Goal: Information Seeking & Learning: Learn about a topic

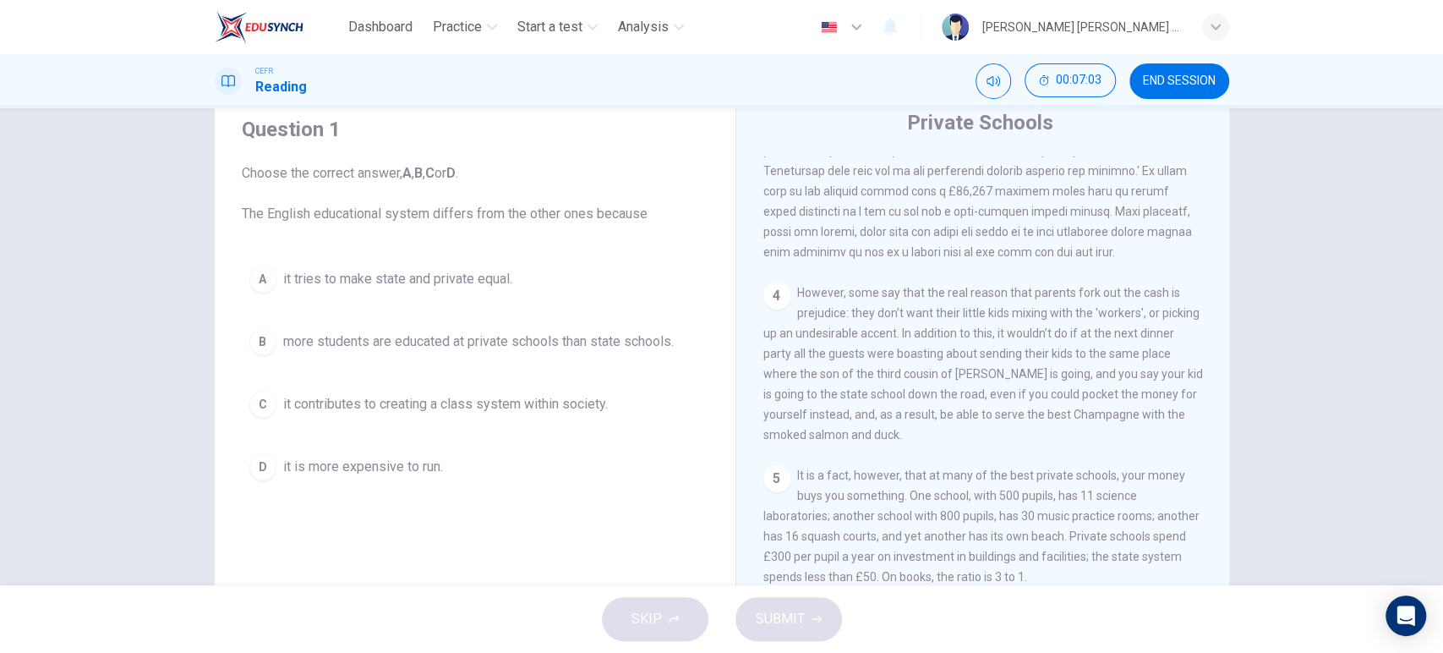
scroll to position [61, 0]
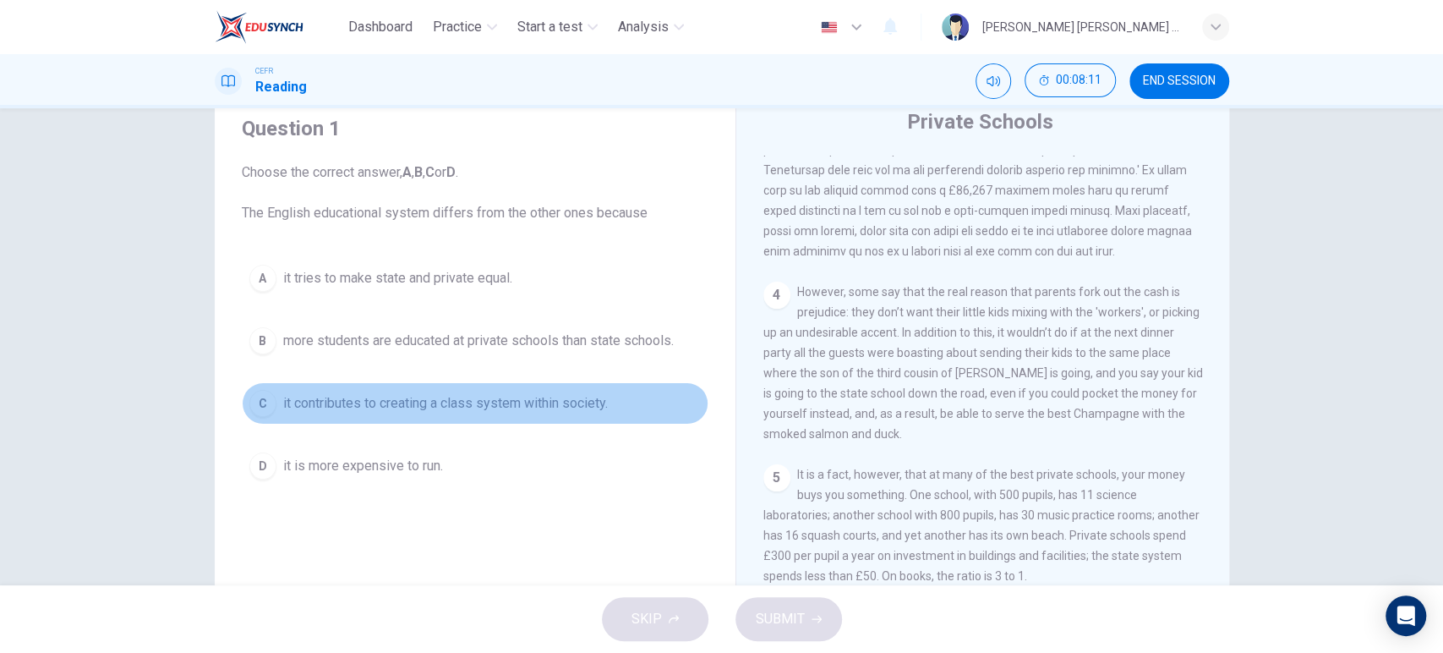
click at [397, 407] on span "it contributes to creating a class system within society." at bounding box center [445, 403] width 325 height 20
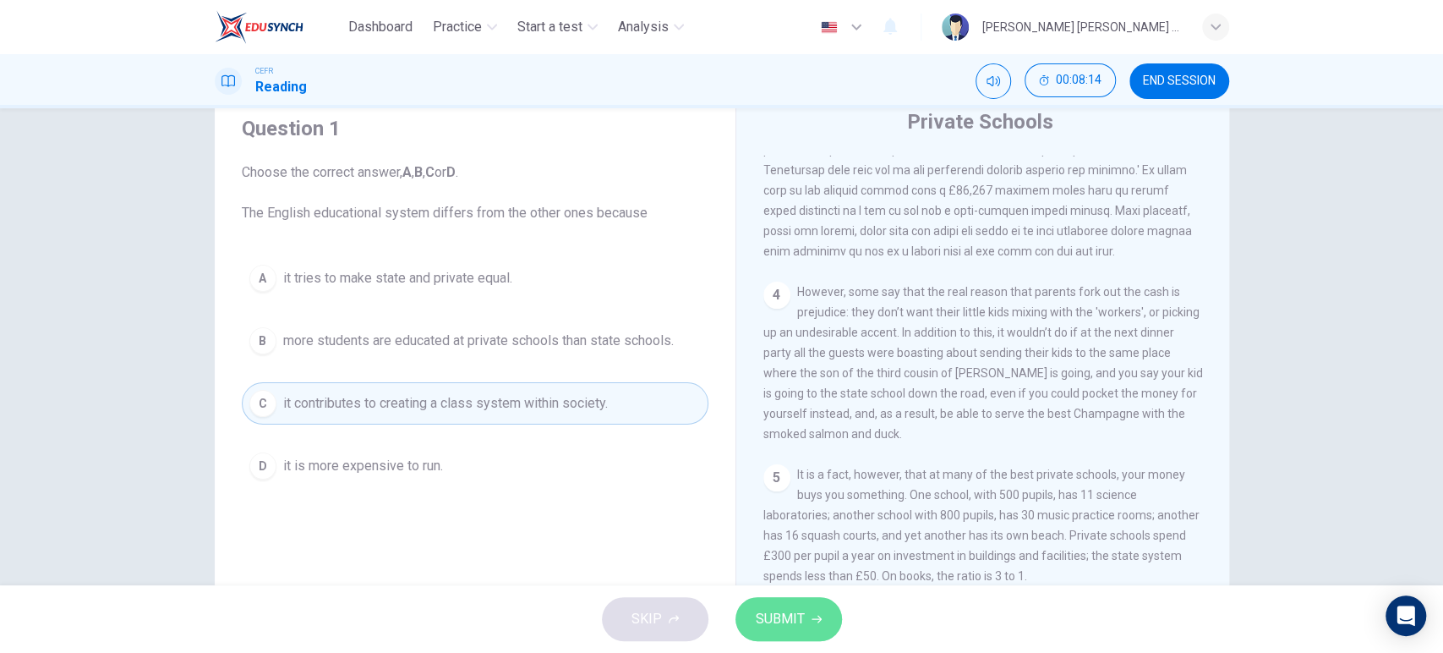
click at [793, 609] on span "SUBMIT" at bounding box center [780, 619] width 49 height 24
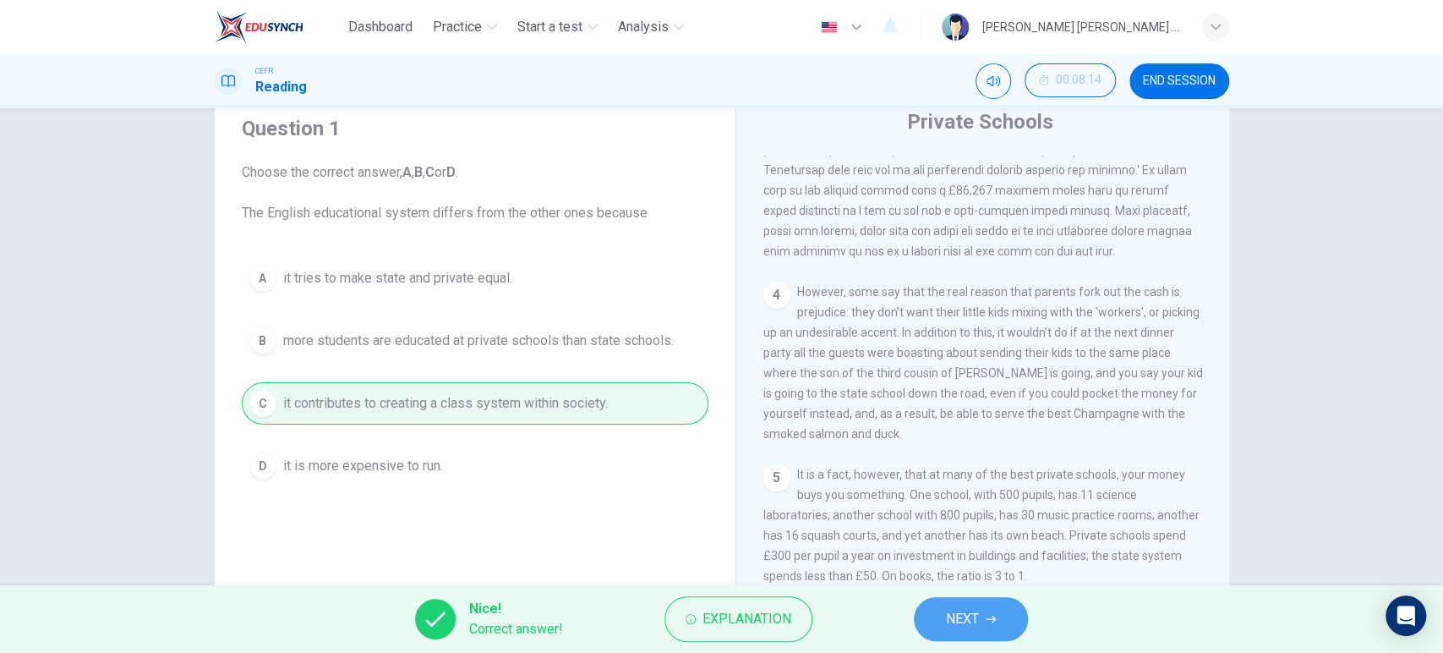
click at [975, 637] on button "NEXT" at bounding box center [971, 619] width 114 height 44
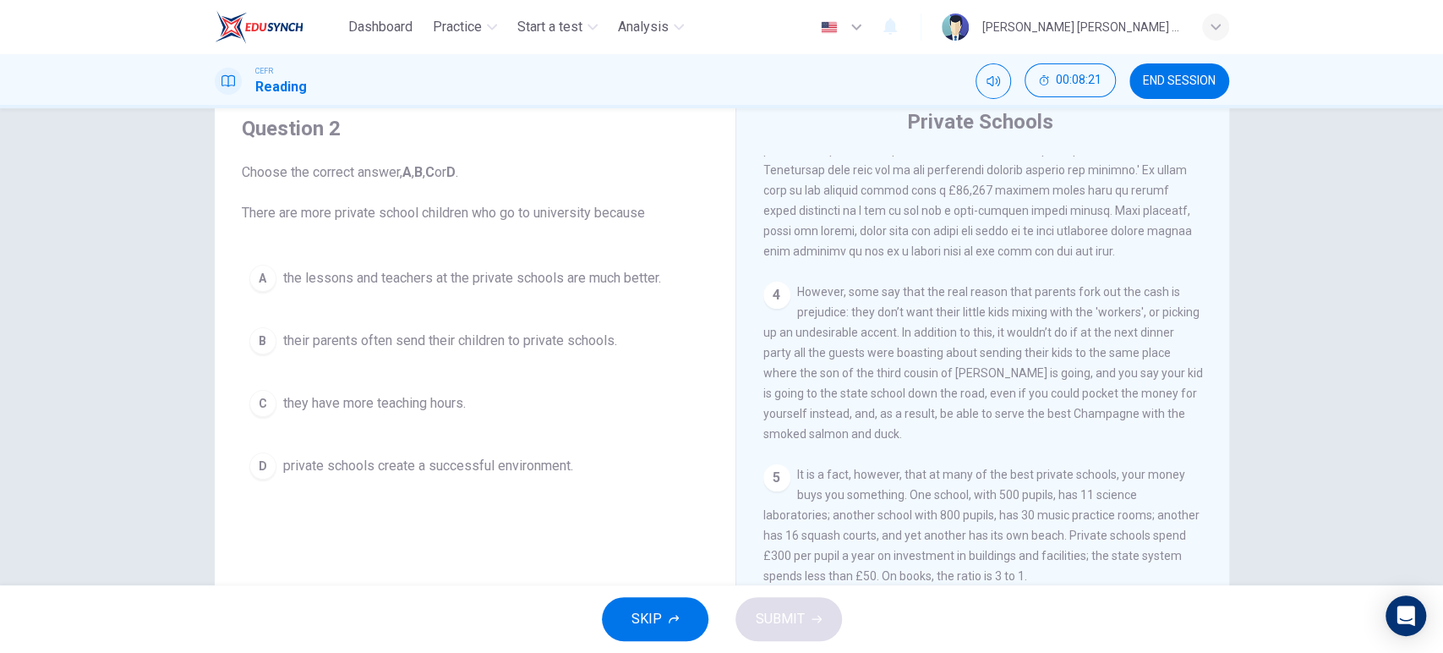
click at [477, 485] on button "D private schools create a successful environment." at bounding box center [475, 466] width 467 height 42
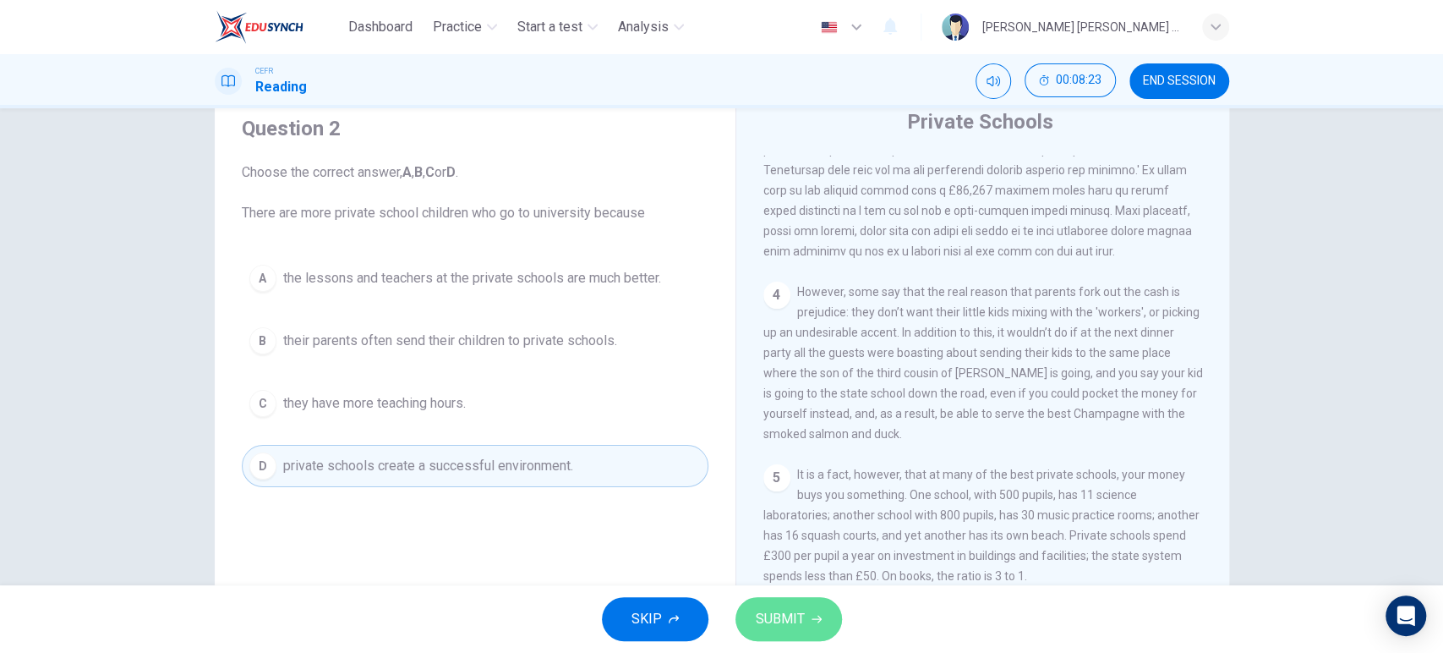
click at [780, 615] on span "SUBMIT" at bounding box center [780, 619] width 49 height 24
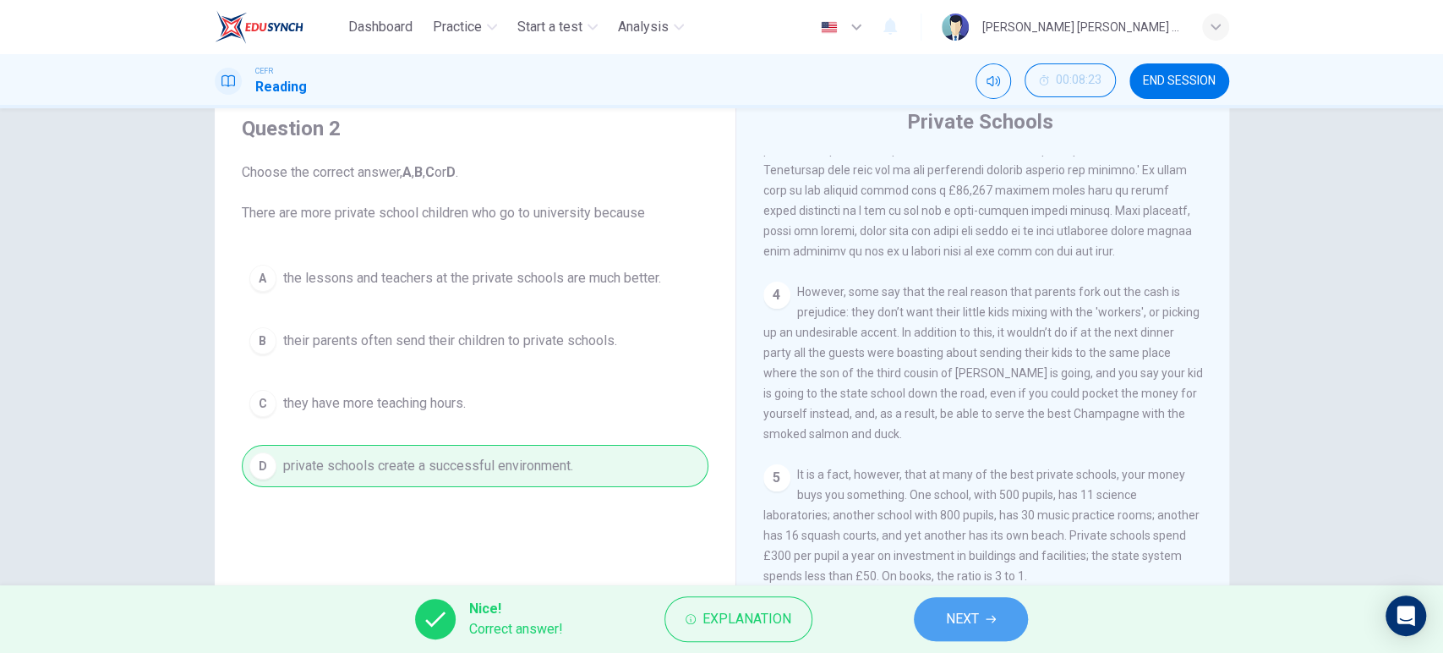
click at [930, 607] on button "NEXT" at bounding box center [971, 619] width 114 height 44
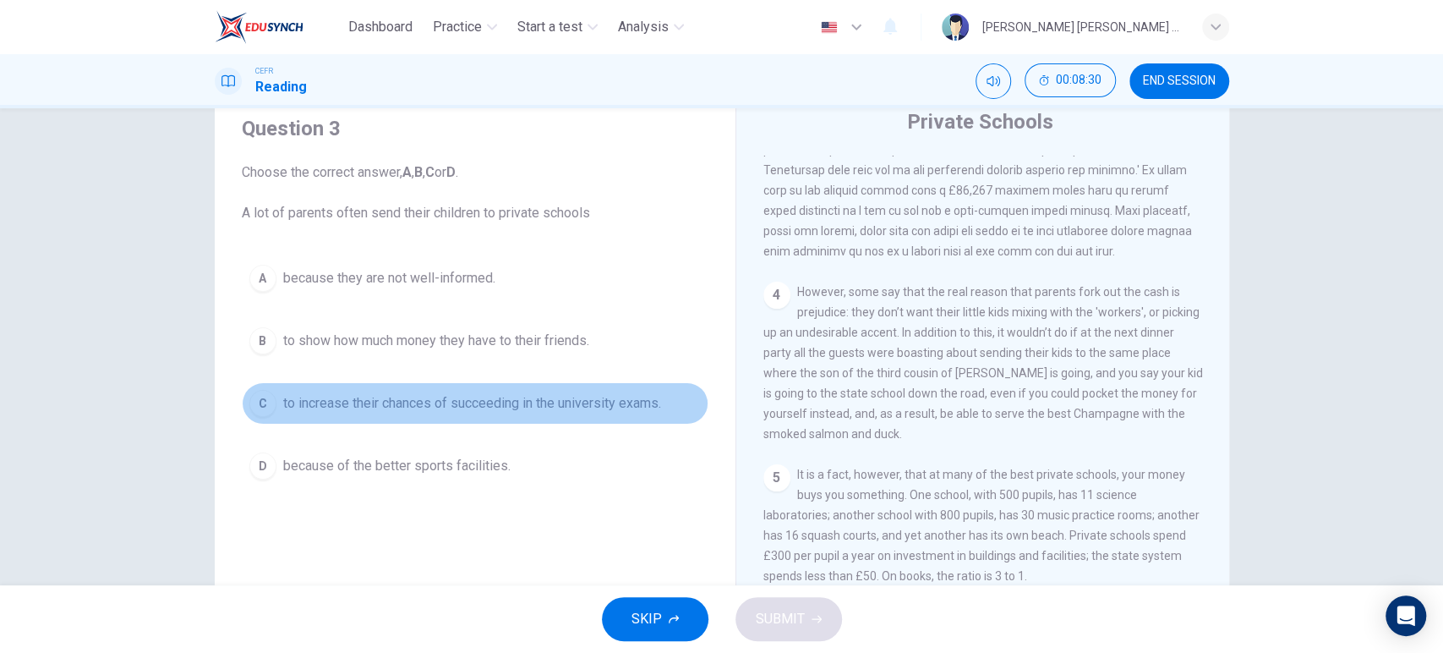
click at [539, 417] on button "C to increase their chances of succeeding in the university exams." at bounding box center [475, 403] width 467 height 42
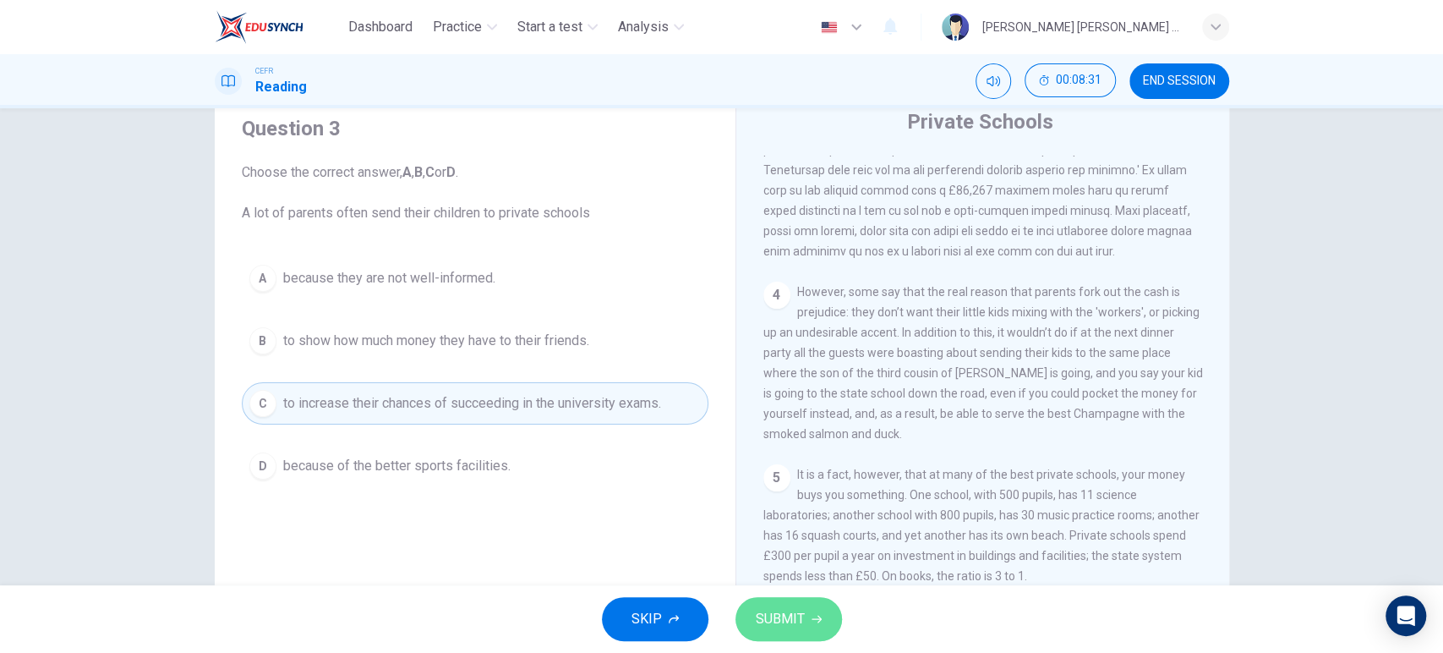
click at [789, 605] on button "SUBMIT" at bounding box center [788, 619] width 107 height 44
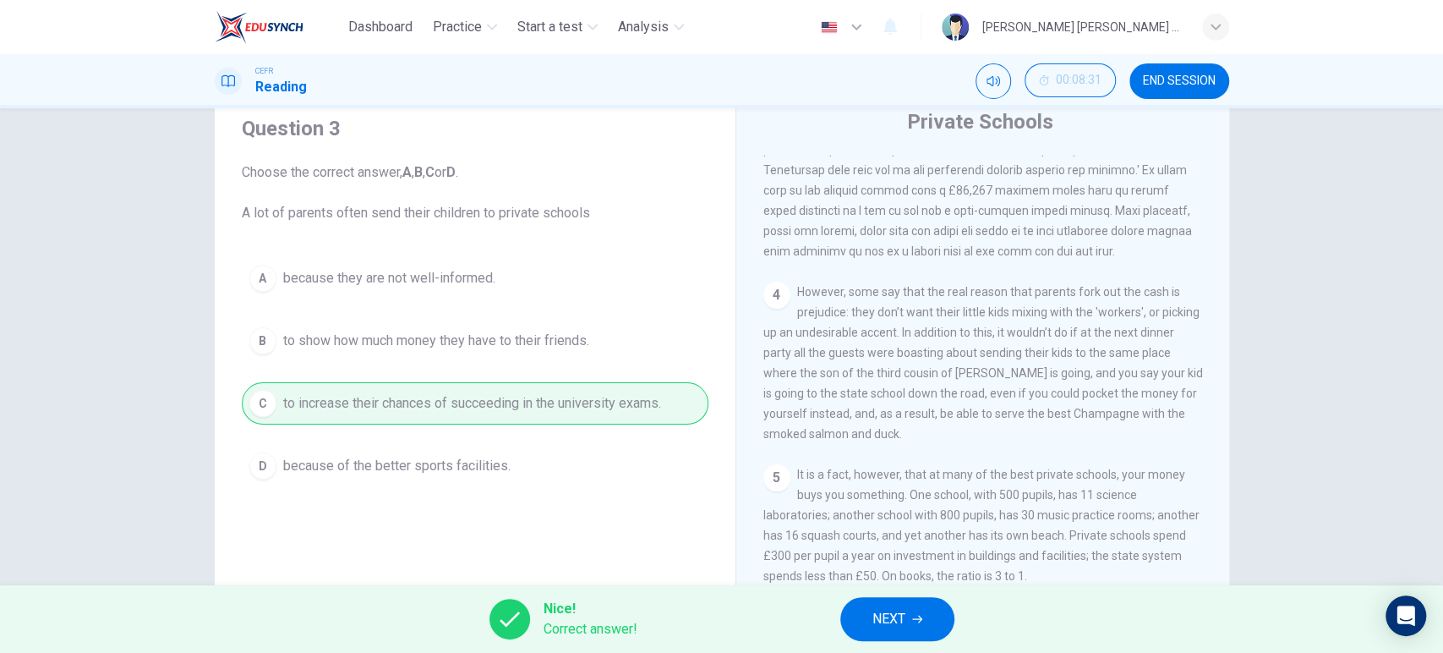
click at [908, 620] on button "NEXT" at bounding box center [897, 619] width 114 height 44
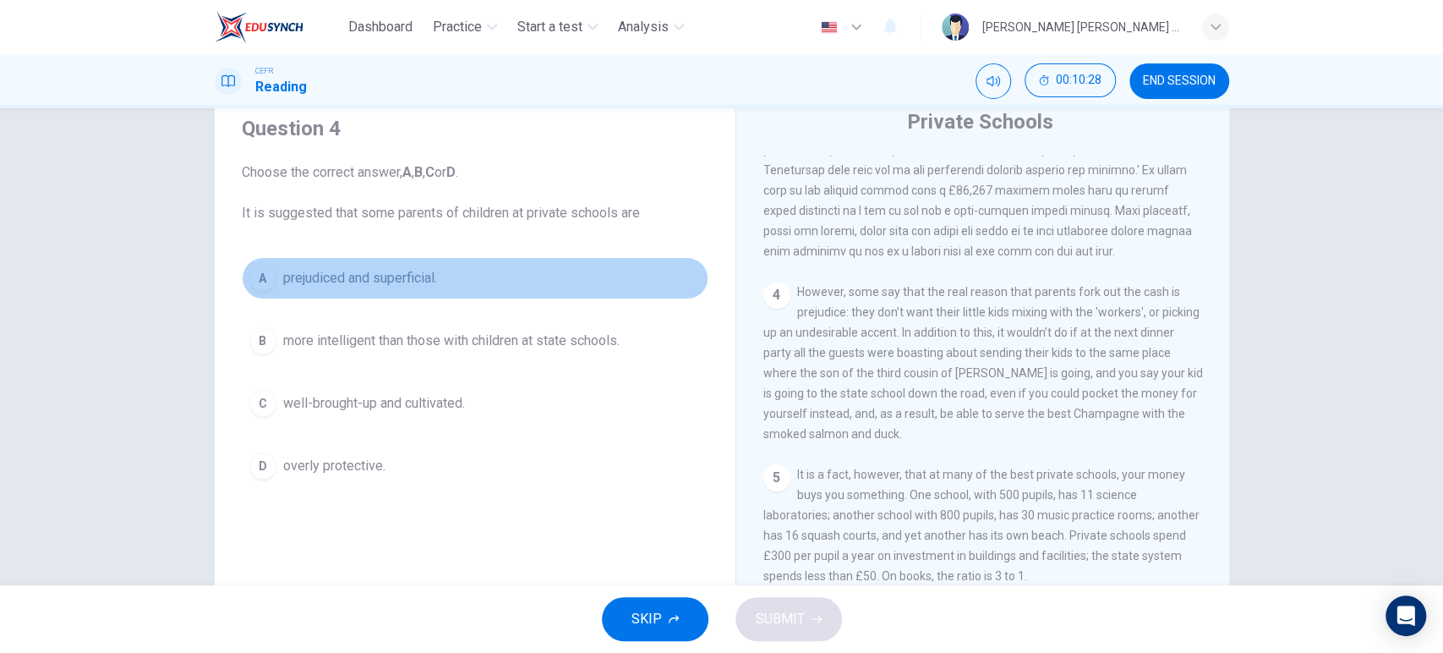
click at [433, 287] on span "prejudiced and superficial." at bounding box center [360, 278] width 154 height 20
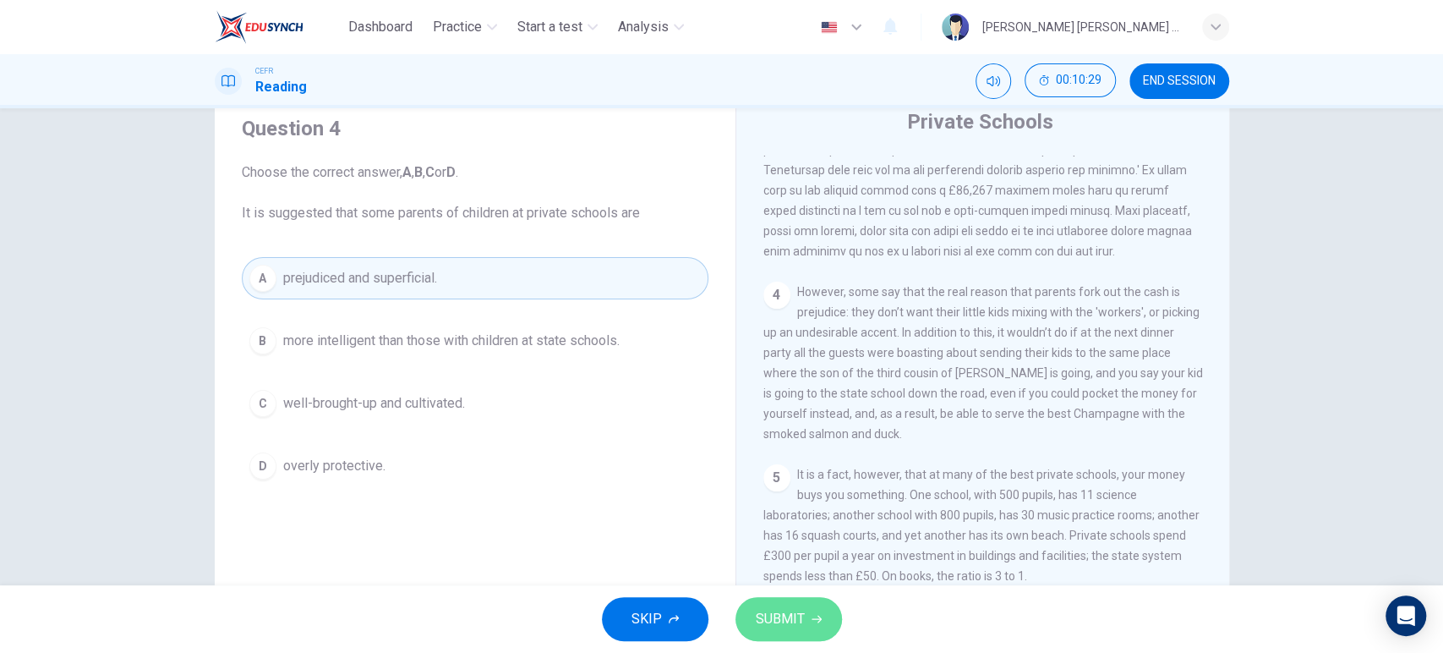
click at [807, 622] on button "SUBMIT" at bounding box center [788, 619] width 107 height 44
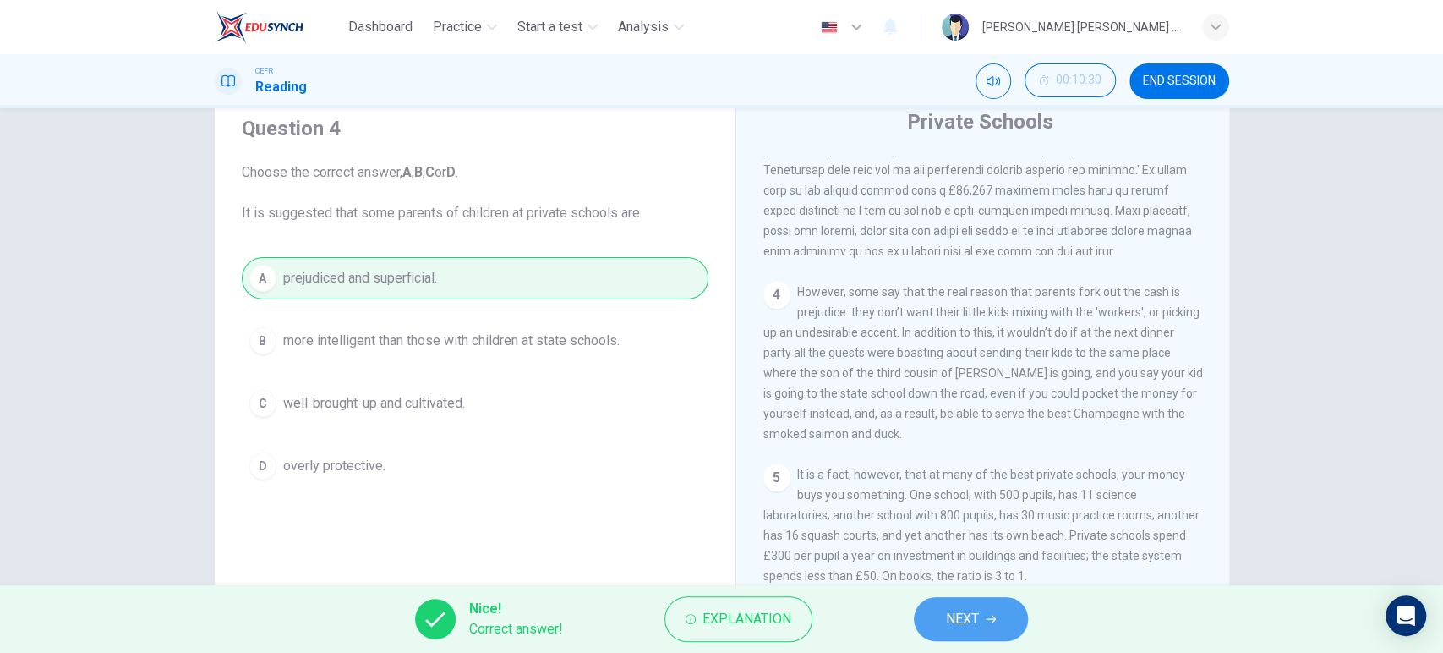
click at [990, 605] on button "NEXT" at bounding box center [971, 619] width 114 height 44
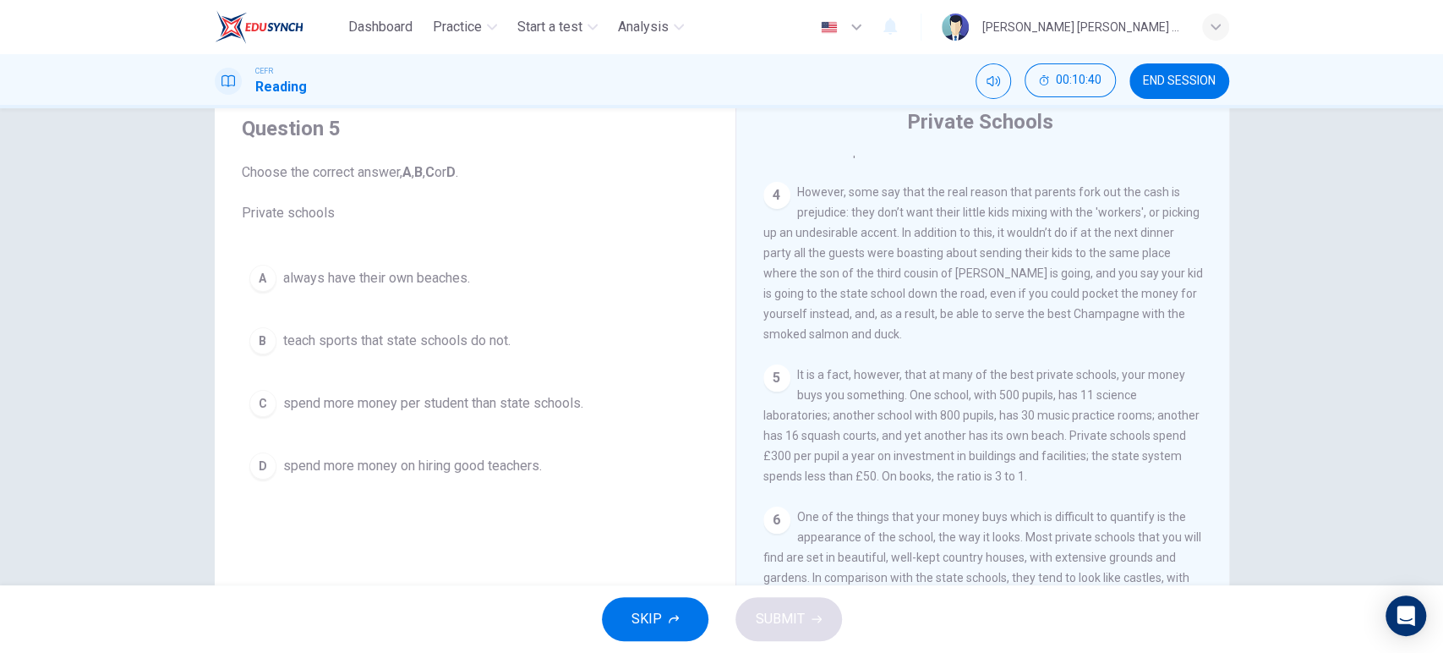
scroll to position [148, 0]
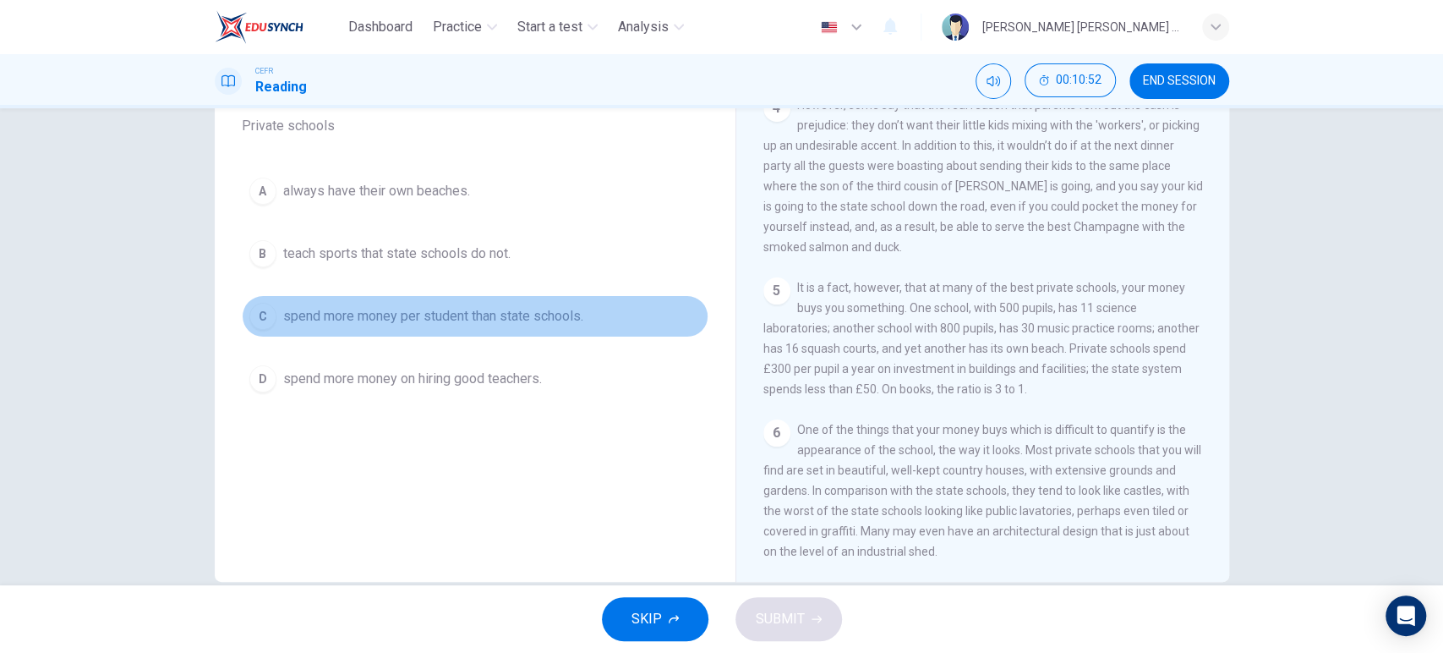
click at [567, 303] on button "C spend more money per student than state schools." at bounding box center [475, 316] width 467 height 42
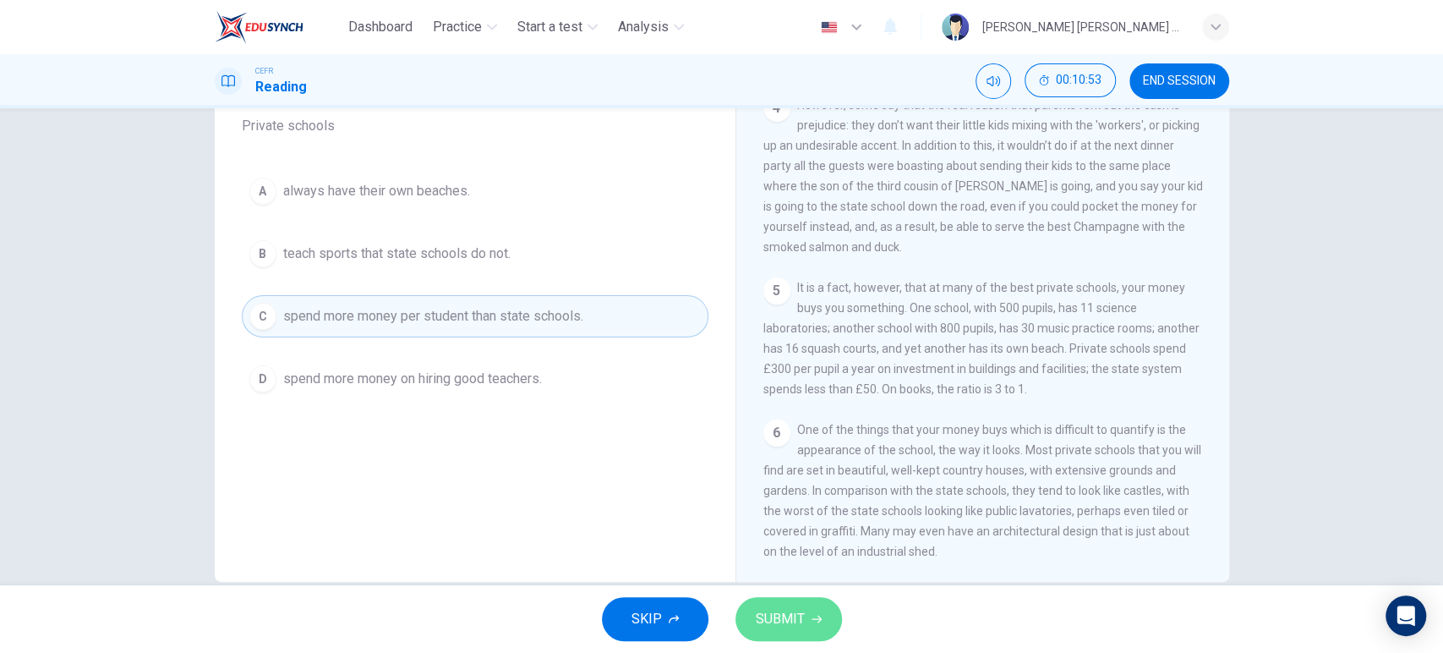
click at [802, 615] on span "SUBMIT" at bounding box center [780, 619] width 49 height 24
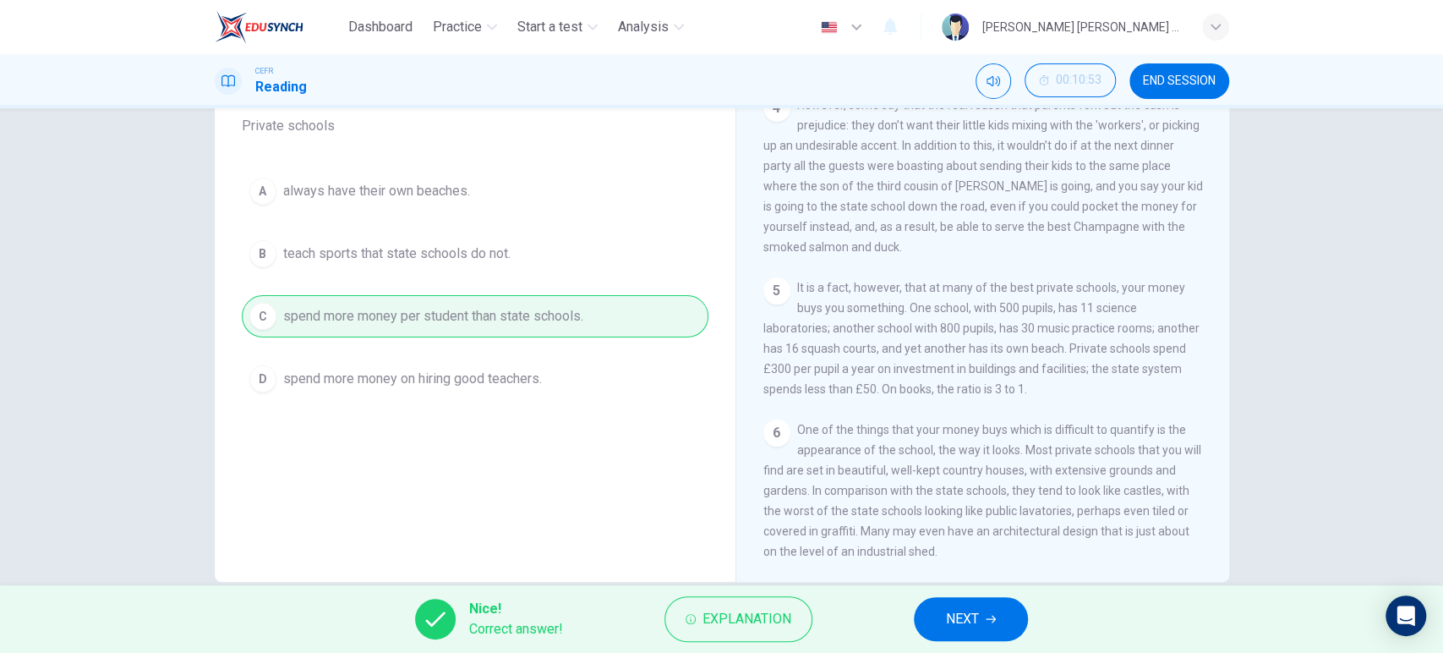
click at [966, 630] on span "NEXT" at bounding box center [962, 619] width 33 height 24
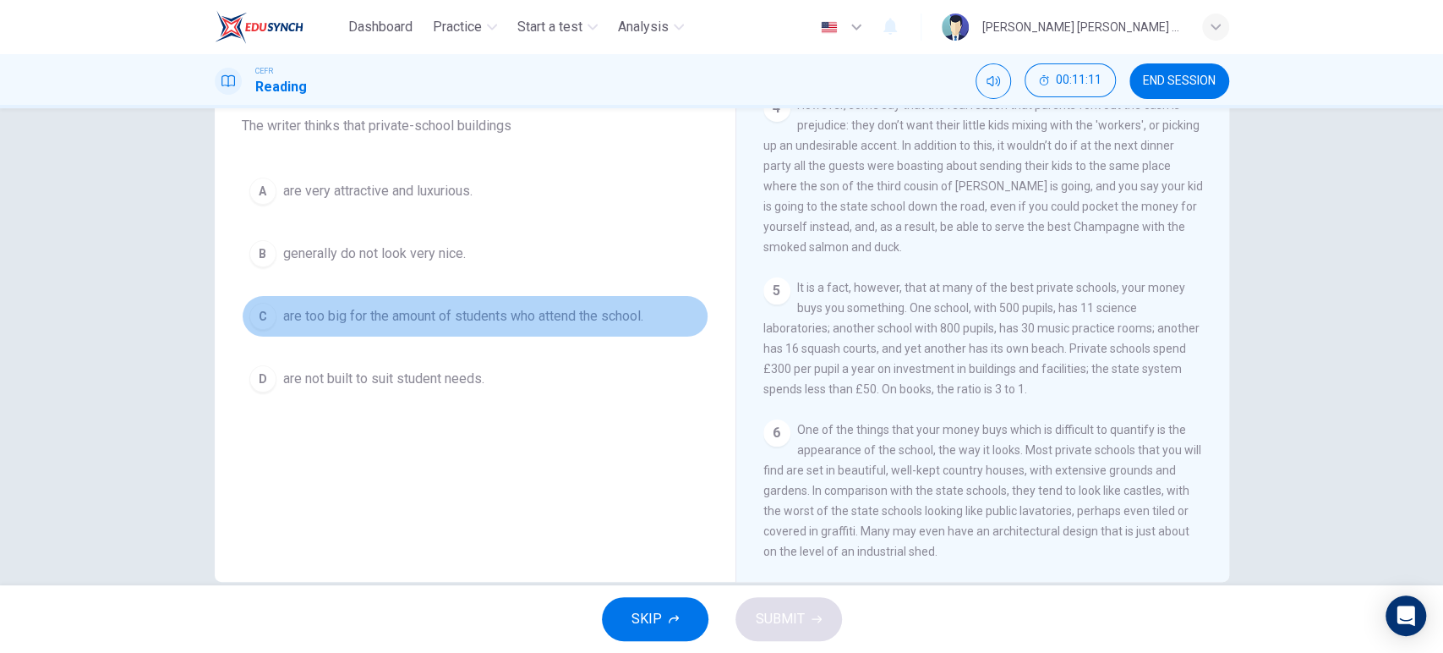
click at [550, 313] on span "are too big for the amount of students who attend the school." at bounding box center [463, 316] width 360 height 20
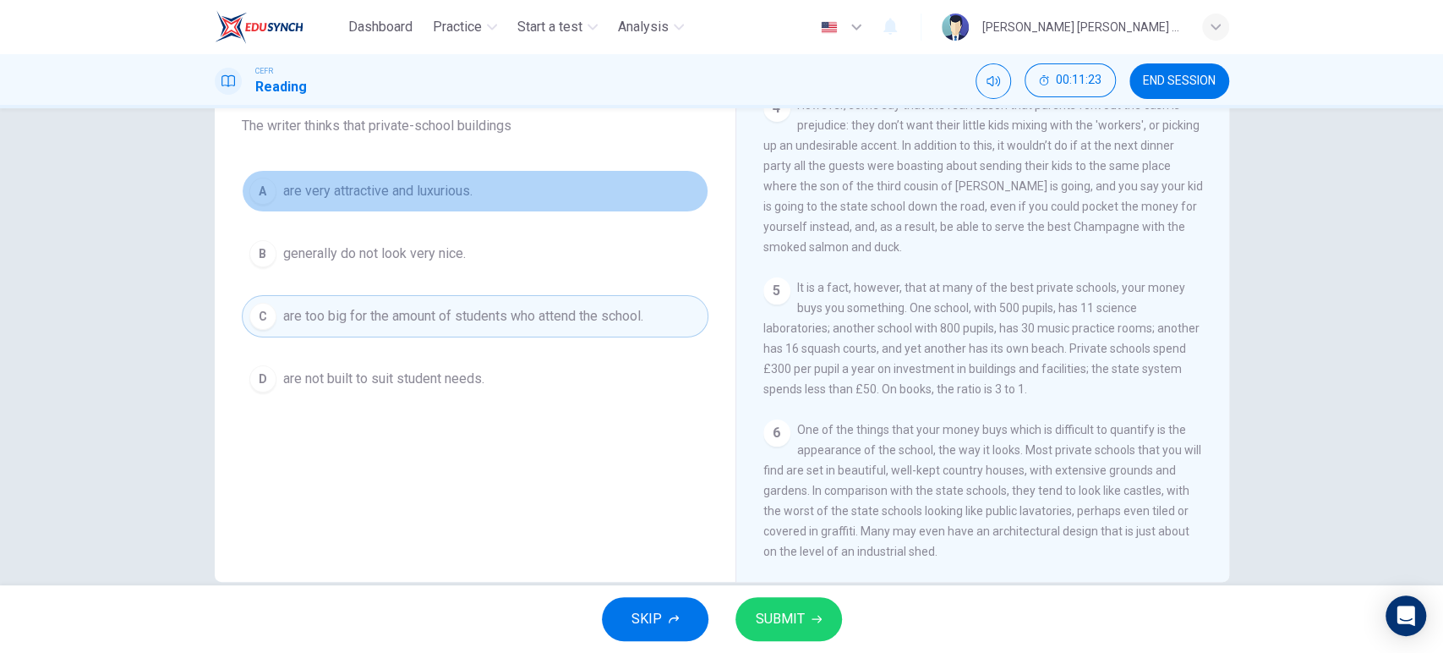
click at [471, 188] on span "are very attractive and luxurious." at bounding box center [377, 191] width 189 height 20
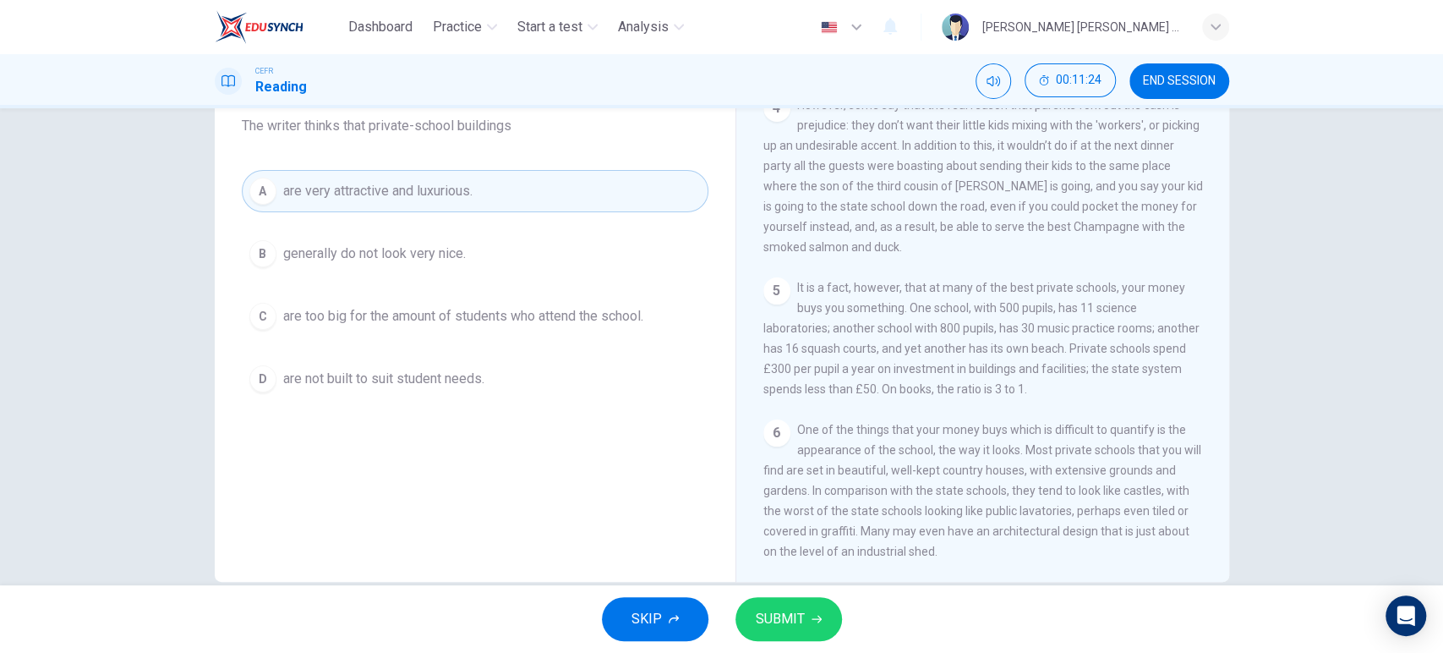
click at [776, 580] on div "CLICK TO ZOOM Click to Zoom 1 Most countries’ education systems have had what y…" at bounding box center [994, 324] width 462 height 513
click at [775, 629] on span "SUBMIT" at bounding box center [780, 619] width 49 height 24
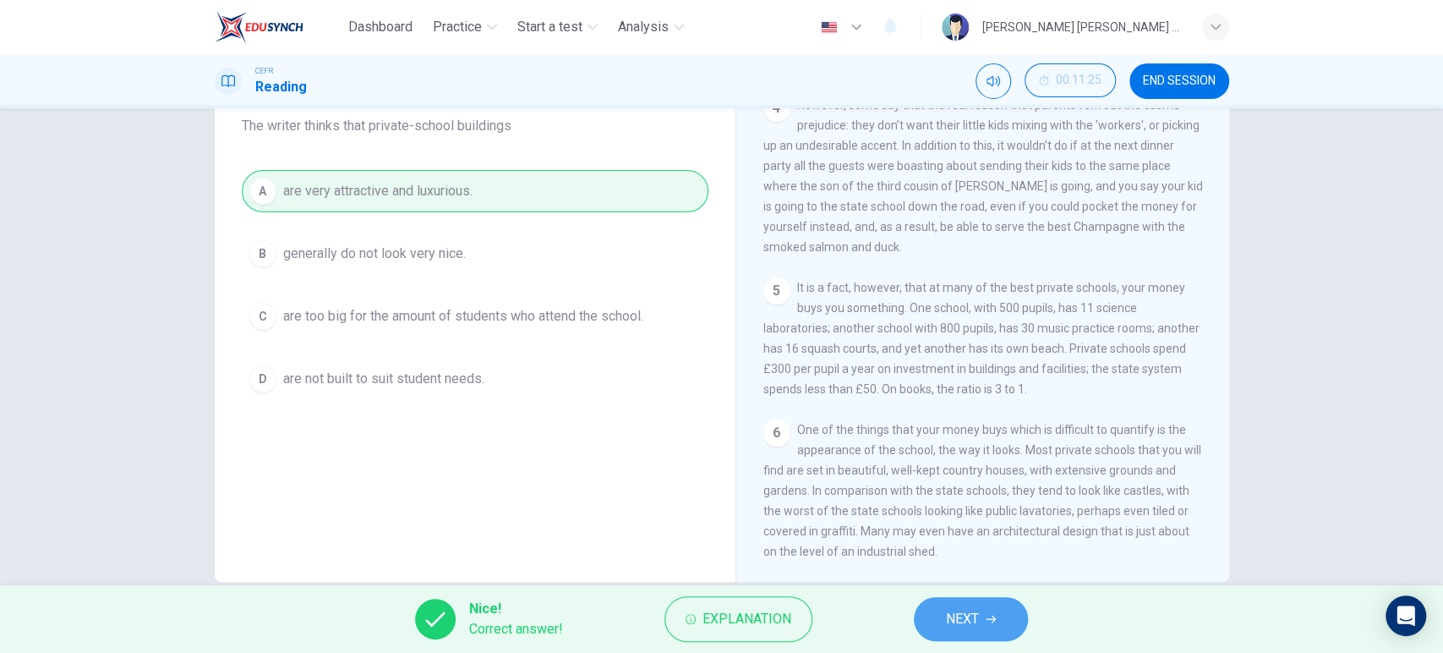
click at [960, 625] on span "NEXT" at bounding box center [962, 619] width 33 height 24
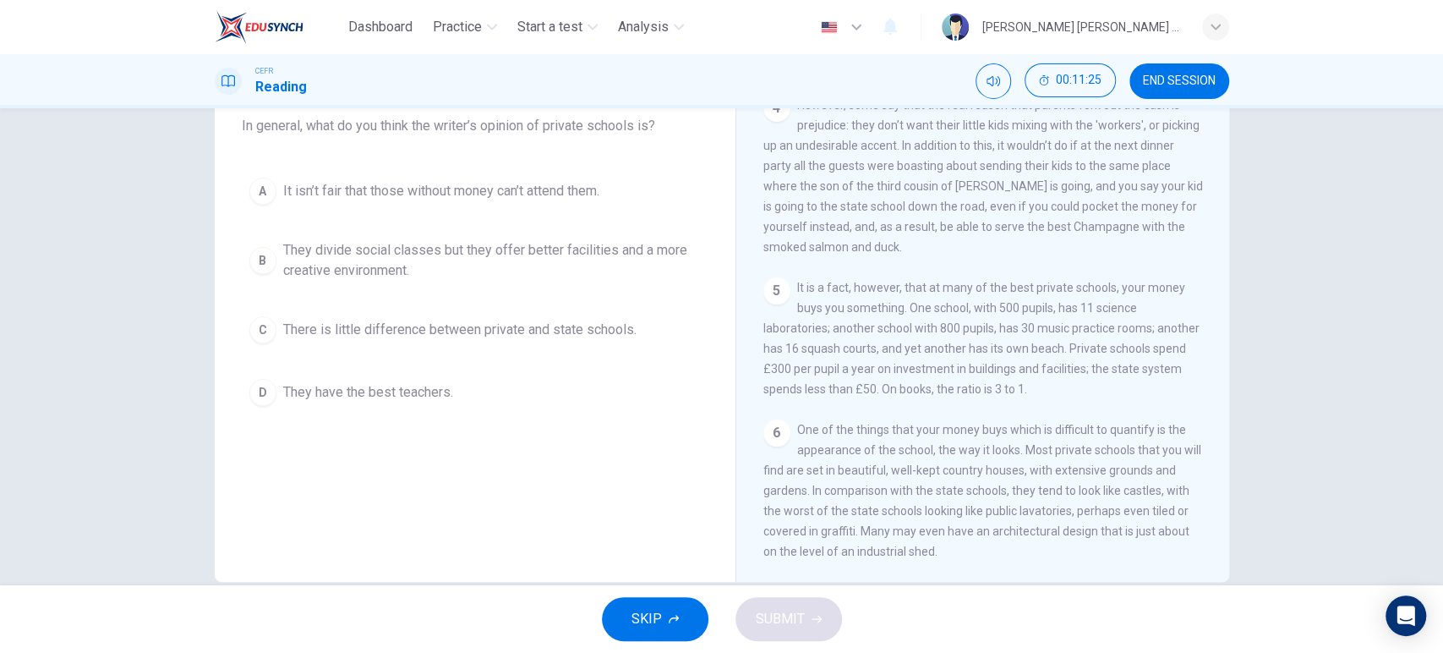
scroll to position [145, 0]
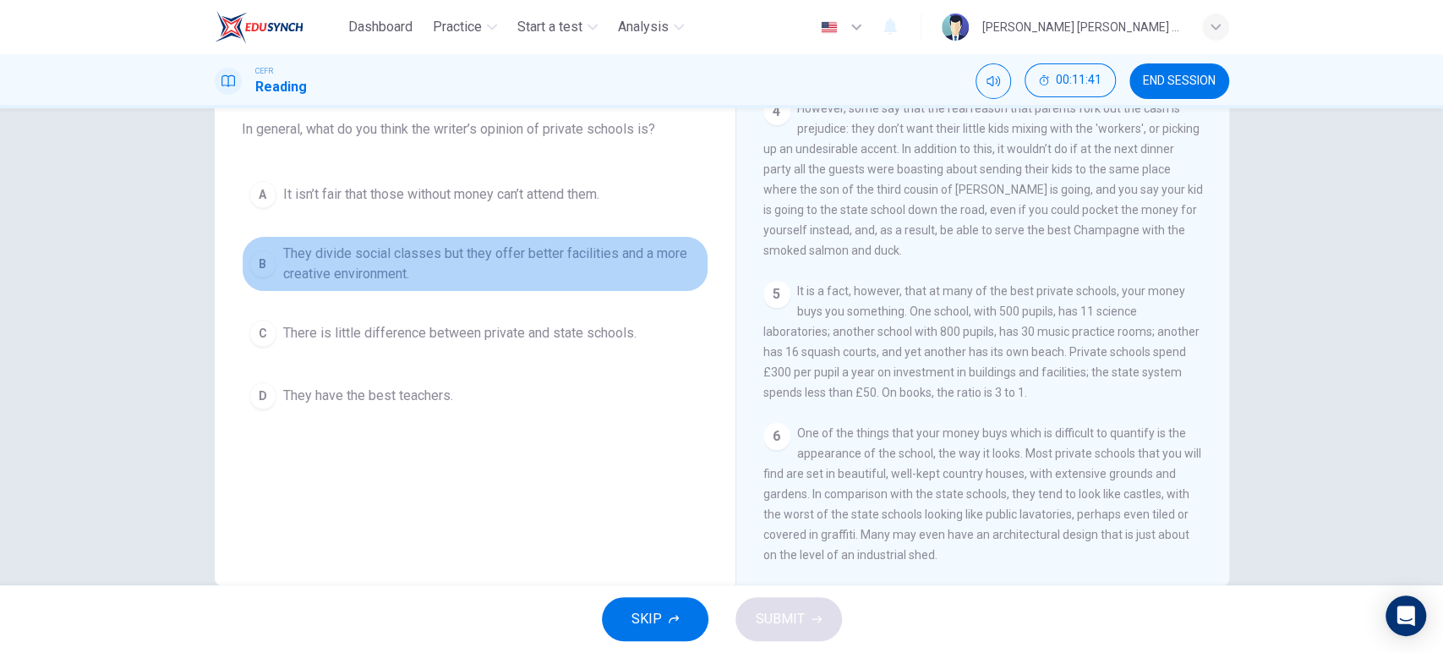
click at [498, 270] on span "They divide social classes but they offer better facilities and a more creative…" at bounding box center [492, 263] width 418 height 41
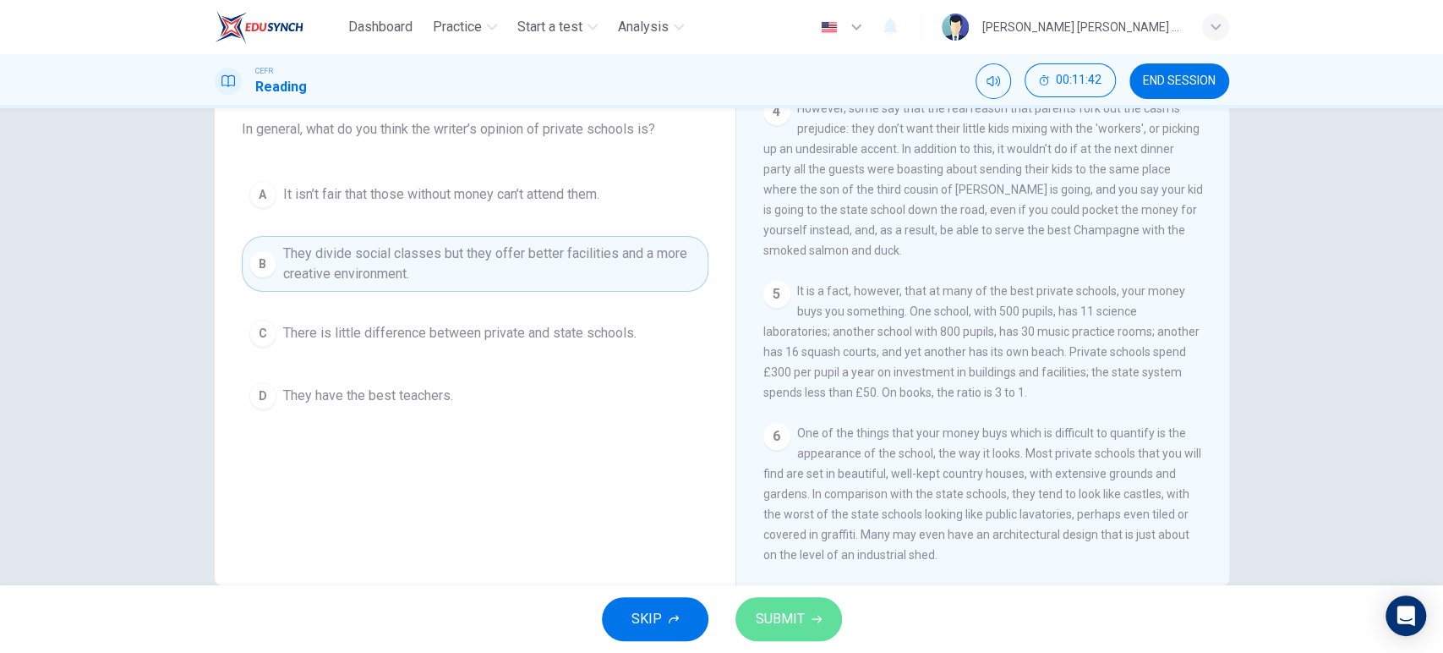
click at [777, 613] on span "SUBMIT" at bounding box center [780, 619] width 49 height 24
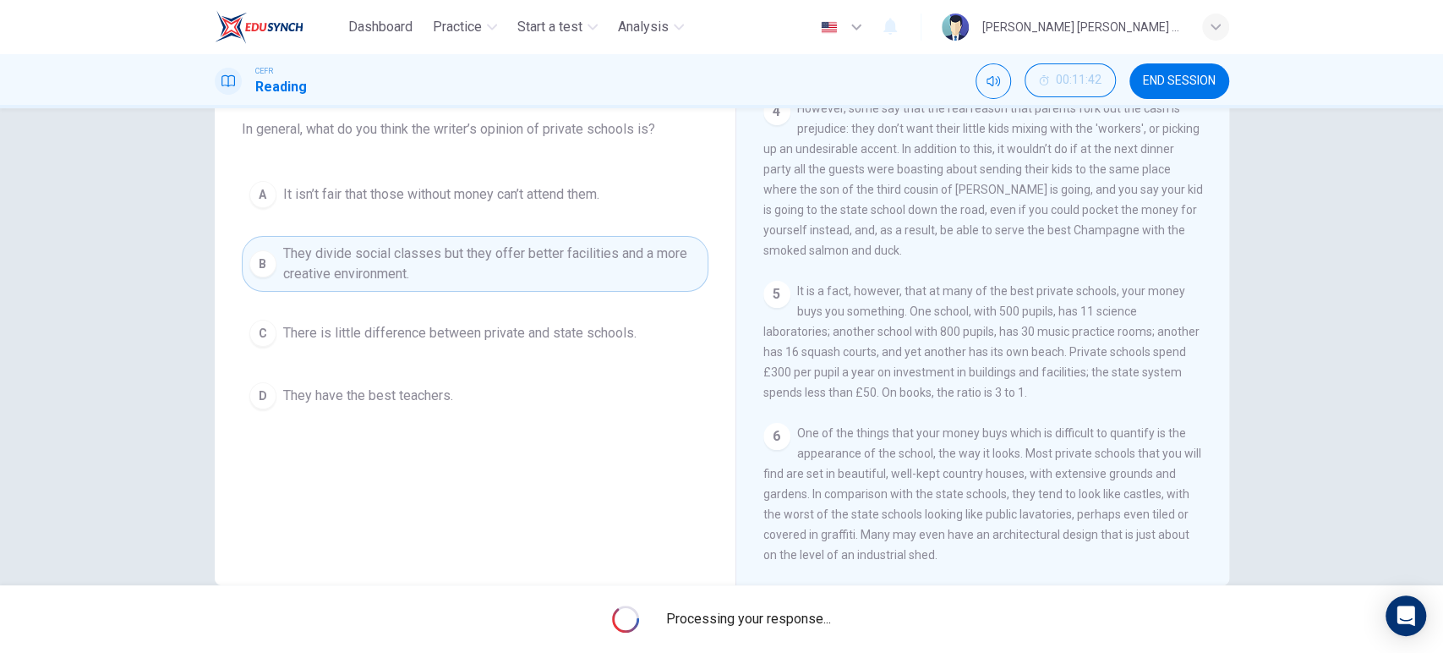
click at [777, 613] on span "Processing your response..." at bounding box center [748, 619] width 165 height 20
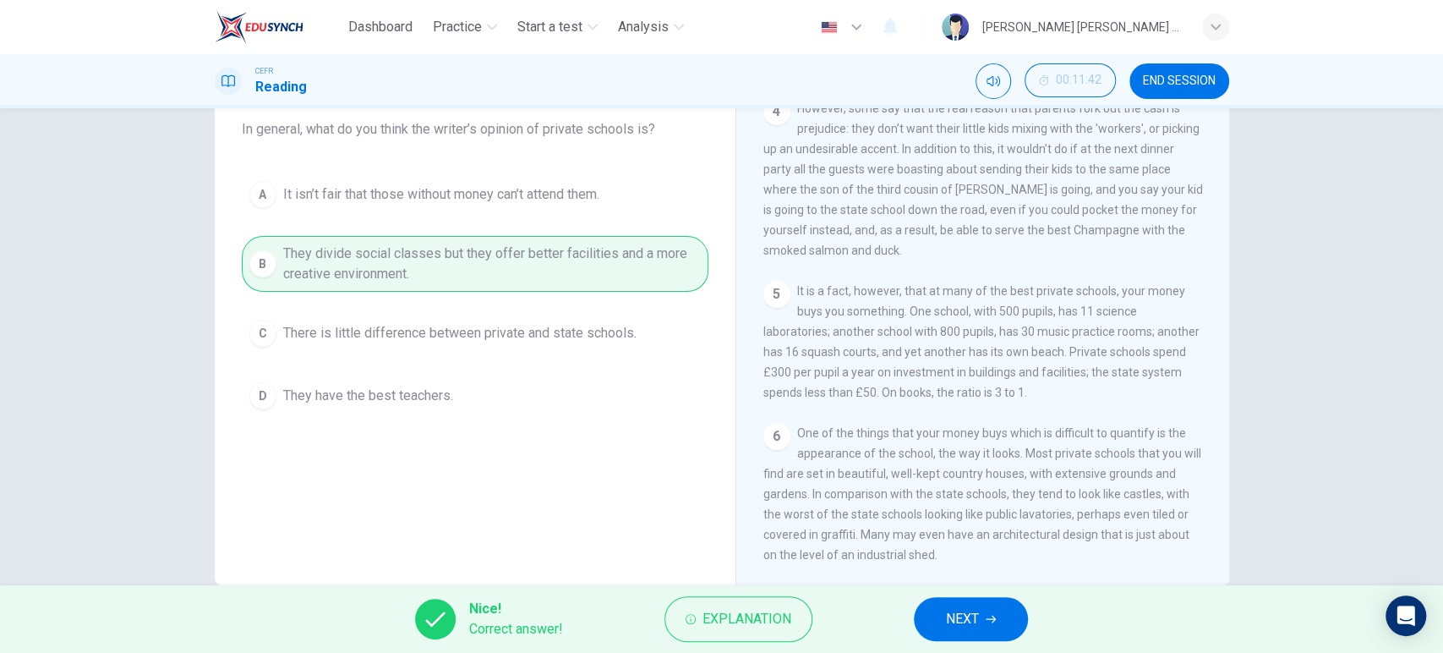
click at [992, 633] on button "NEXT" at bounding box center [971, 619] width 114 height 44
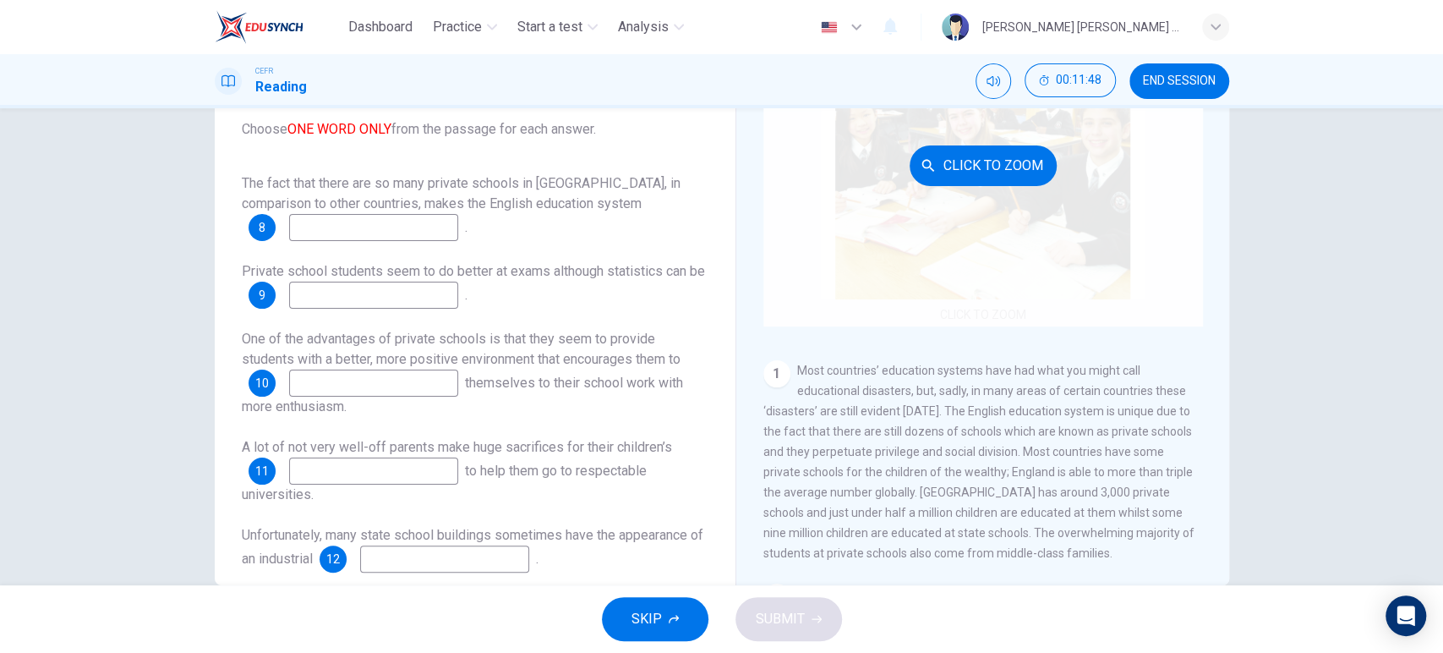
scroll to position [75, 0]
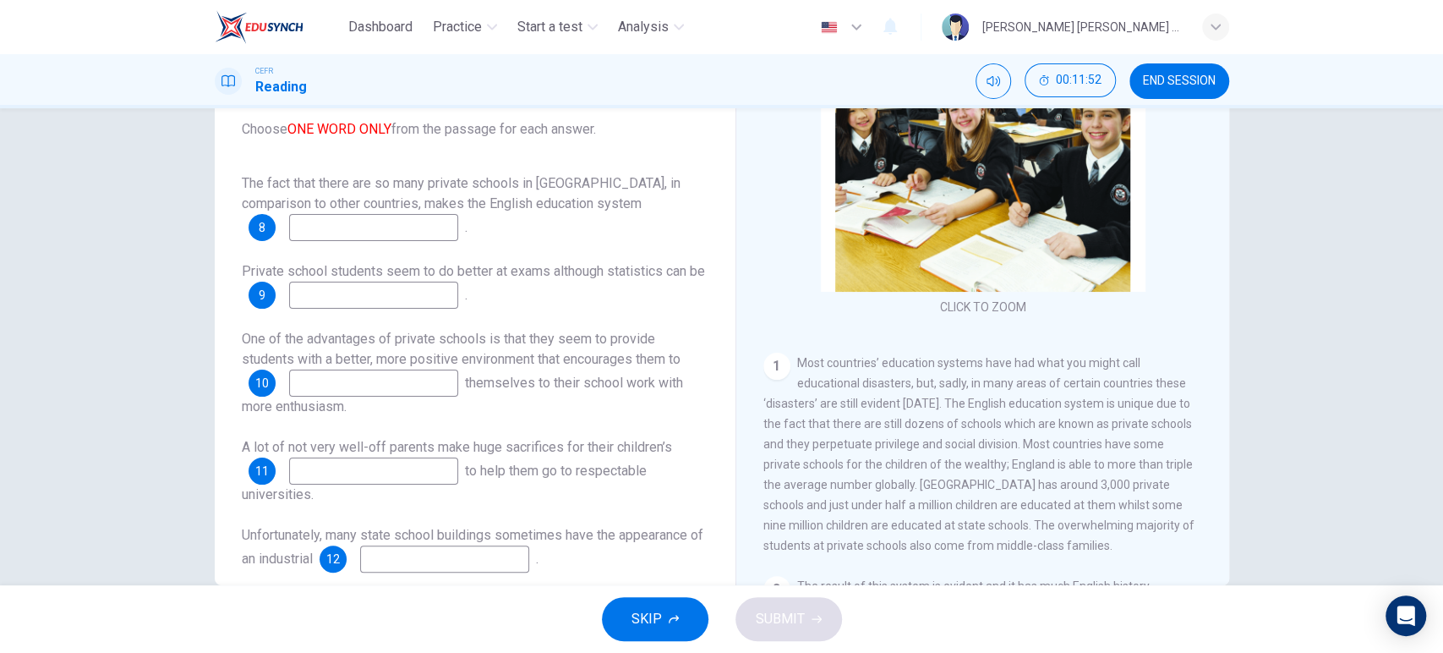
click at [314, 228] on input at bounding box center [373, 227] width 169 height 27
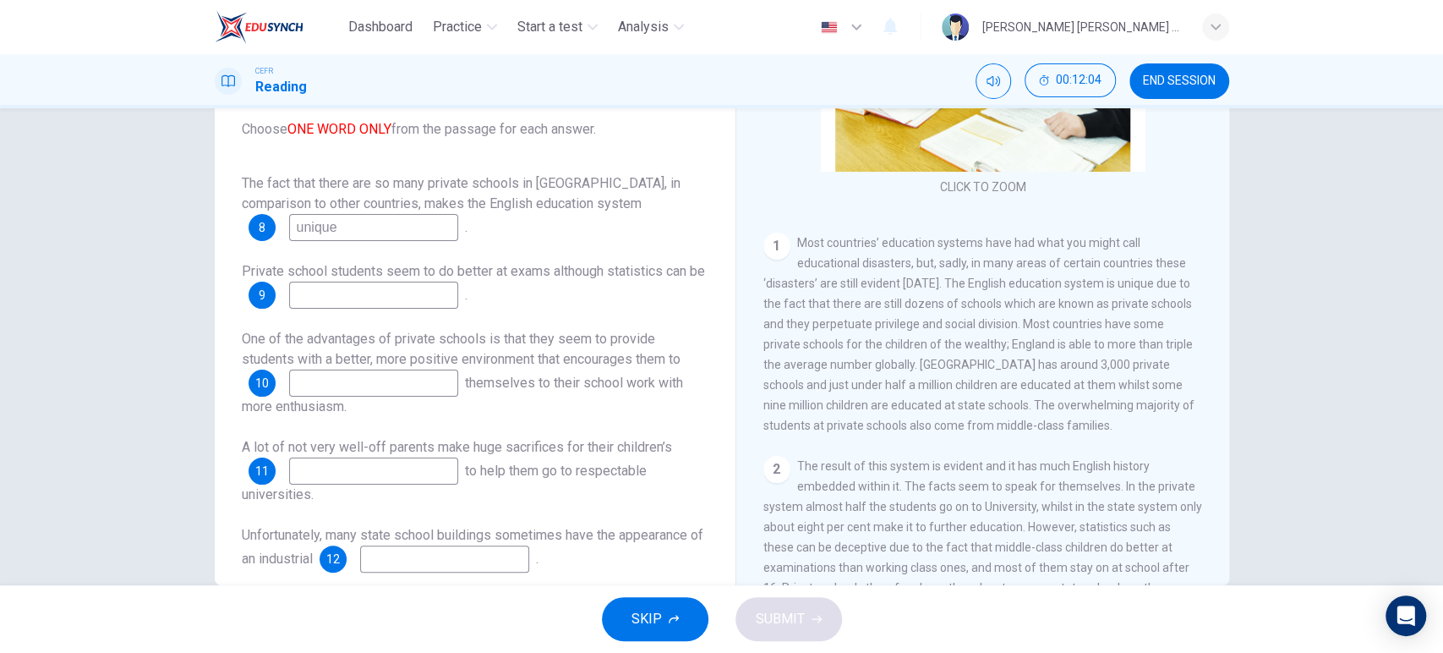
scroll to position [196, 0]
type input "unique"
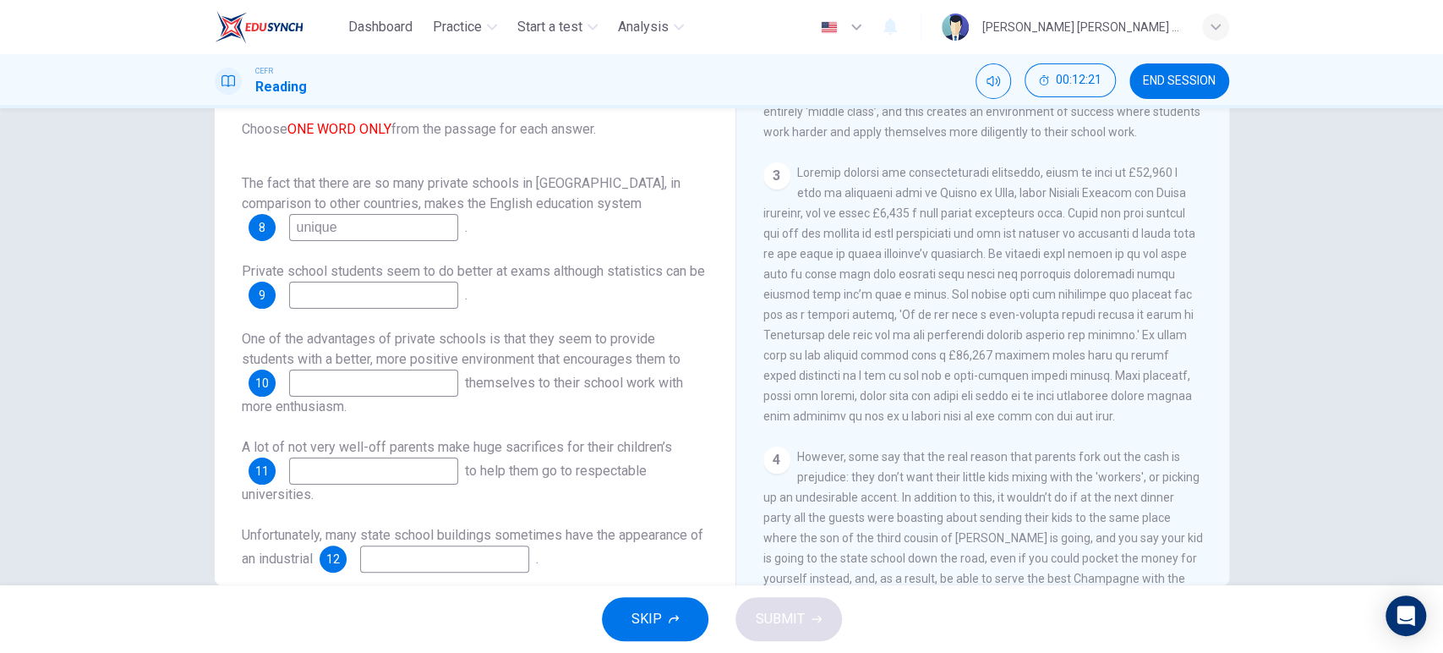
scroll to position [393, 0]
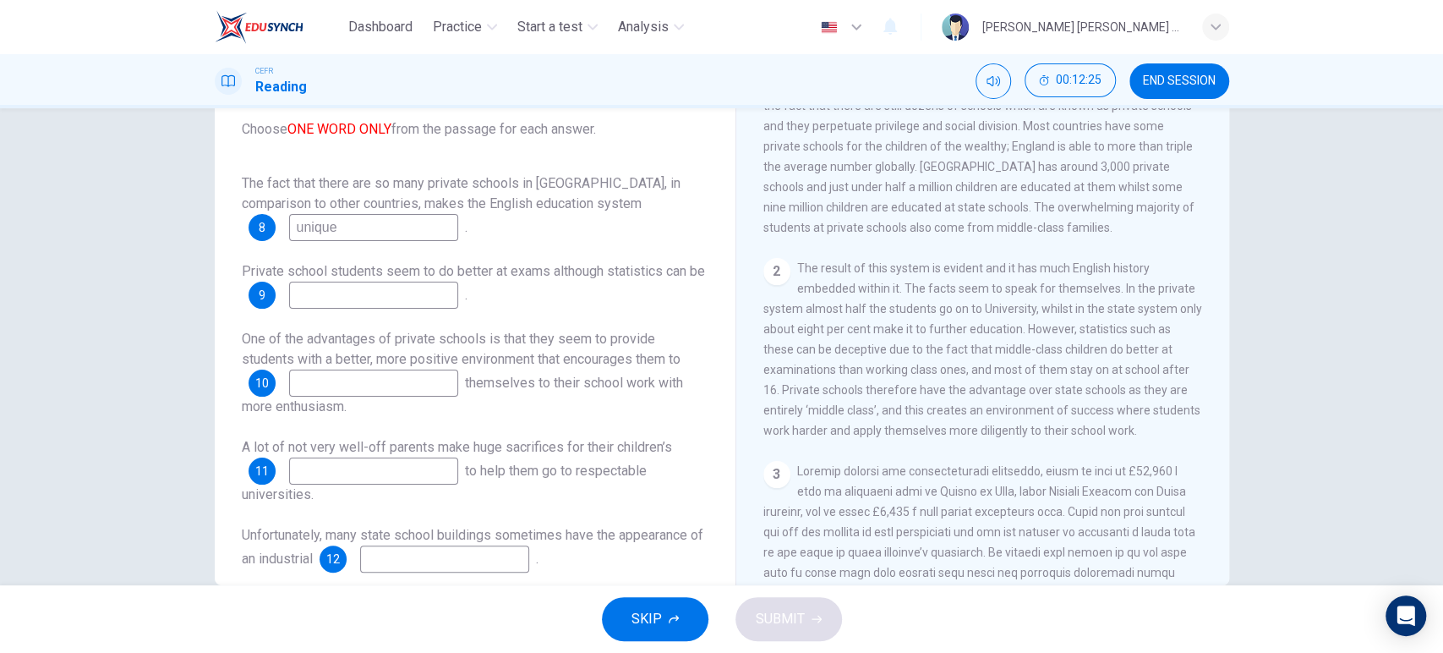
drag, startPoint x: 404, startPoint y: 275, endPoint x: 392, endPoint y: 292, distance: 21.3
click at [392, 292] on div "Private school students seem to do better at exams although statistics can be 9…" at bounding box center [475, 284] width 467 height 47
click at [392, 292] on input at bounding box center [373, 294] width 169 height 27
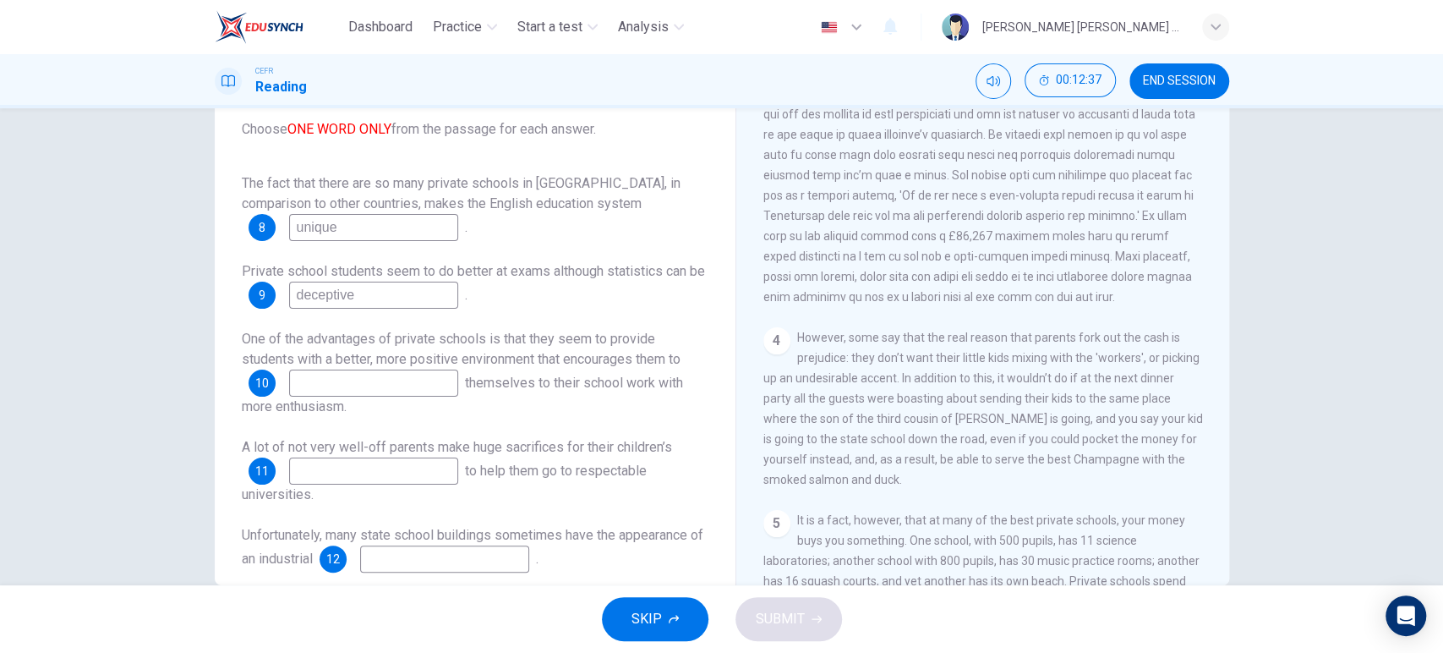
scroll to position [827, 0]
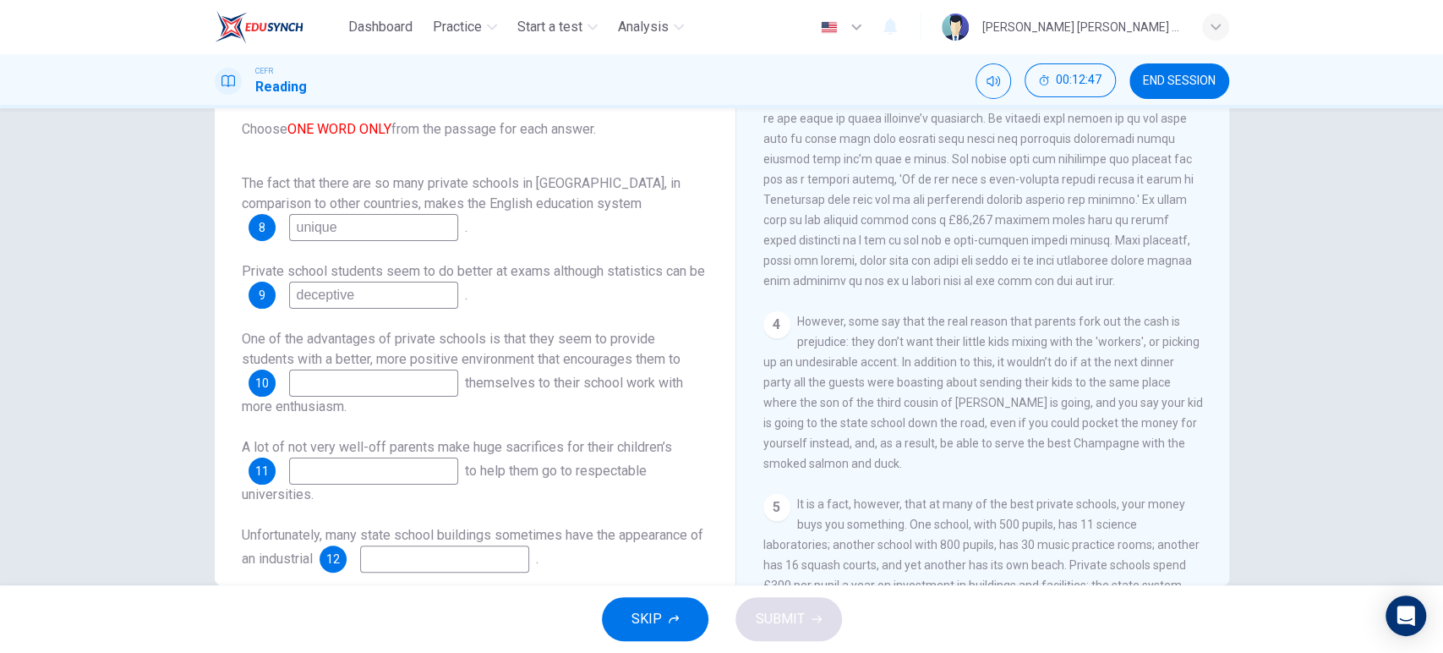
type input "deceptive"
click at [825, 373] on span "However, some say that the real reason that parents fork out the cash is prejud…" at bounding box center [983, 392] width 440 height 156
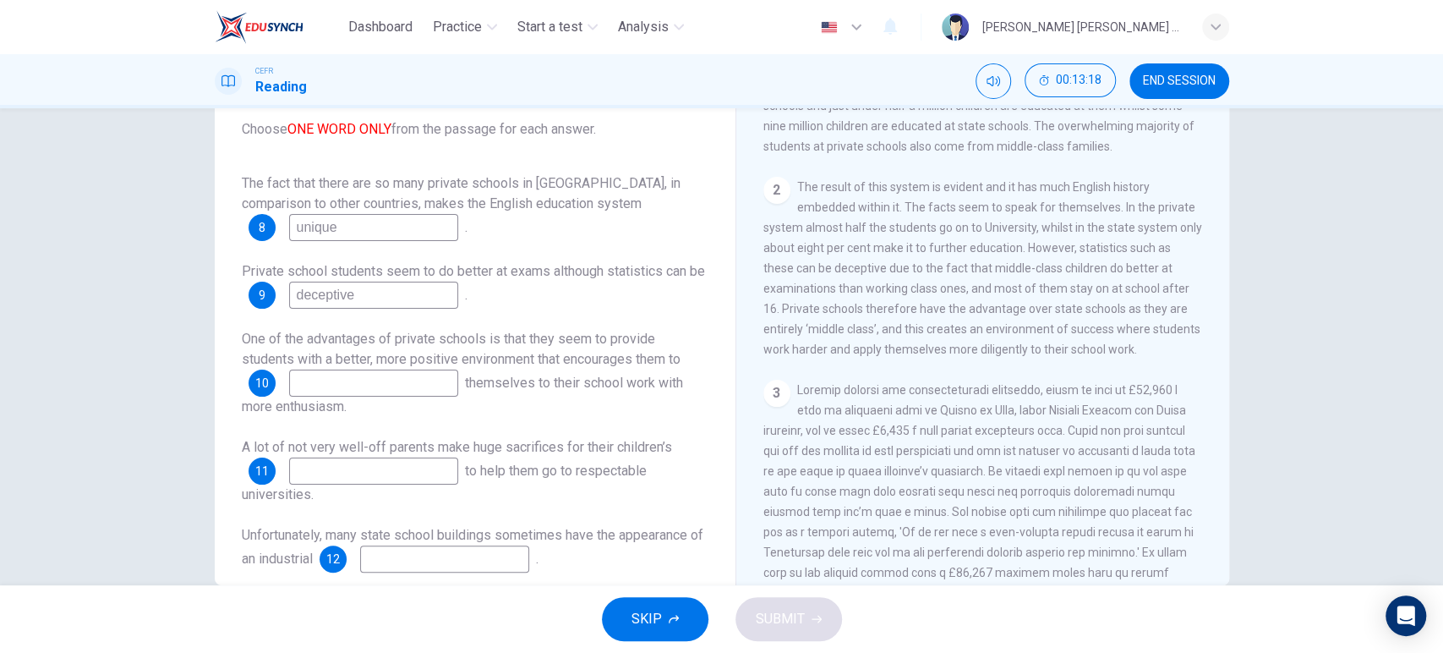
click at [354, 387] on input at bounding box center [373, 382] width 169 height 27
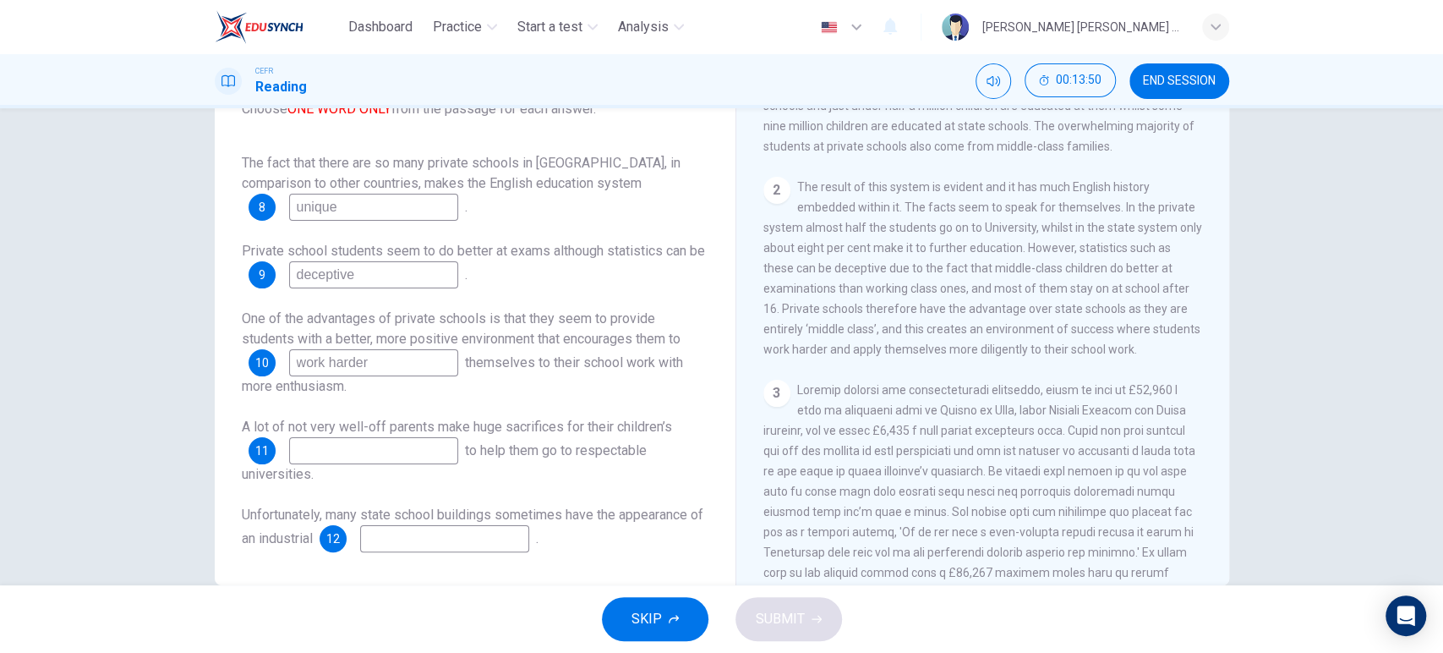
type input "work harder"
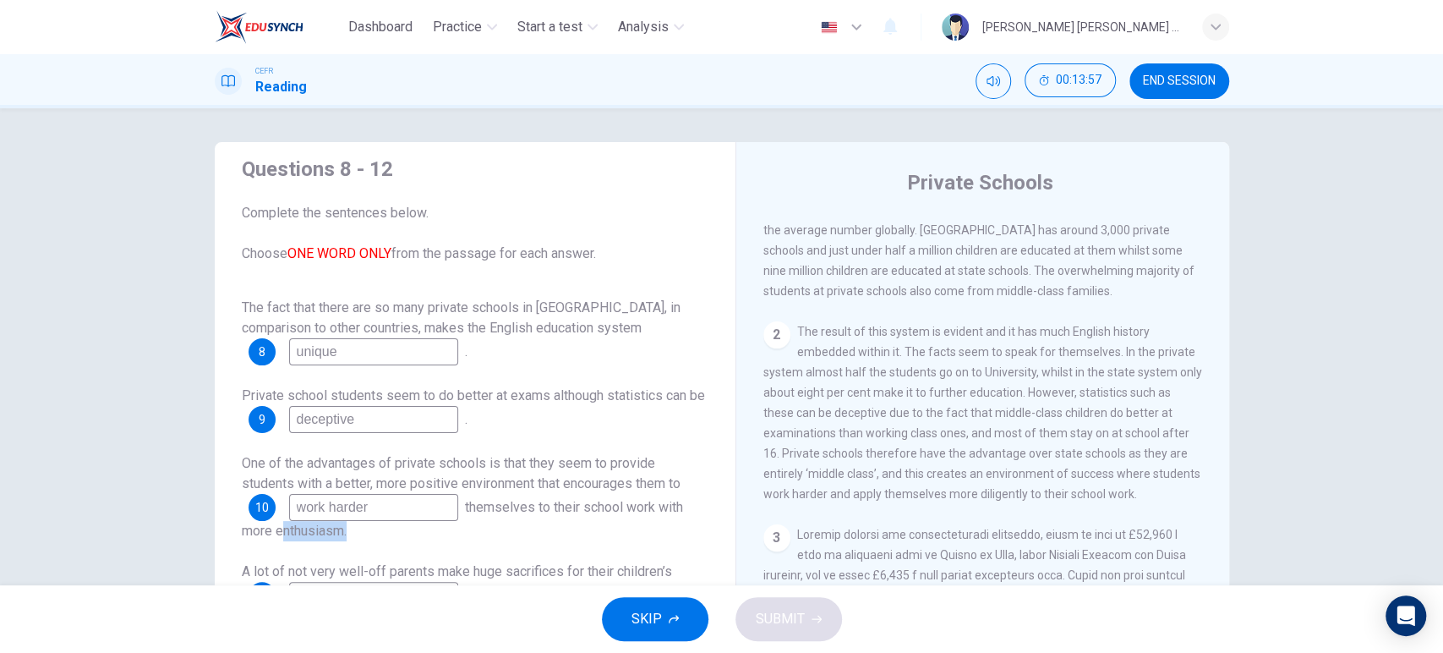
click at [867, 405] on span "The result of this system is evident and it has much English history embedded w…" at bounding box center [982, 413] width 439 height 176
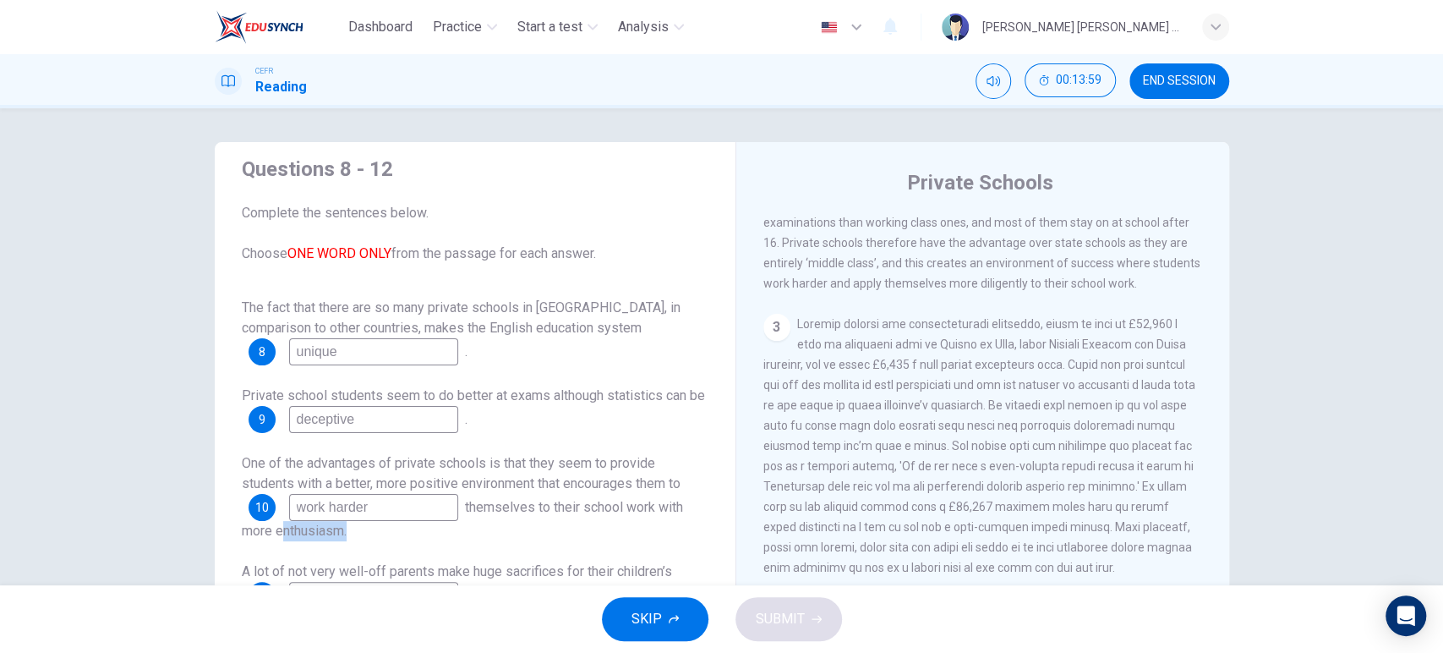
scroll to position [178, 0]
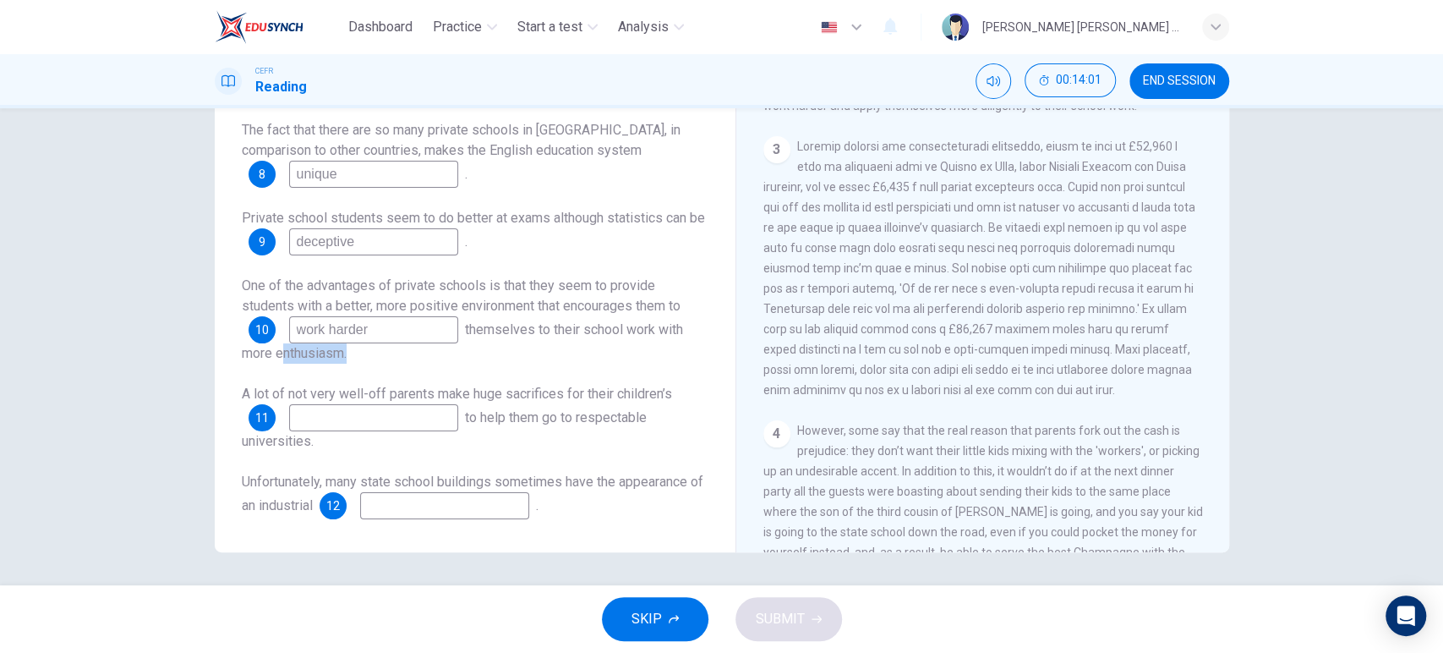
click at [415, 431] on div "A lot of not very well-off parents make huge sacrifices for their children’s 11…" at bounding box center [475, 418] width 467 height 68
click at [418, 421] on input at bounding box center [373, 417] width 169 height 27
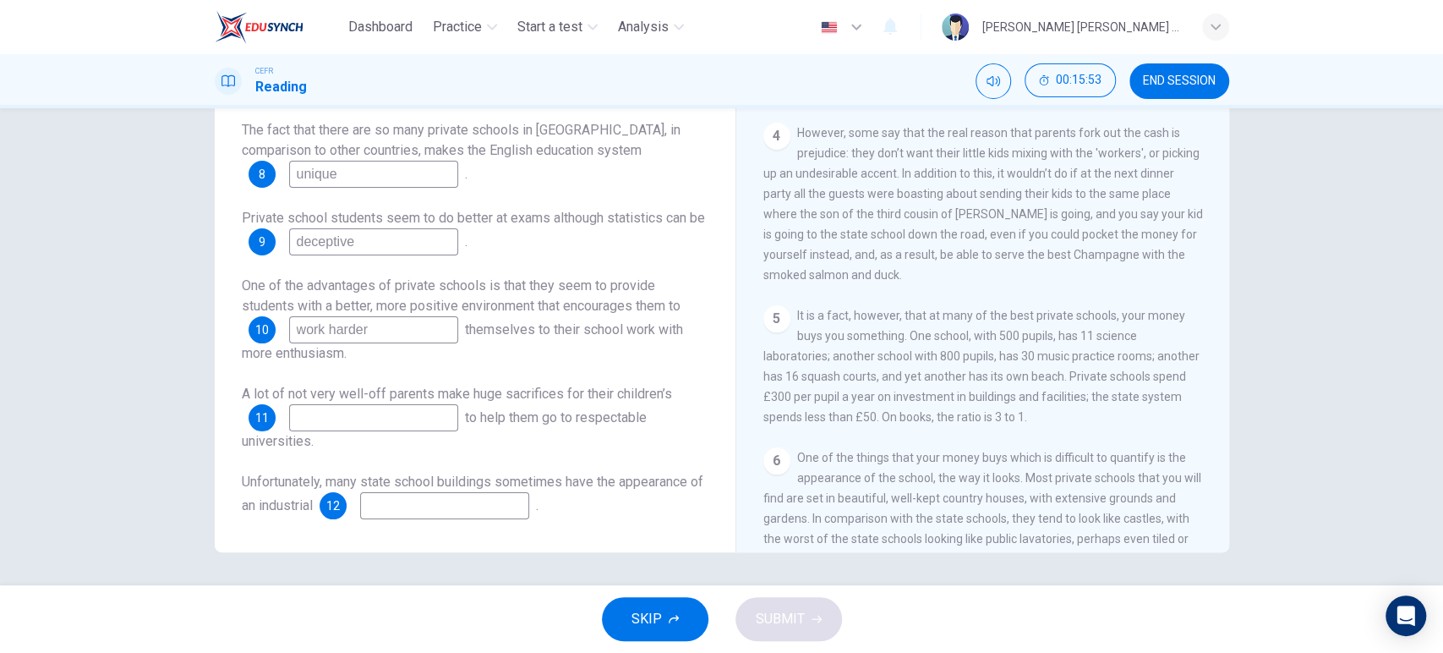
scroll to position [1060, 0]
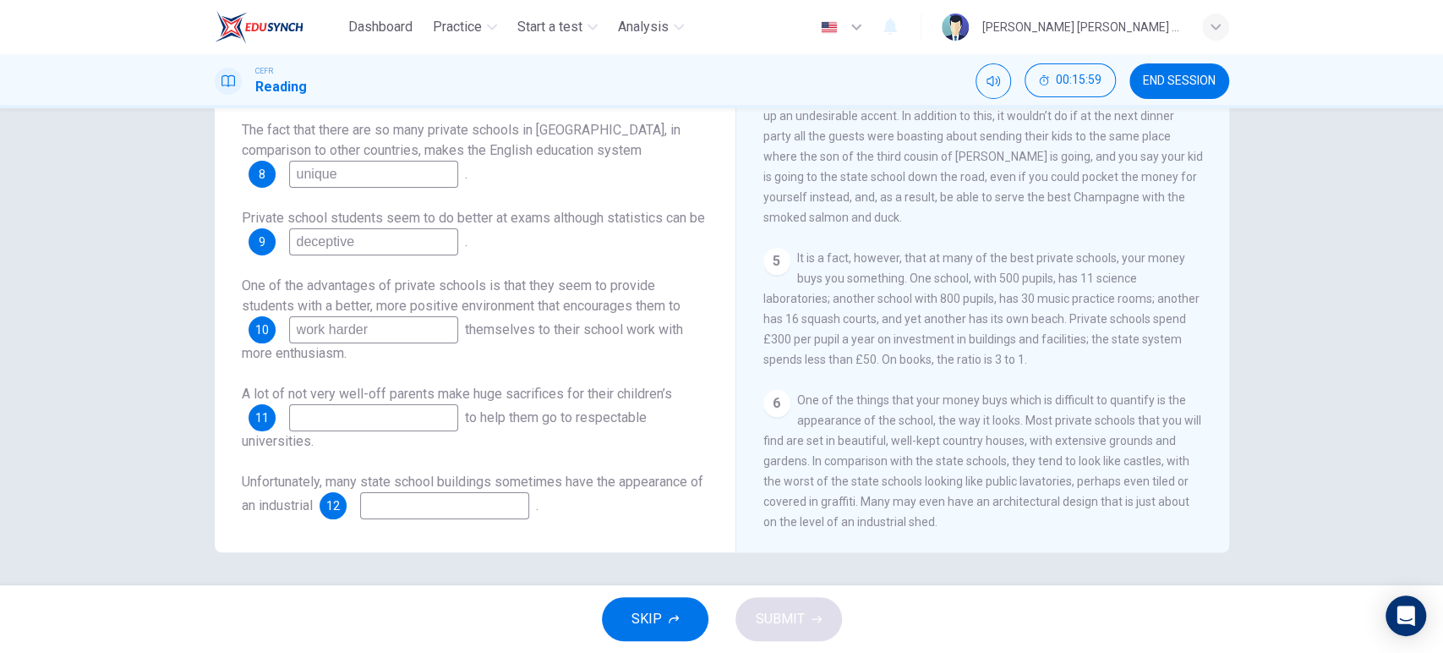
click at [426, 499] on input at bounding box center [444, 505] width 169 height 27
type input "shed"
click at [521, 426] on div "A lot of not very well-off parents make huge sacrifices for their children’s 11…" at bounding box center [475, 418] width 467 height 68
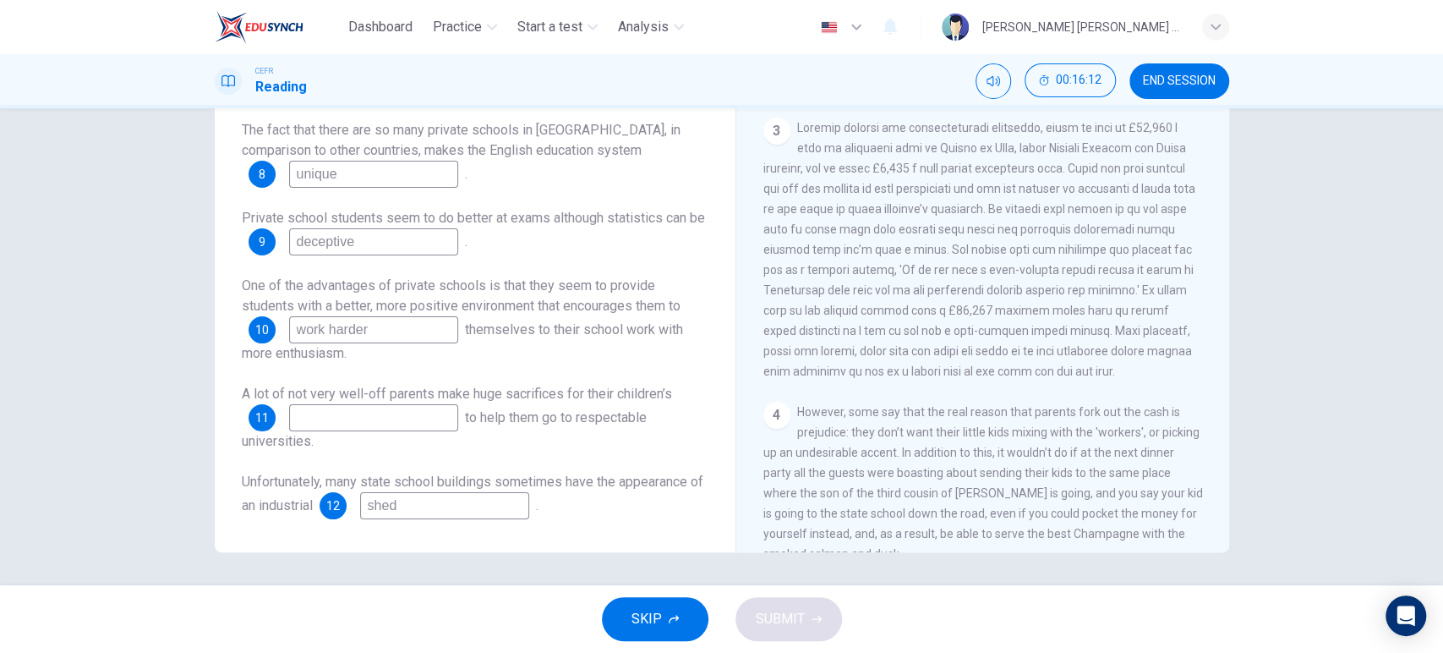
scroll to position [689, 0]
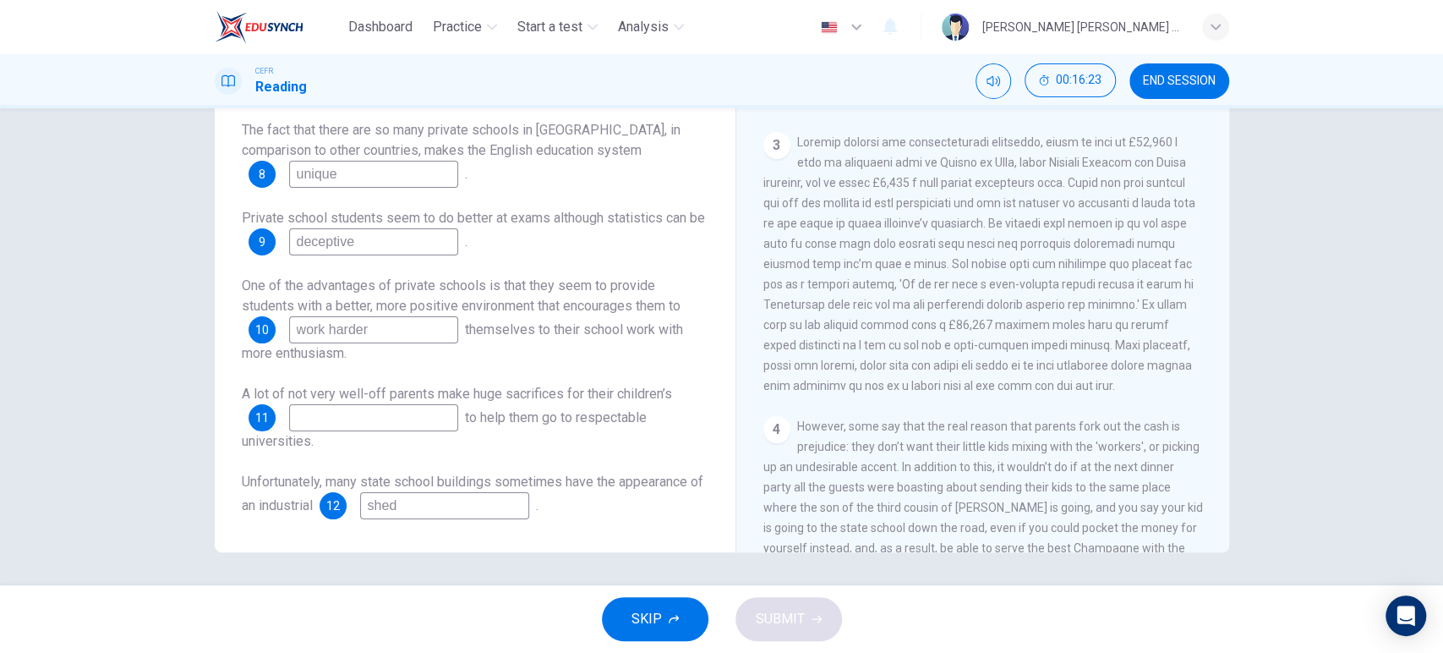
click at [406, 414] on input at bounding box center [373, 417] width 169 height 27
type input "schooling"
click at [808, 616] on button "SUBMIT" at bounding box center [788, 619] width 107 height 44
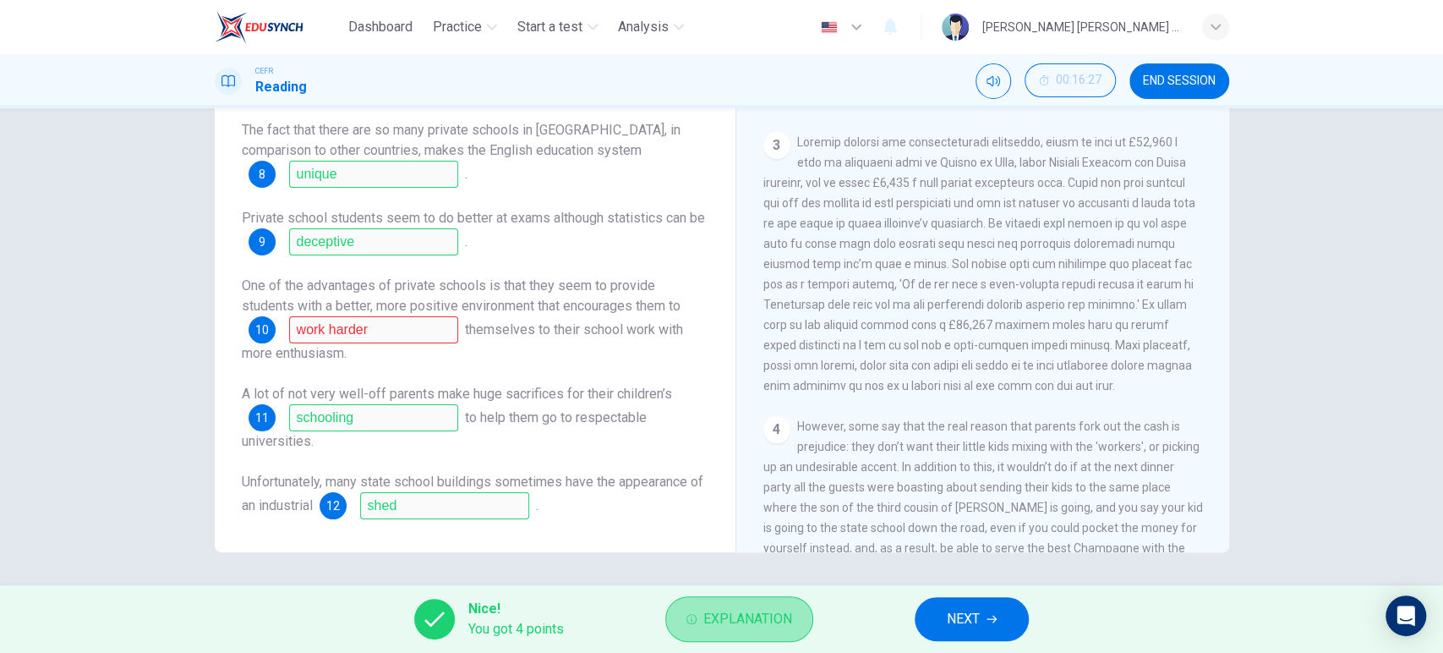
click at [767, 615] on span "Explanation" at bounding box center [747, 619] width 89 height 24
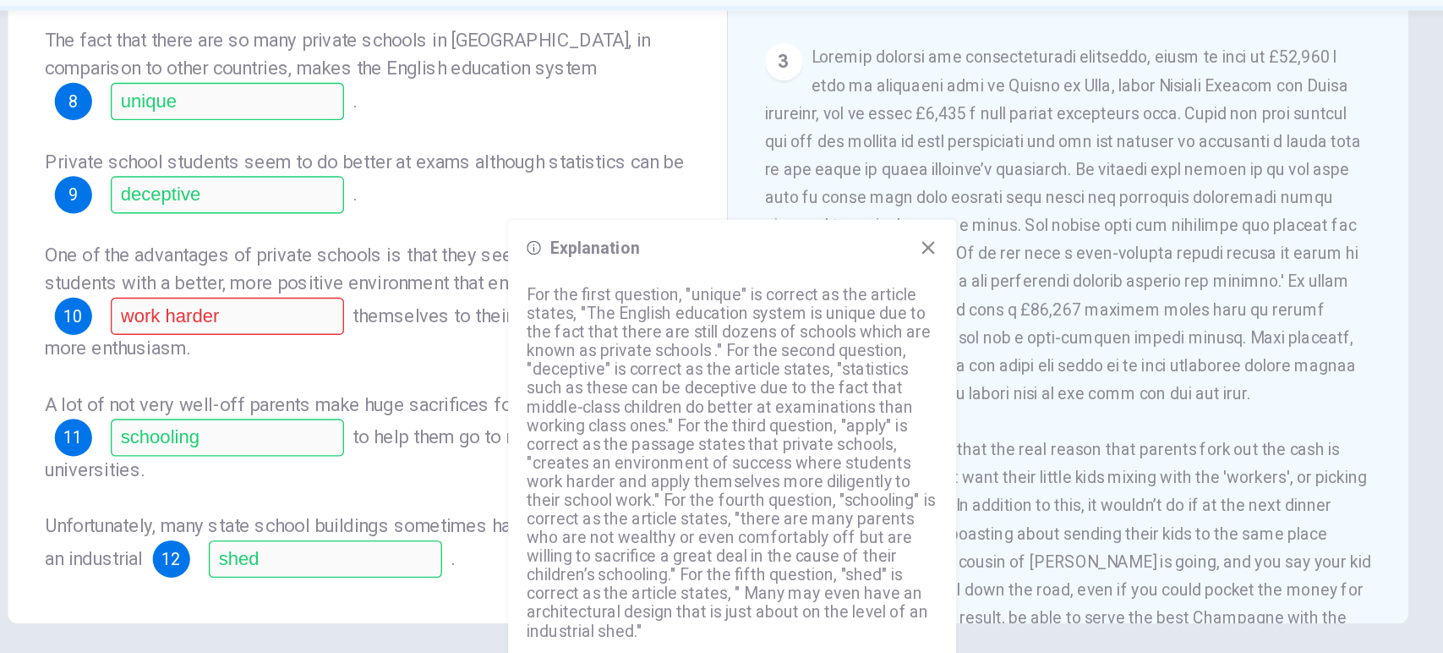
click at [490, 370] on div "The fact that there are so many private schools in [GEOGRAPHIC_DATA], in compar…" at bounding box center [475, 319] width 467 height 399
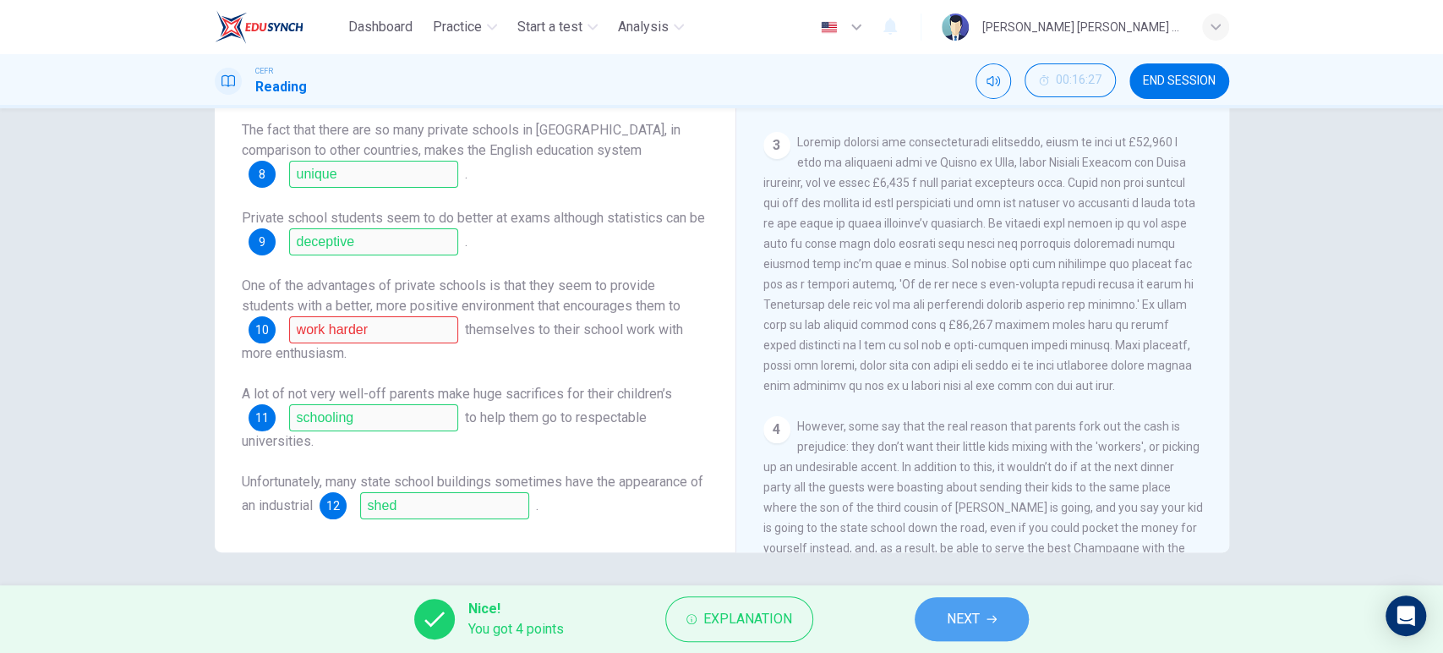
click at [940, 609] on button "NEXT" at bounding box center [972, 619] width 114 height 44
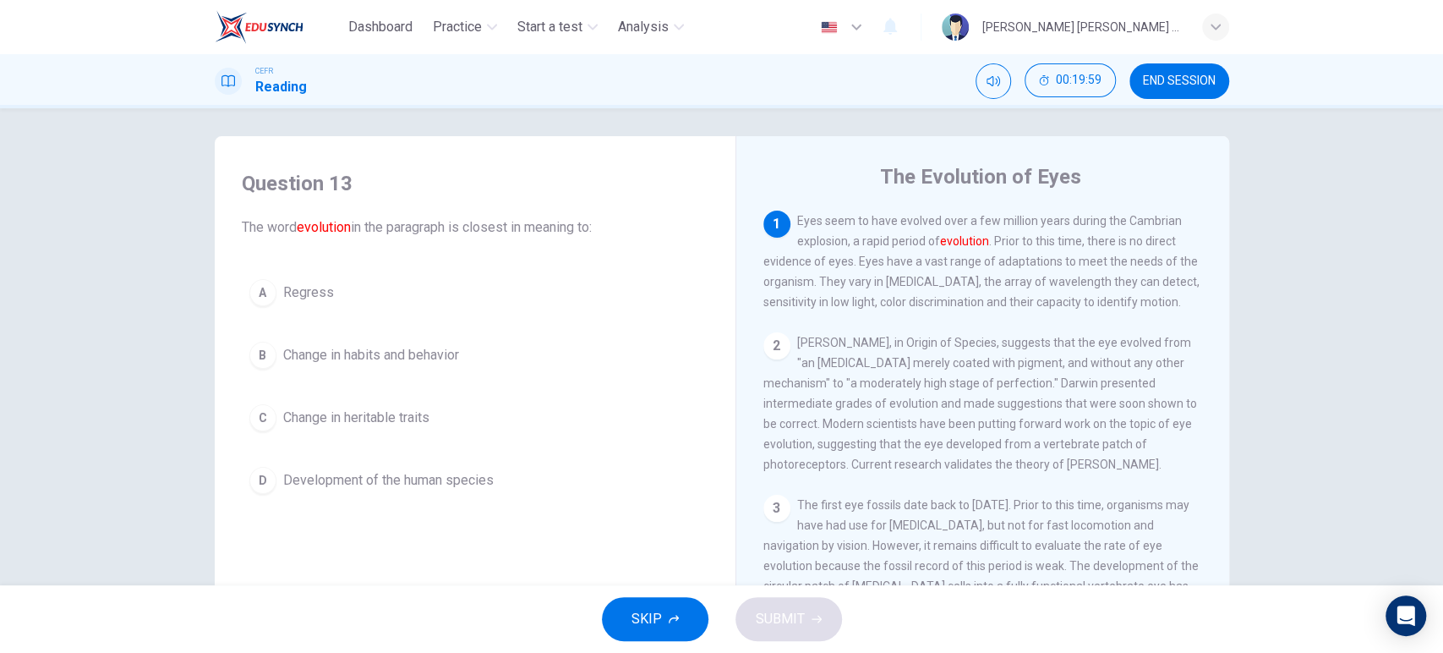
scroll to position [0, 0]
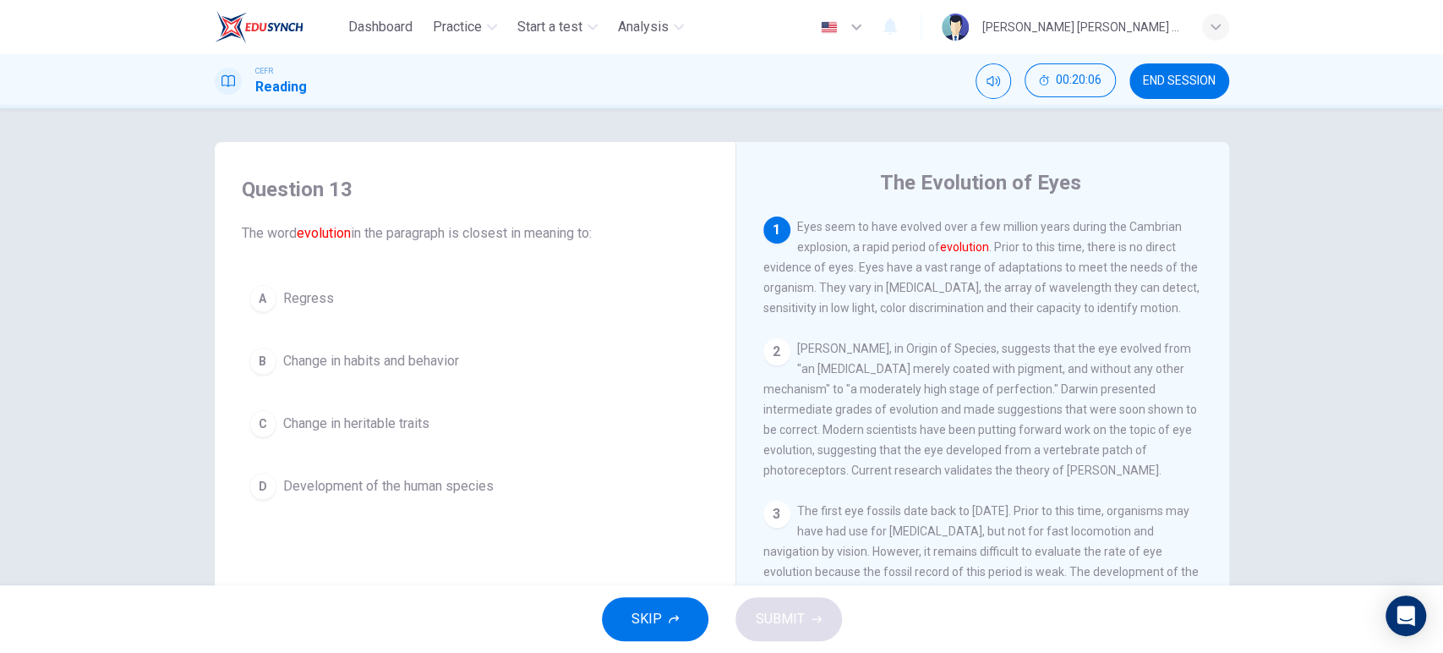
click at [405, 427] on span "Change in heritable traits" at bounding box center [356, 423] width 146 height 20
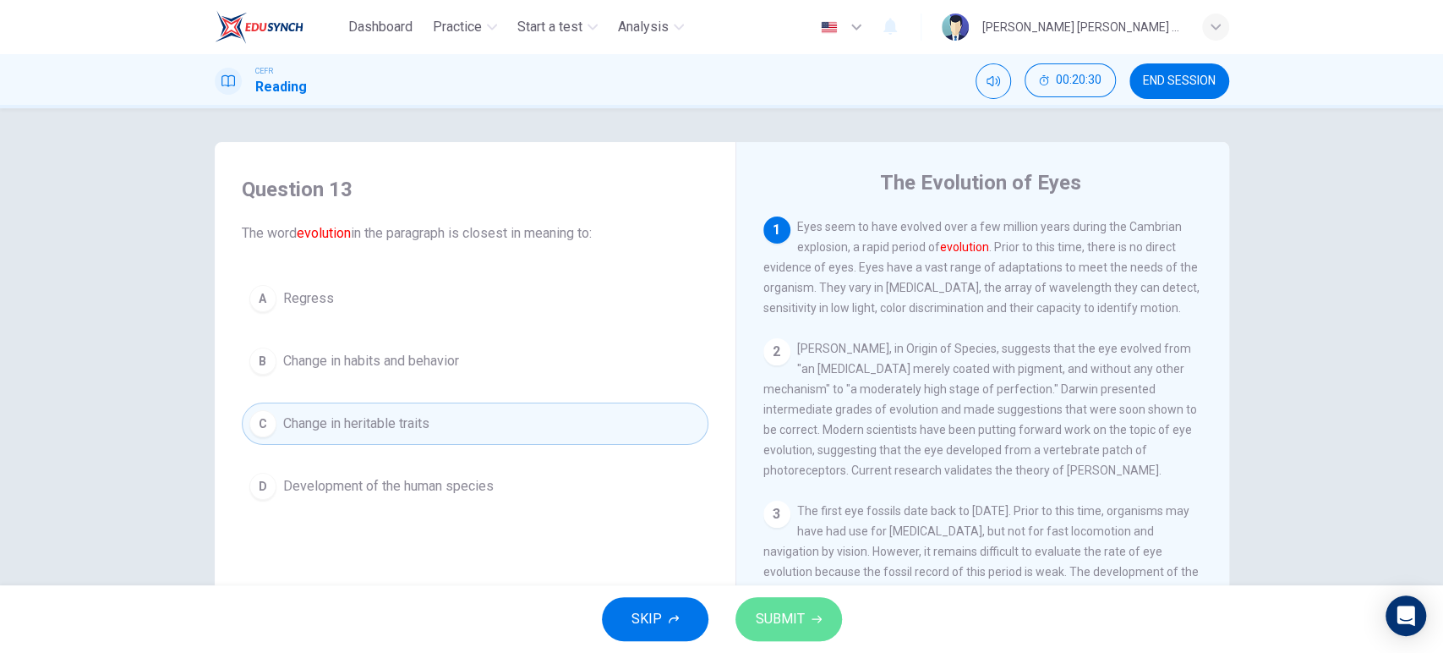
click at [773, 611] on span "SUBMIT" at bounding box center [780, 619] width 49 height 24
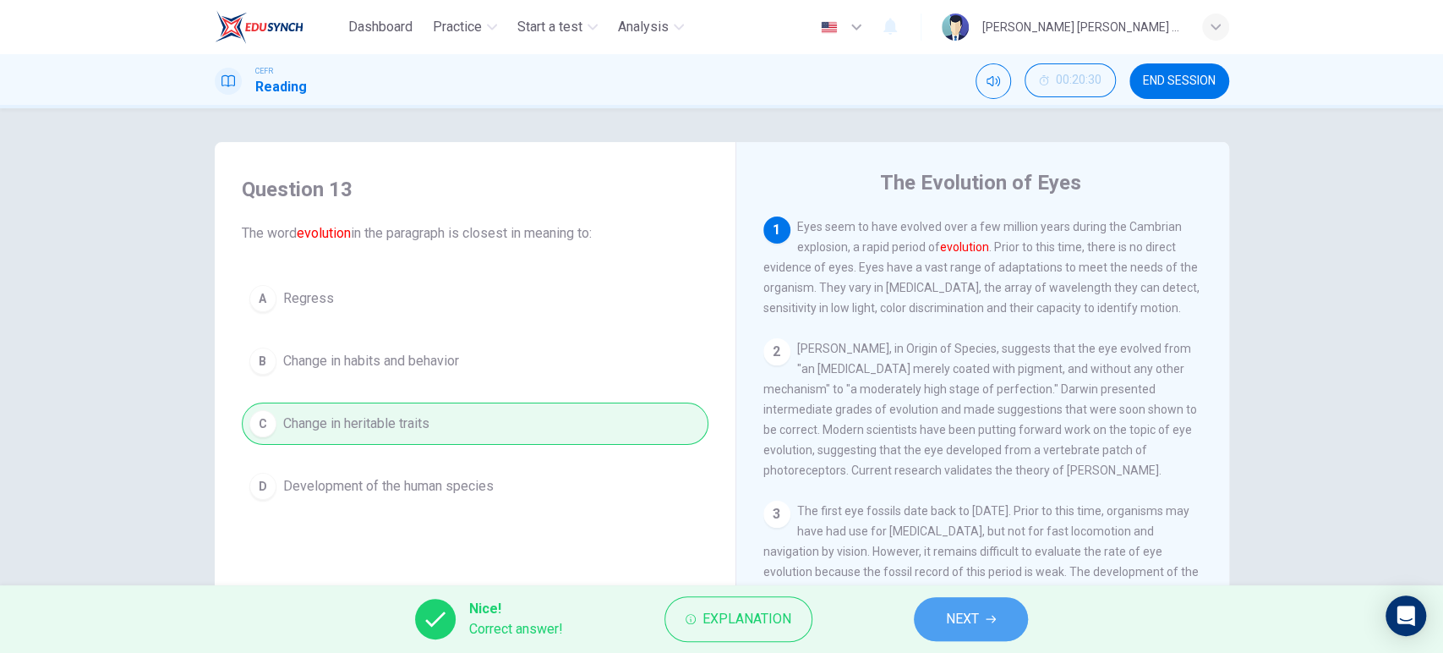
click at [986, 618] on button "NEXT" at bounding box center [971, 619] width 114 height 44
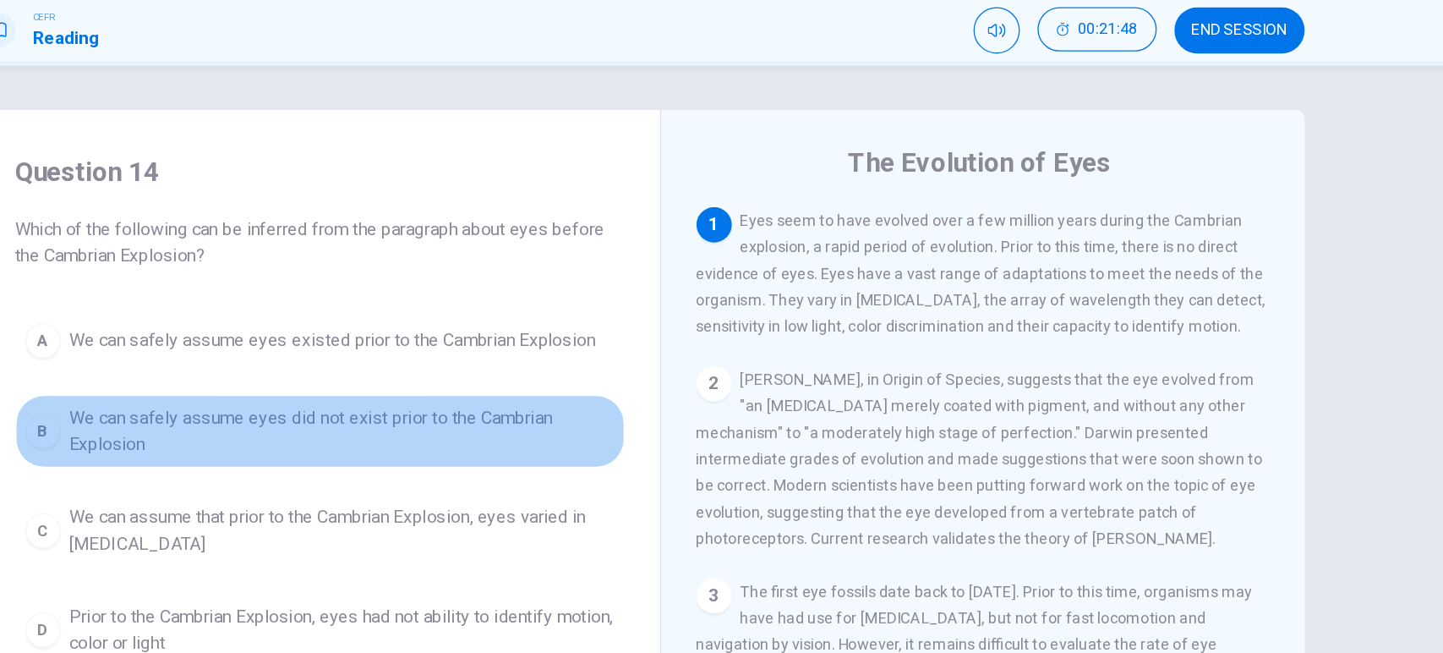
click at [539, 360] on button "B We can safely assume eyes did not exist prior to the Cambrian Explosion" at bounding box center [475, 388] width 467 height 56
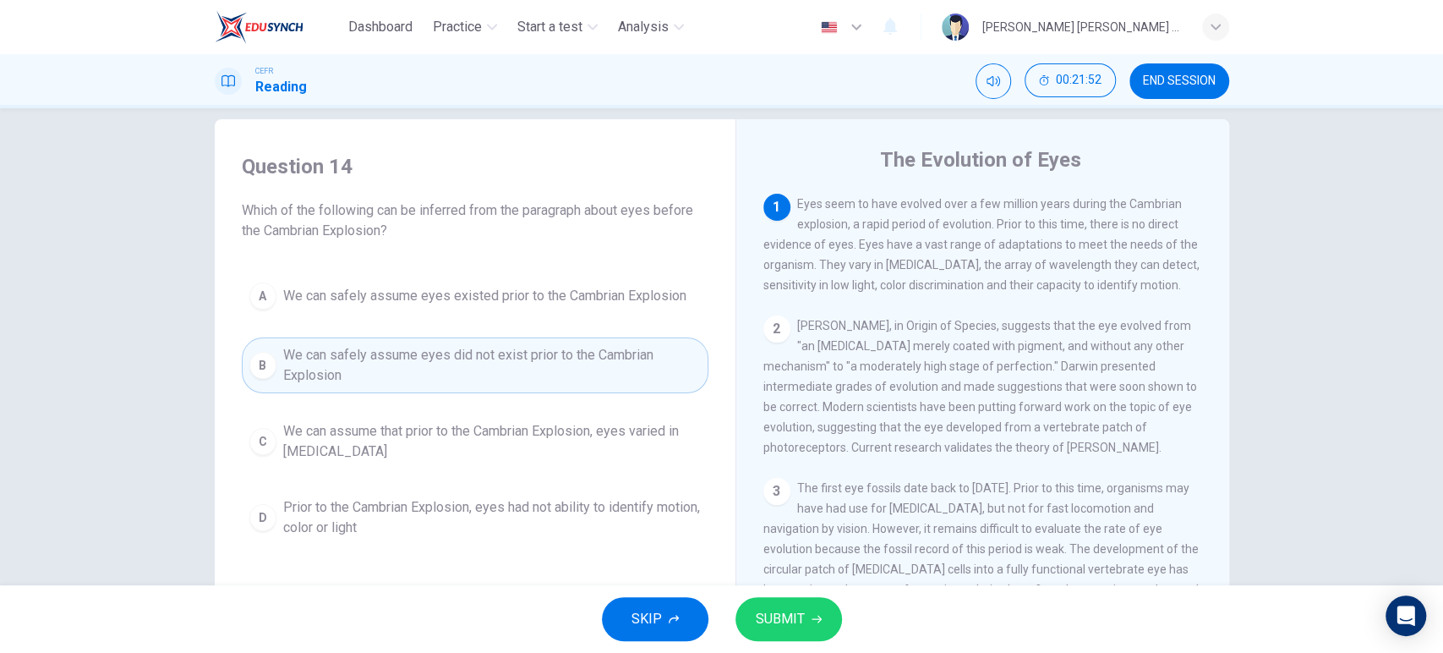
scroll to position [22, 0]
click at [806, 618] on button "SUBMIT" at bounding box center [788, 619] width 107 height 44
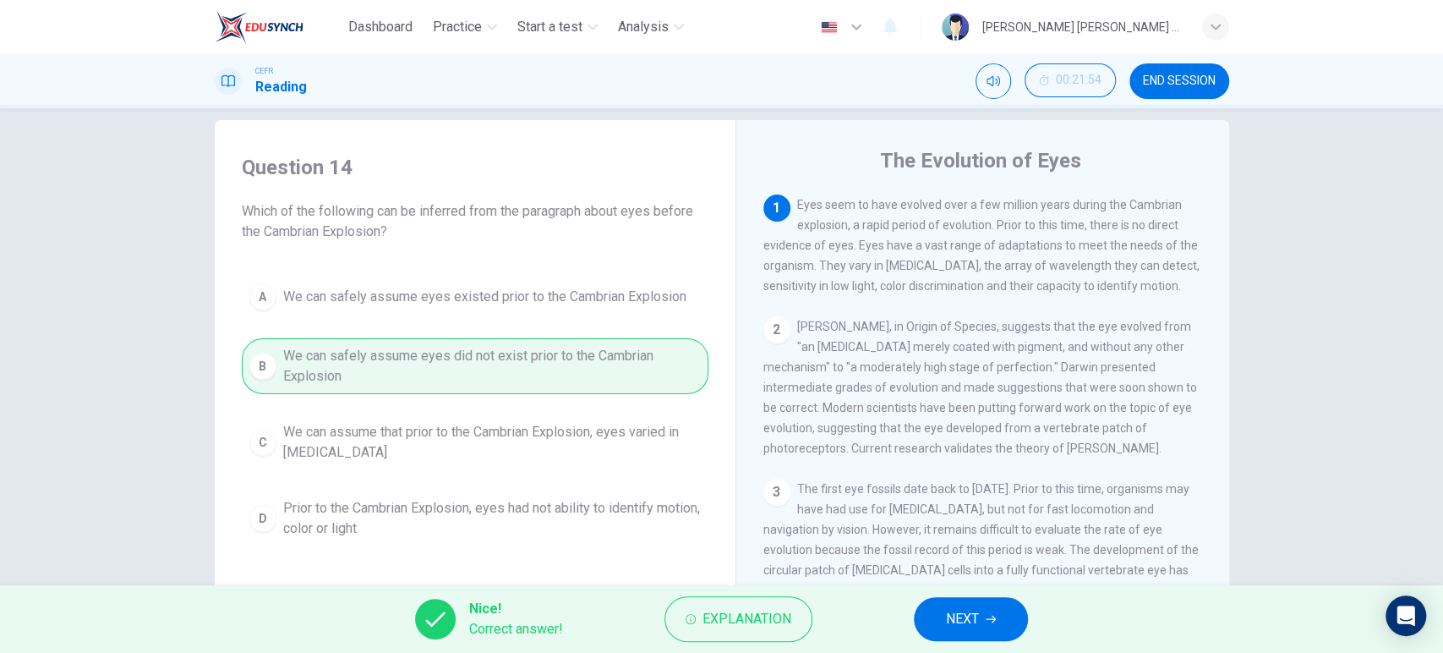
click at [947, 614] on span "NEXT" at bounding box center [962, 619] width 33 height 24
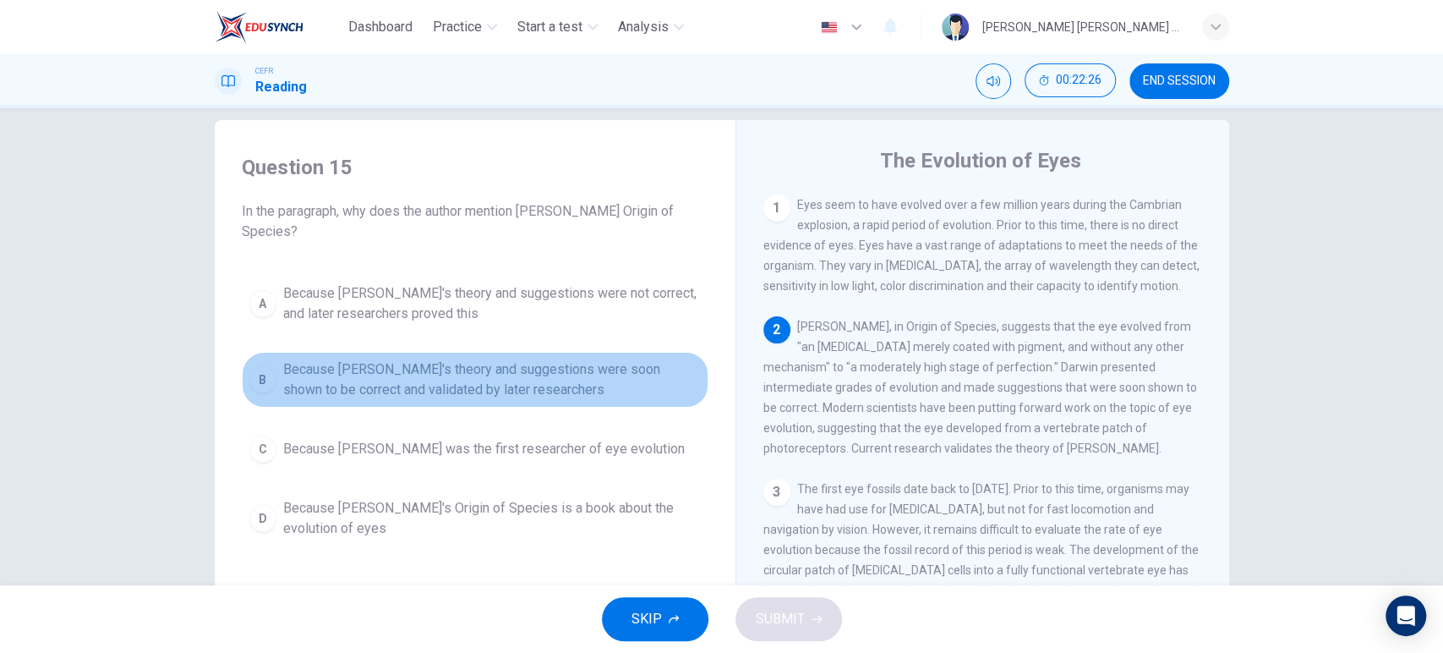
click at [615, 386] on span "Because [PERSON_NAME]'s theory and suggestions were soon shown to be correct an…" at bounding box center [492, 379] width 418 height 41
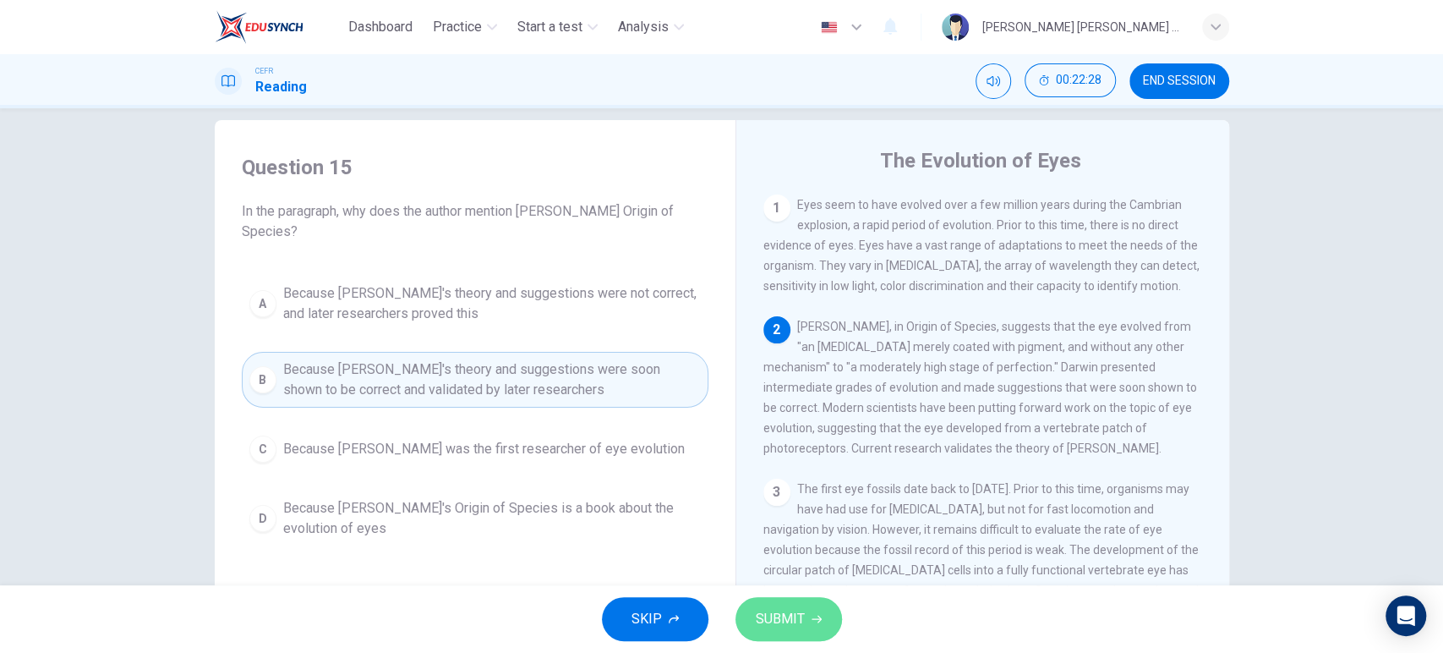
click at [761, 609] on span "SUBMIT" at bounding box center [780, 619] width 49 height 24
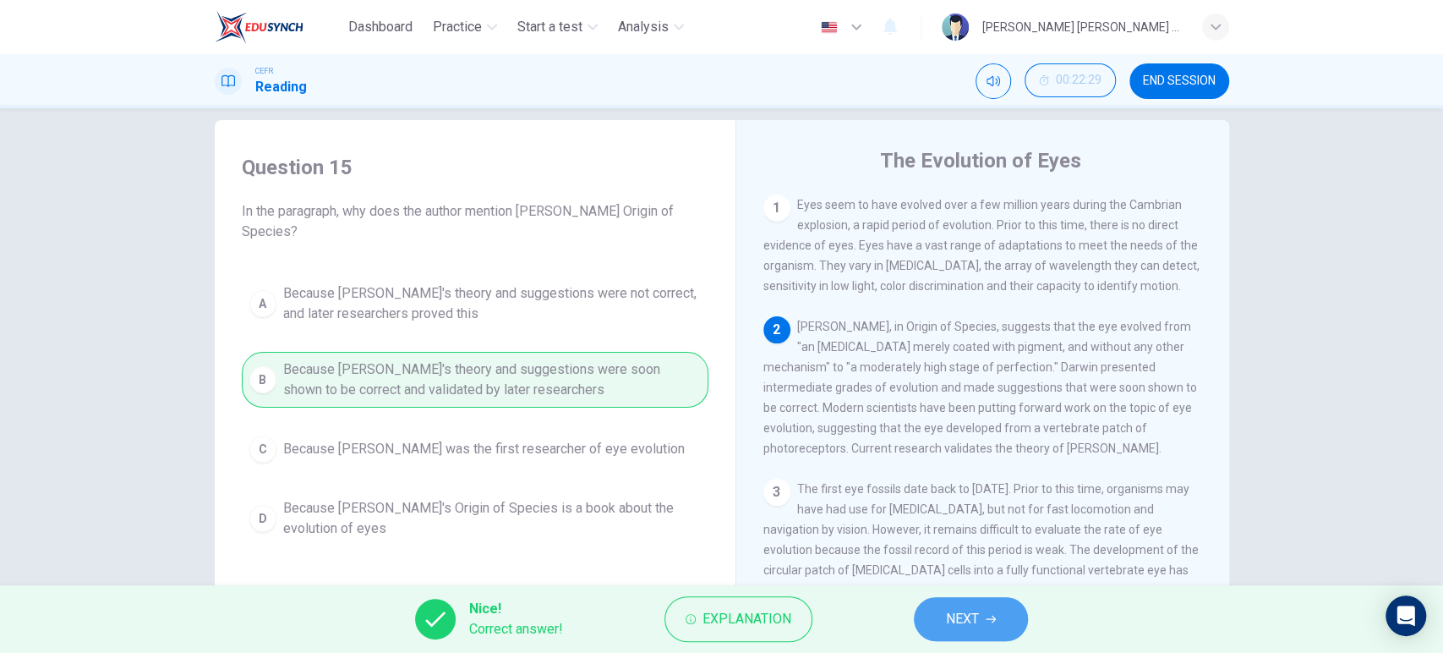
click at [985, 613] on button "NEXT" at bounding box center [971, 619] width 114 height 44
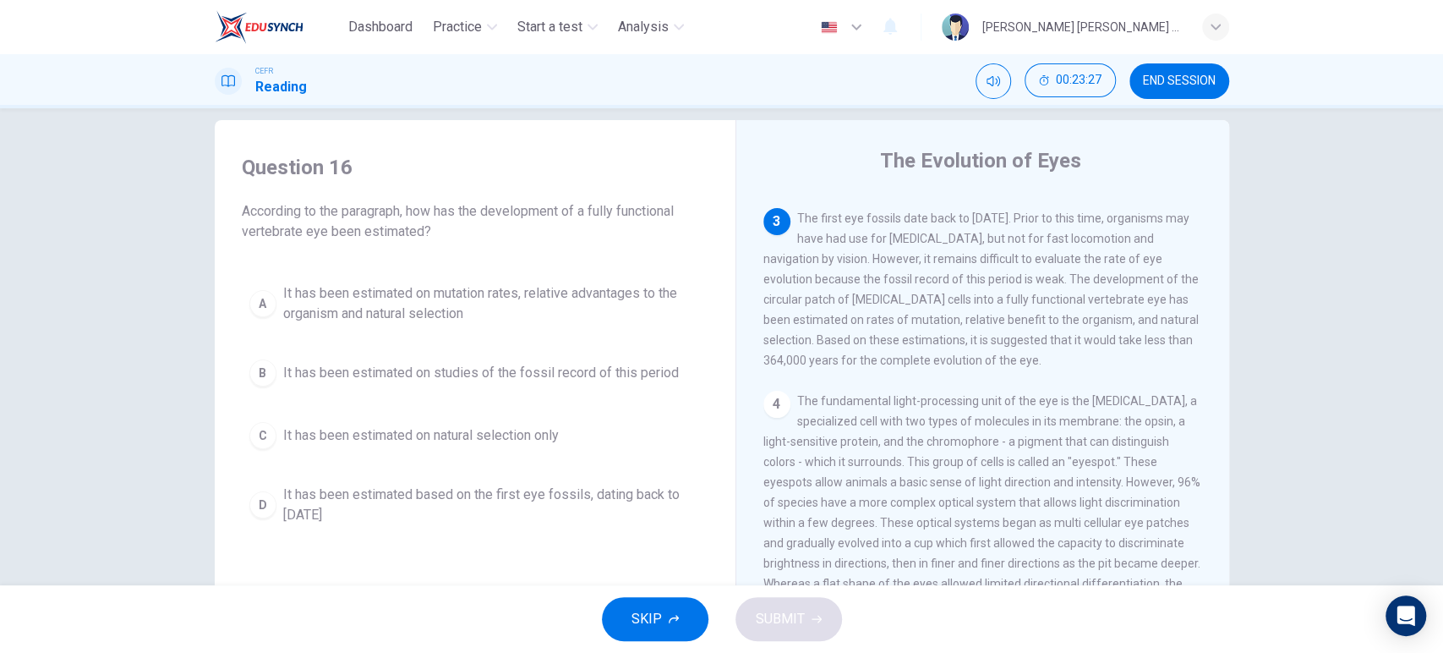
scroll to position [272, 0]
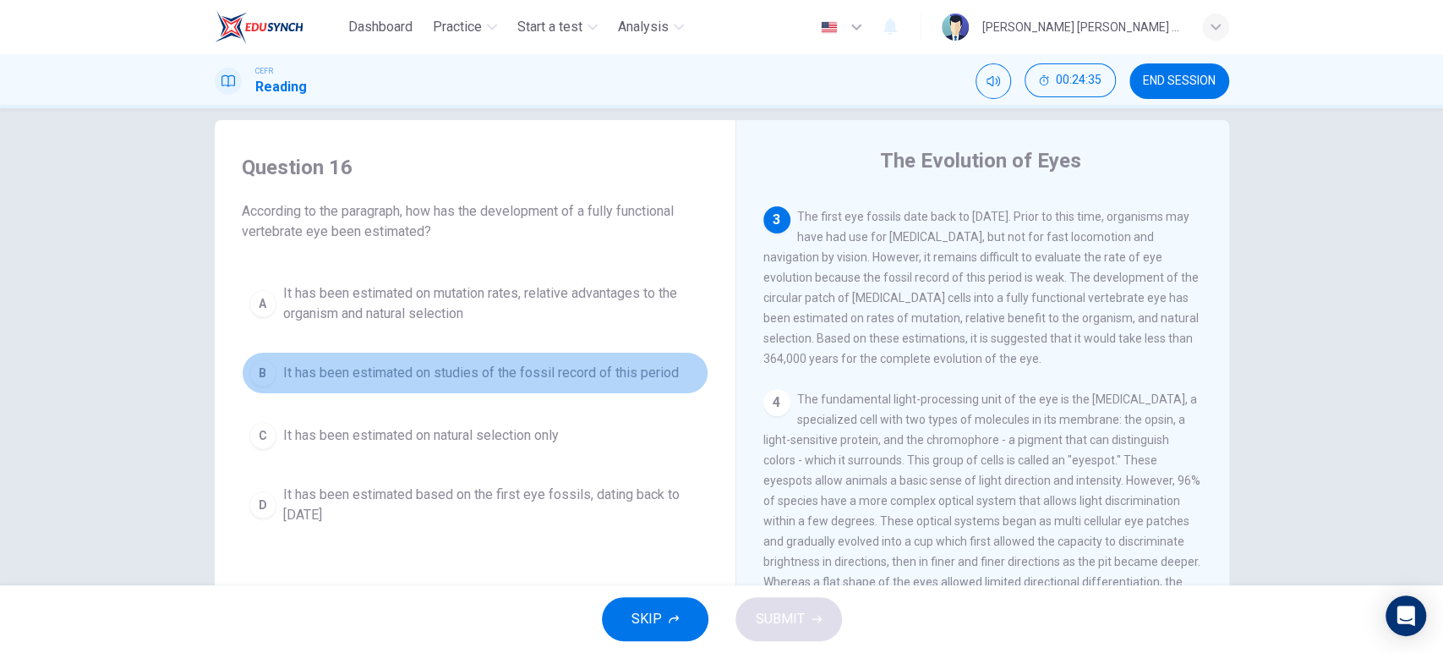
click at [667, 369] on span "It has been estimated on studies of the fossil record of this period" at bounding box center [481, 373] width 396 height 20
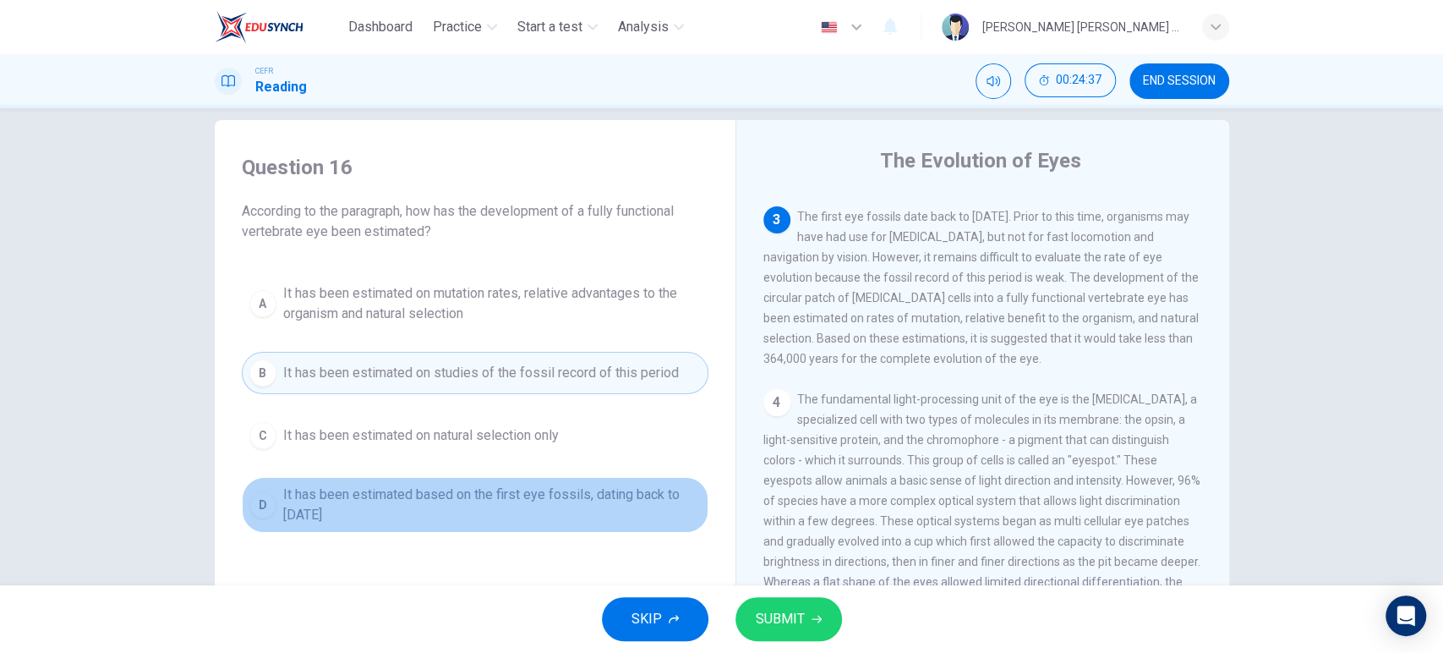
click at [629, 512] on span "It has been estimated based on the first eye fossils, dating back to [DATE]" at bounding box center [492, 504] width 418 height 41
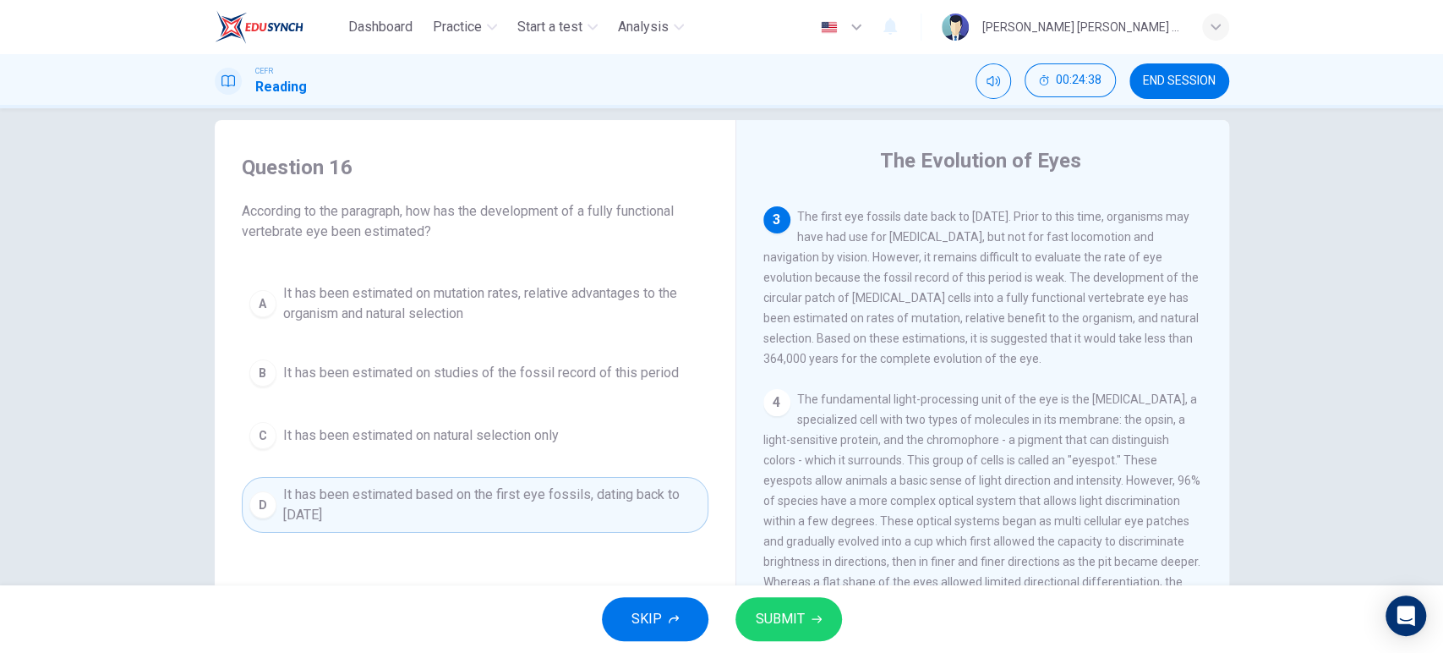
click at [768, 625] on span "SUBMIT" at bounding box center [780, 619] width 49 height 24
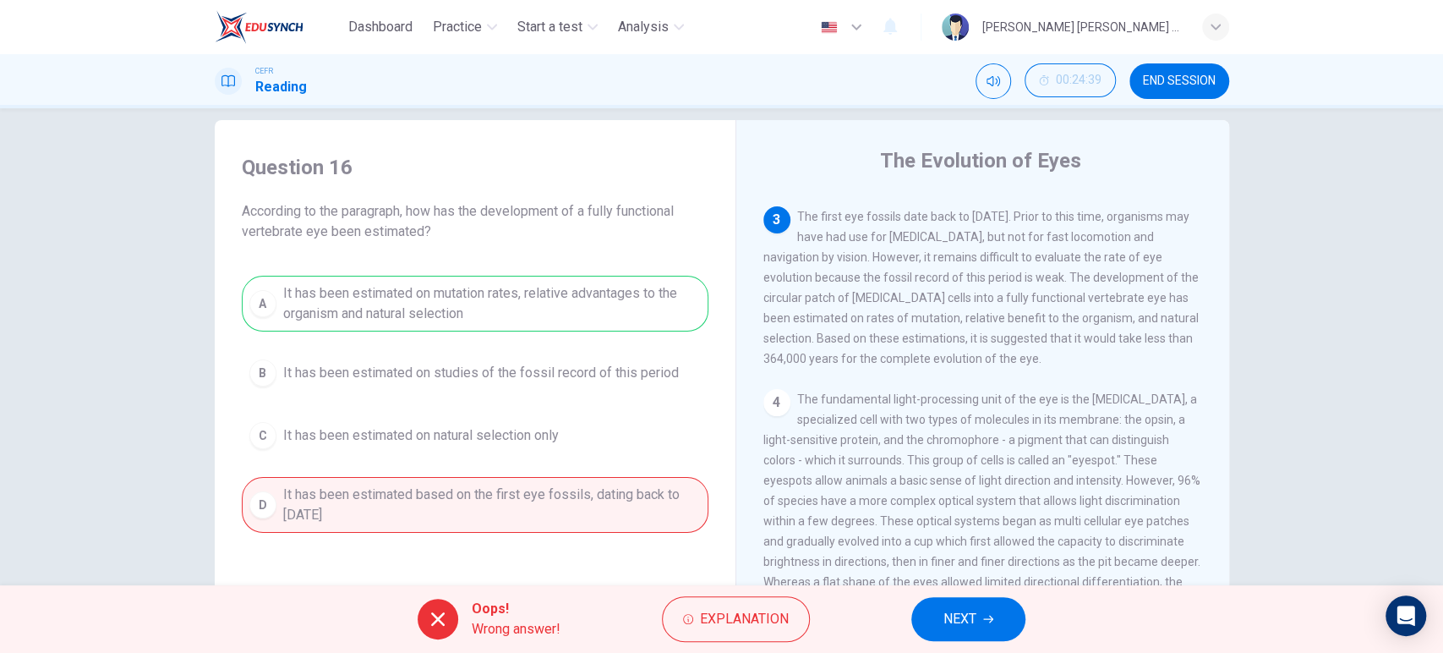
click at [943, 594] on div "Oops! Wrong answer! Explanation NEXT" at bounding box center [721, 619] width 1443 height 68
click at [981, 635] on button "NEXT" at bounding box center [968, 619] width 114 height 44
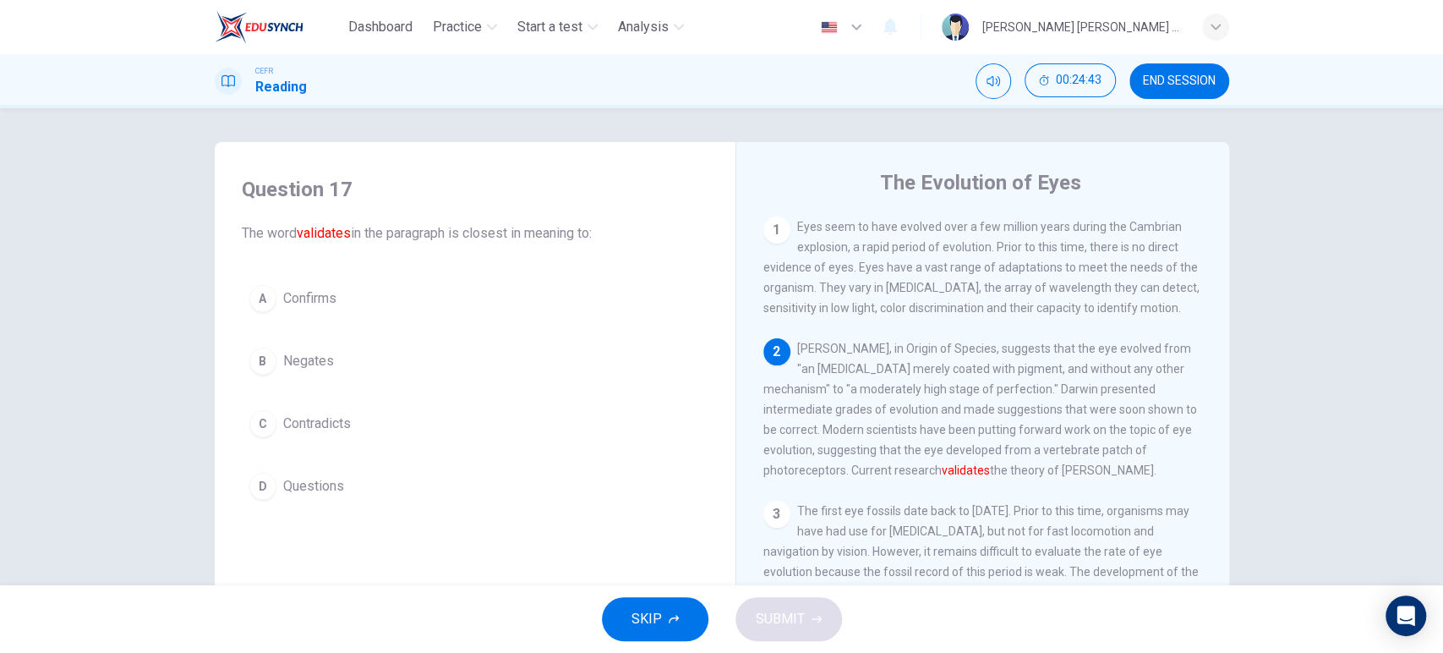
scroll to position [0, 0]
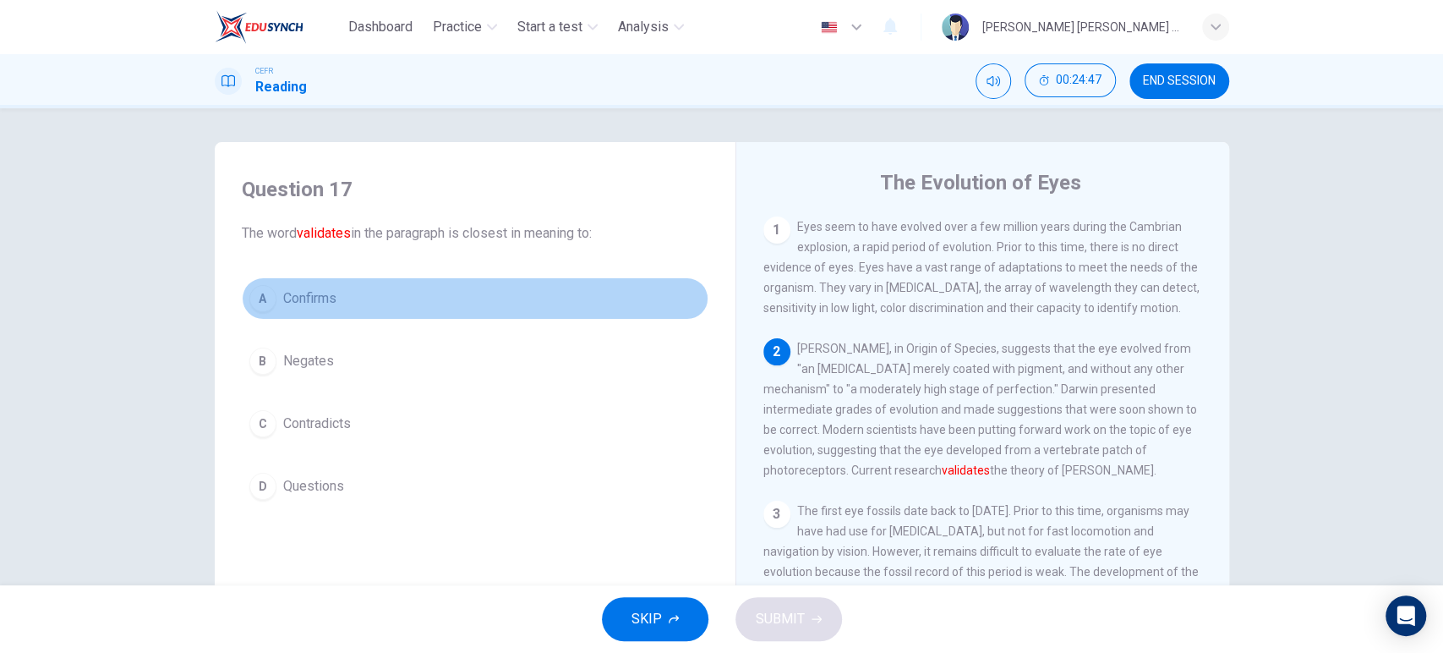
click at [464, 286] on button "A Confirms" at bounding box center [475, 298] width 467 height 42
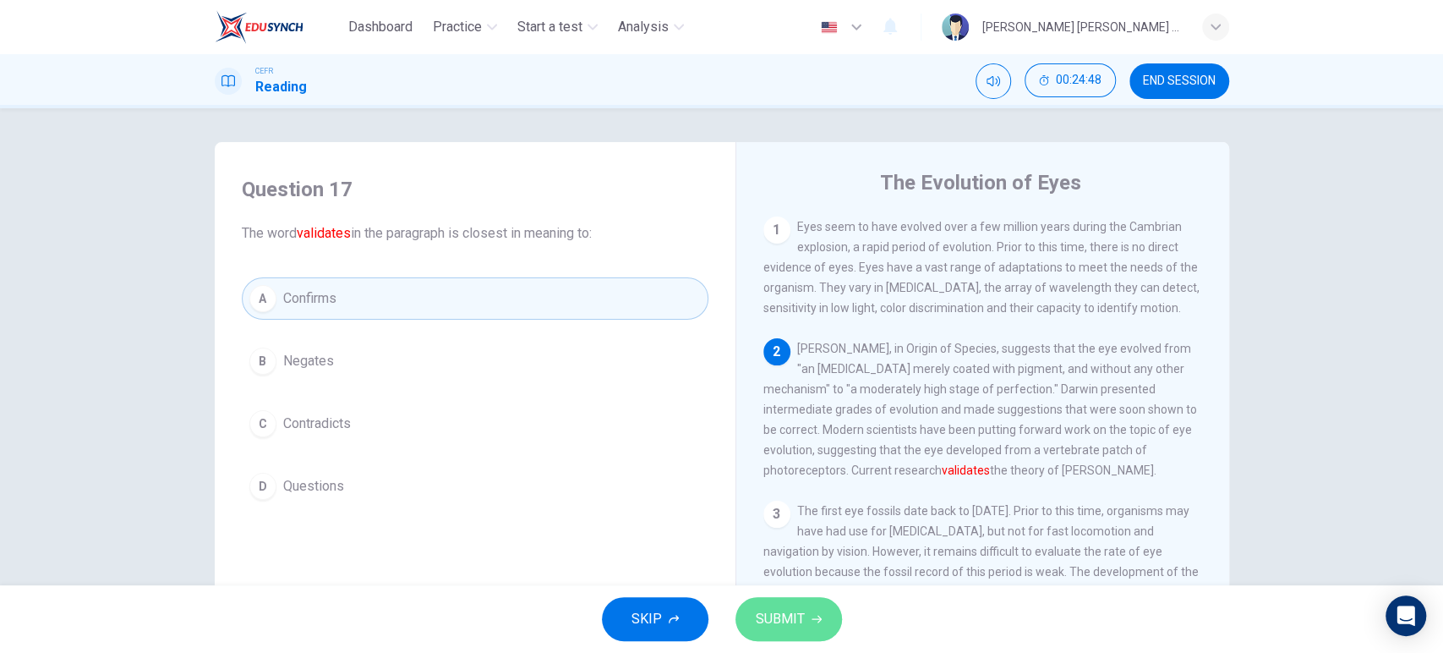
click at [817, 618] on icon "button" at bounding box center [816, 619] width 10 height 10
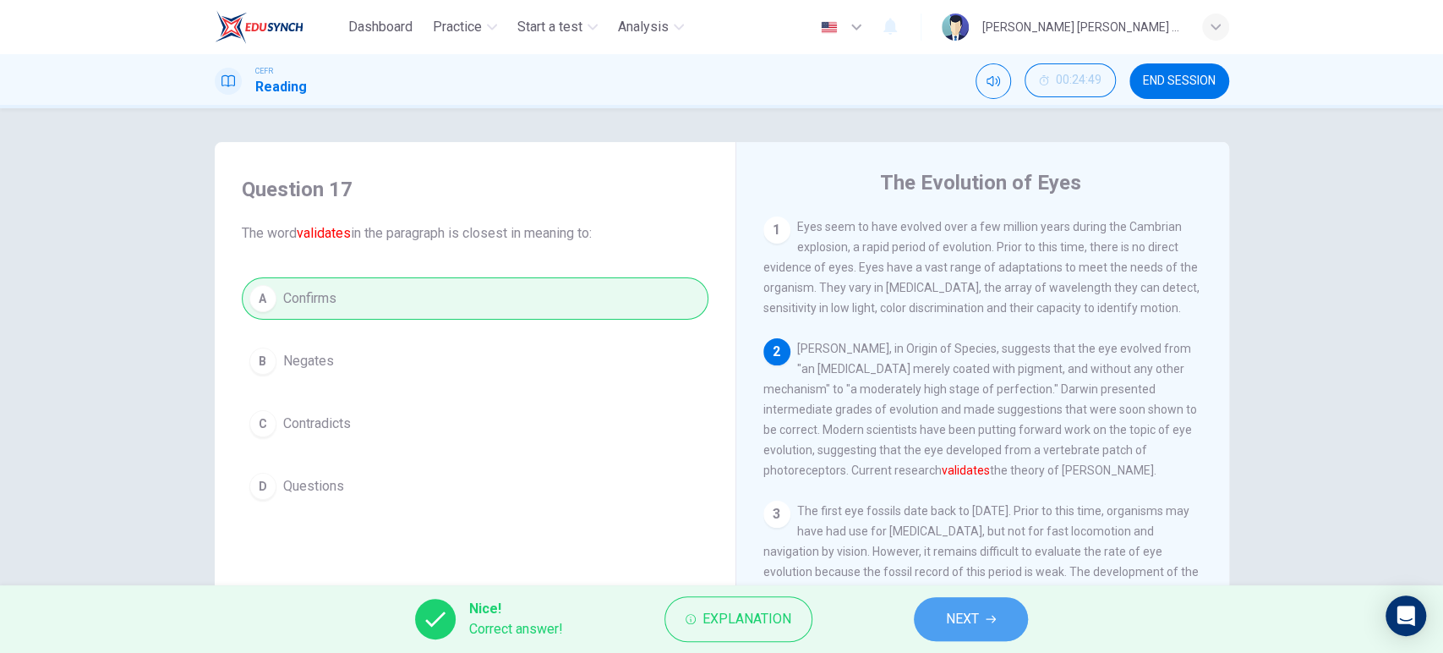
click at [994, 617] on icon "button" at bounding box center [991, 619] width 10 height 8
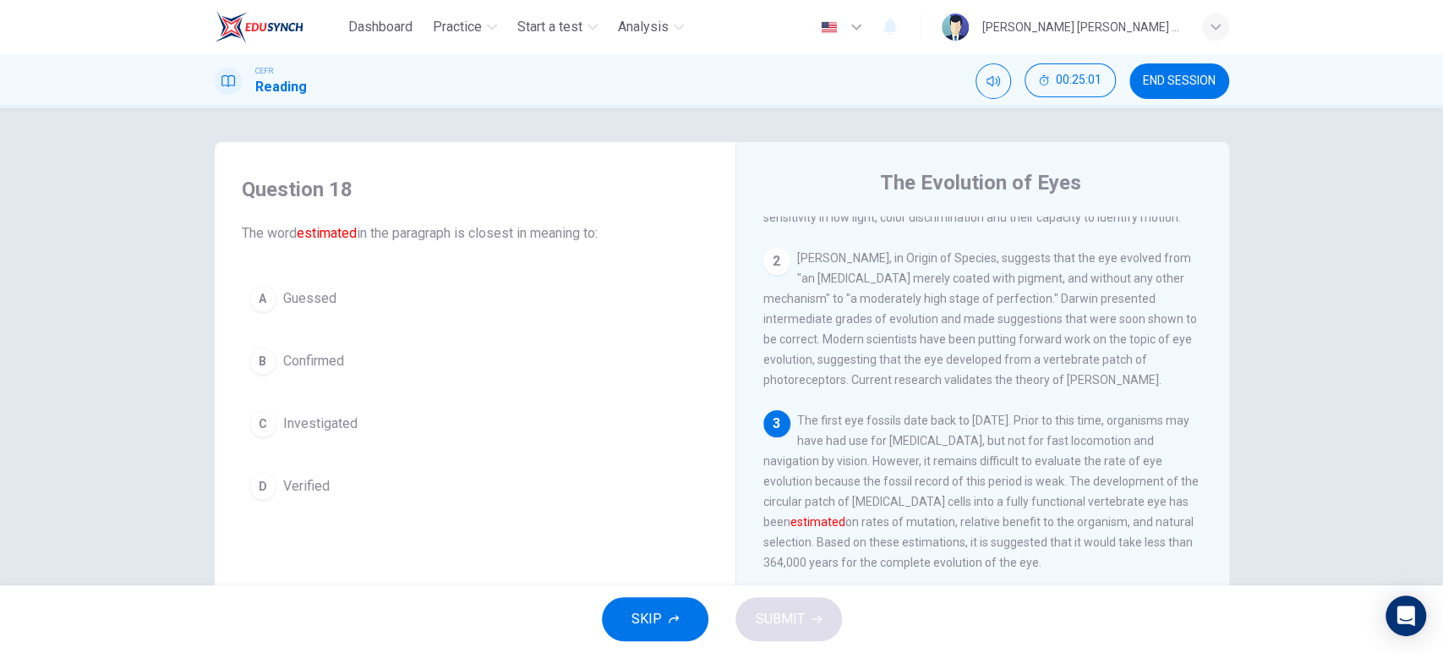
scroll to position [92, 0]
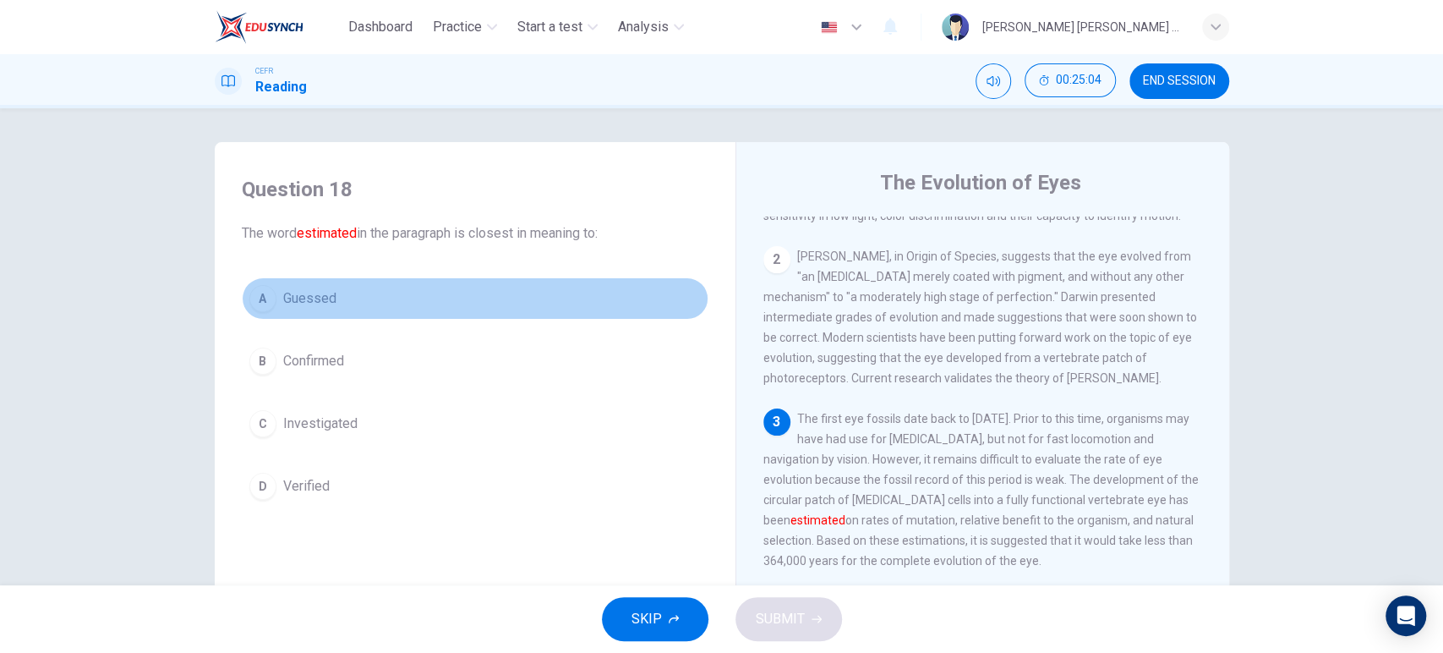
click at [458, 297] on button "A Guessed" at bounding box center [475, 298] width 467 height 42
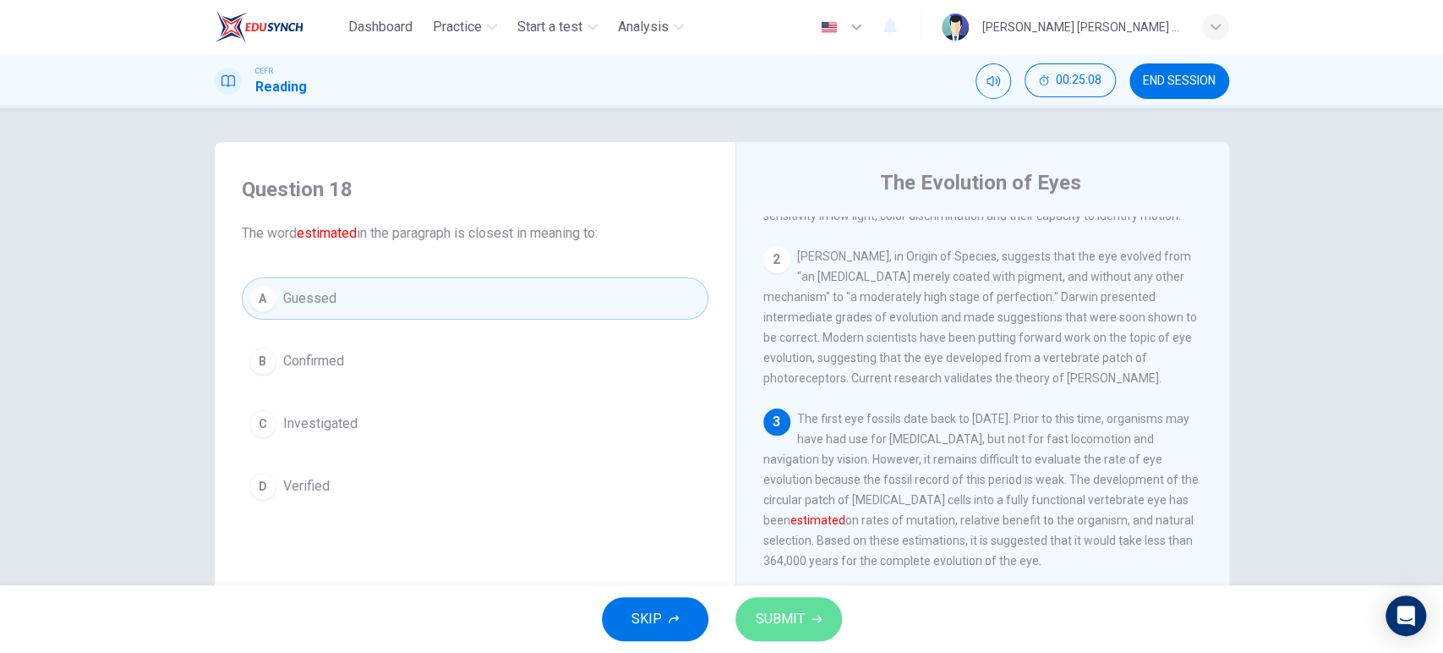
click at [813, 614] on icon "button" at bounding box center [816, 619] width 10 height 10
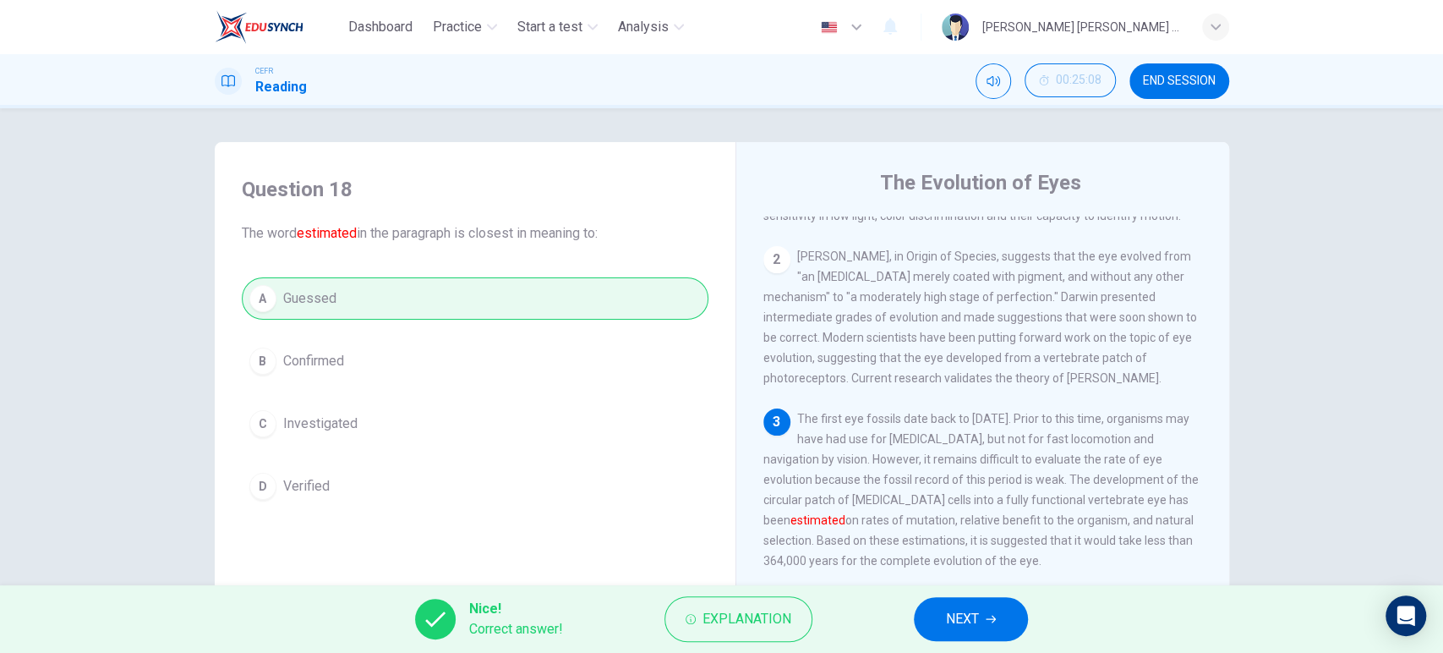
click at [963, 645] on div "Nice! Correct answer! Explanation NEXT" at bounding box center [721, 619] width 1443 height 68
click at [961, 630] on span "NEXT" at bounding box center [962, 619] width 33 height 24
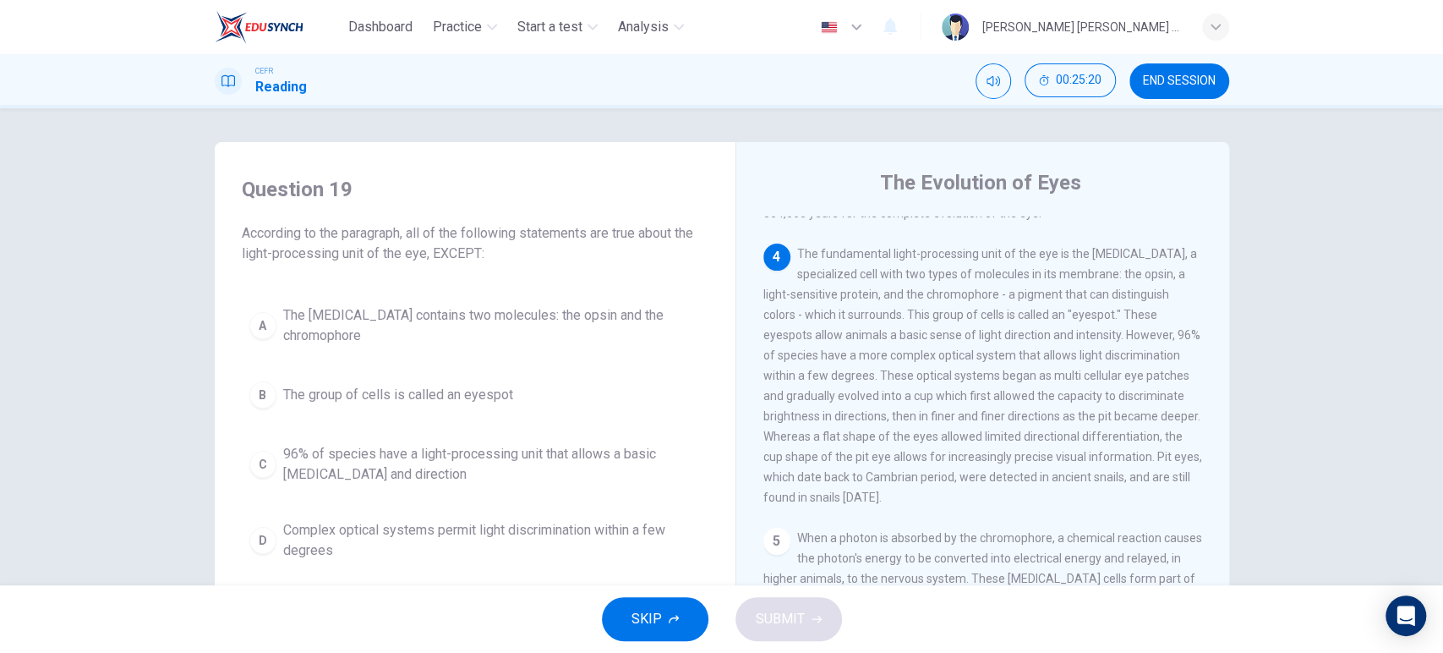
scroll to position [440, 0]
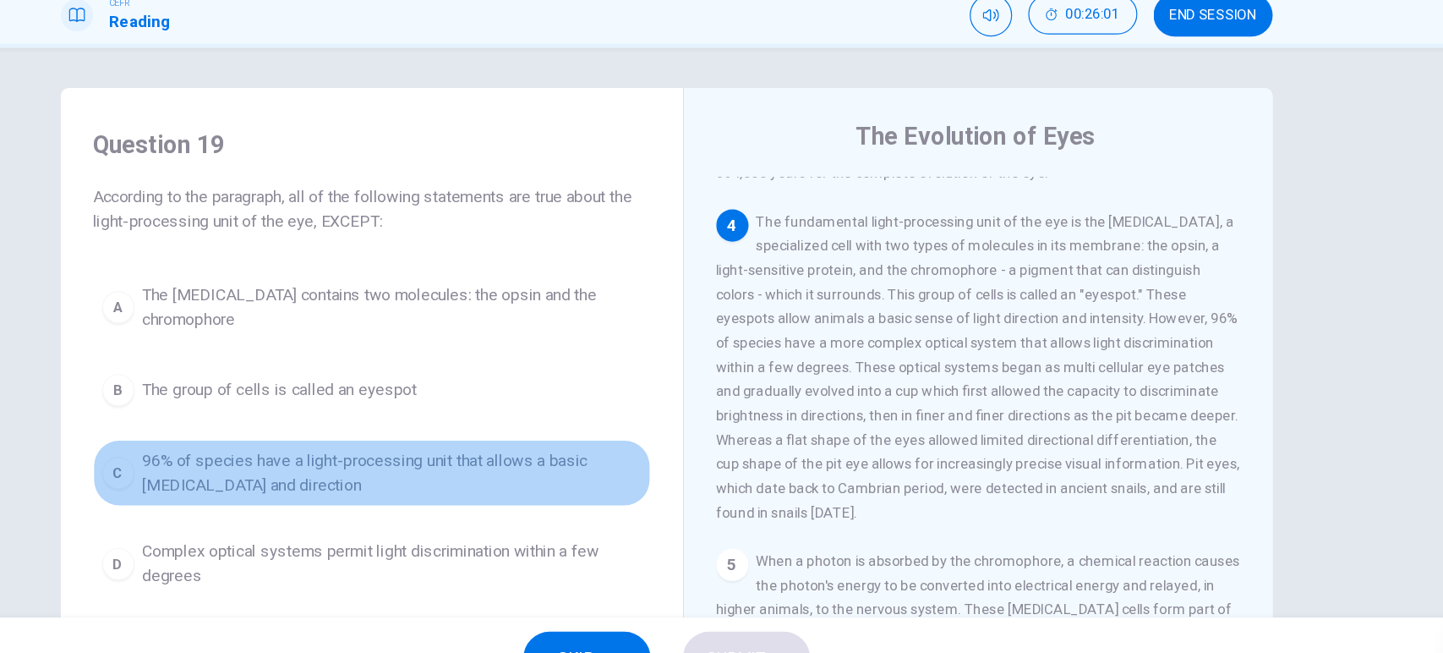
click at [599, 463] on span "96% of species have a light-processing unit that allows a basic [MEDICAL_DATA] …" at bounding box center [492, 464] width 418 height 41
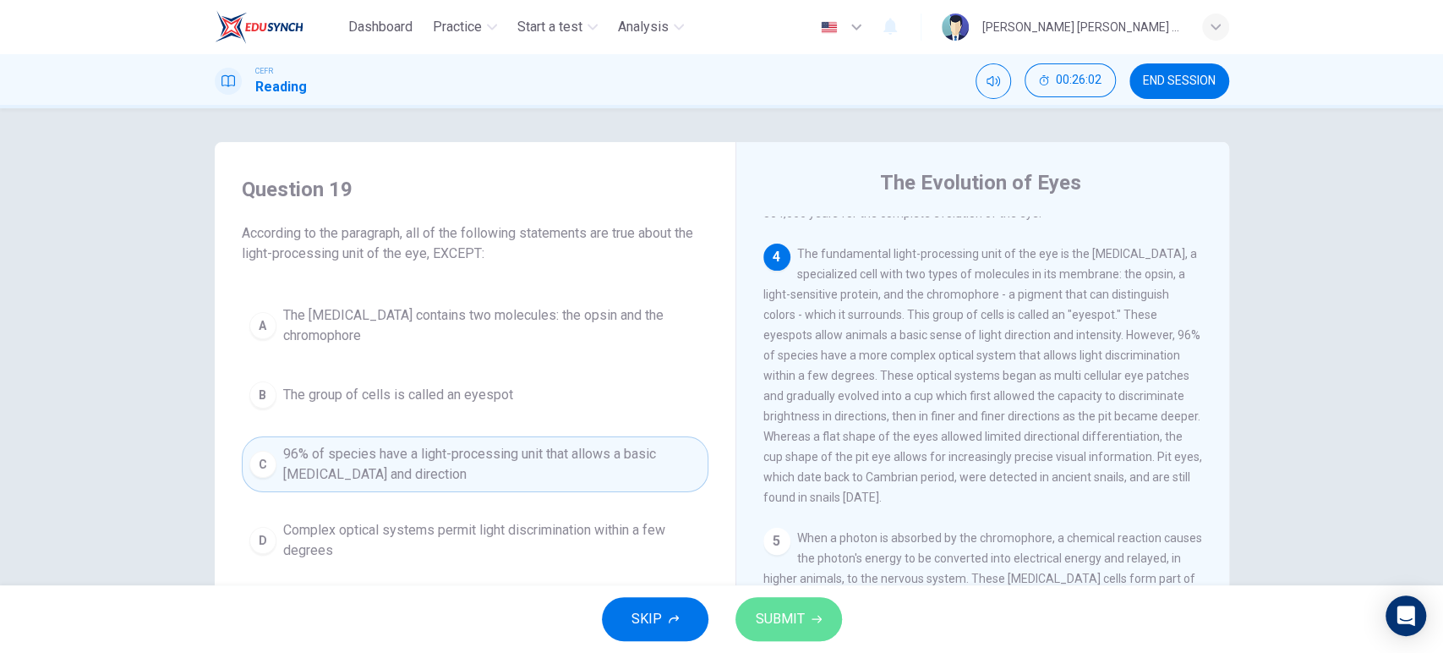
click at [820, 624] on button "SUBMIT" at bounding box center [788, 619] width 107 height 44
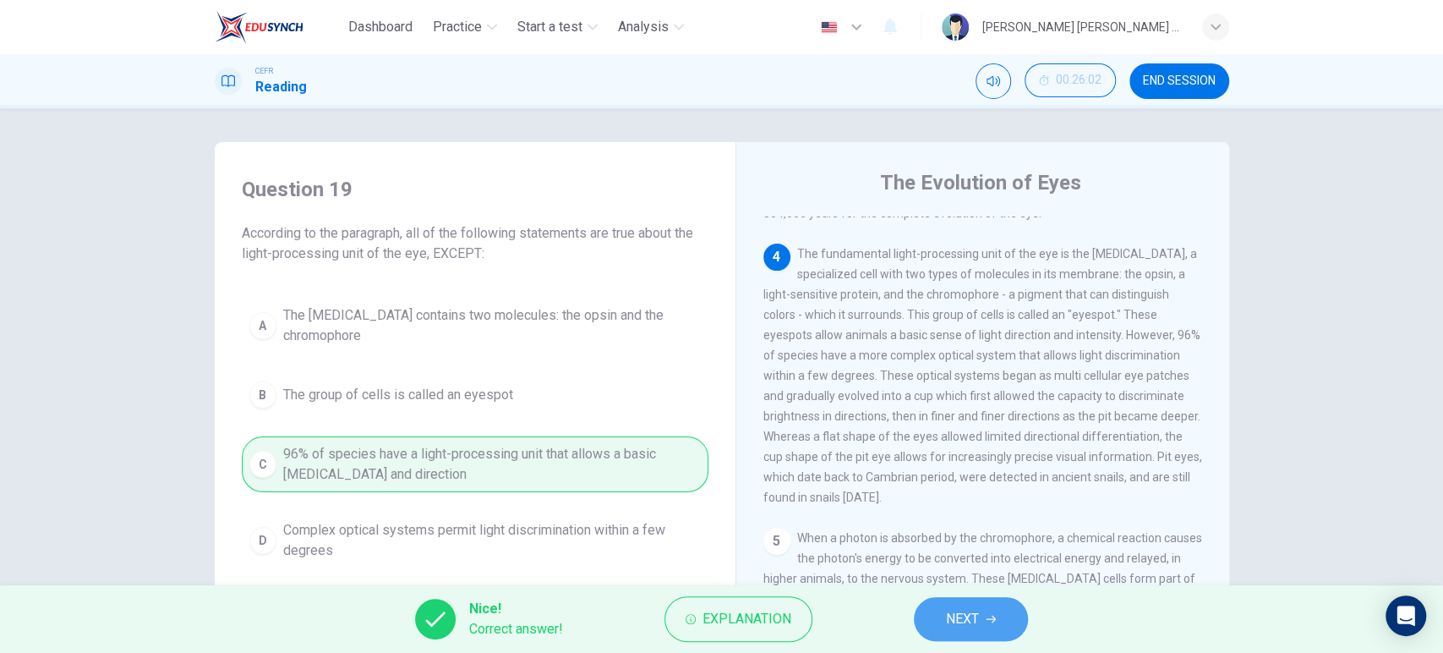
click at [940, 604] on button "NEXT" at bounding box center [971, 619] width 114 height 44
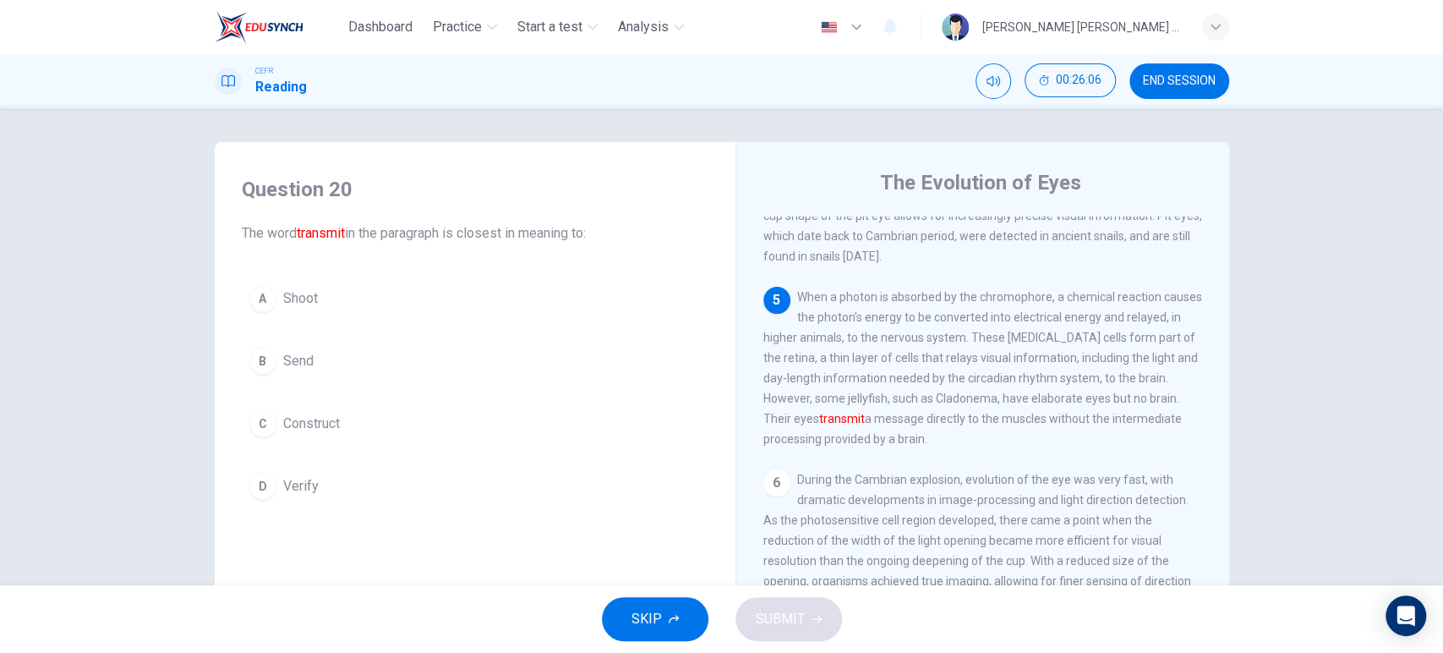
scroll to position [682, 0]
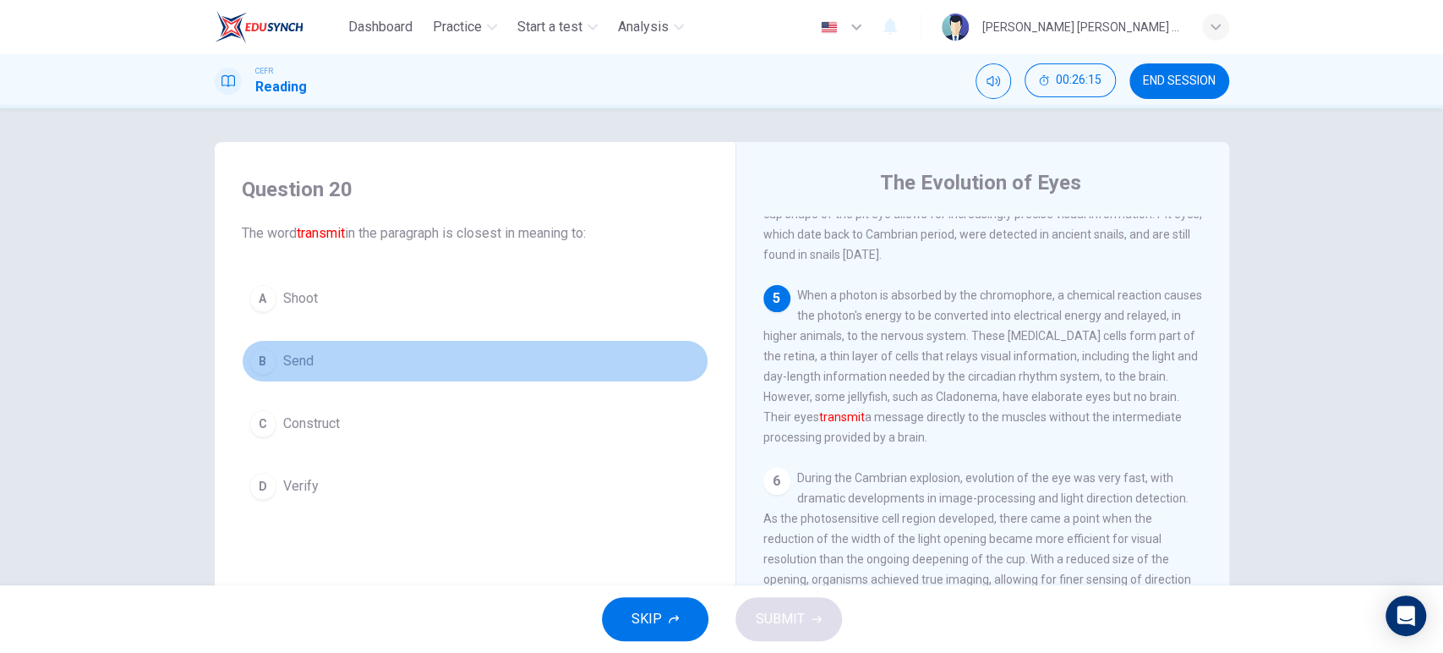
click at [385, 358] on button "B Send" at bounding box center [475, 361] width 467 height 42
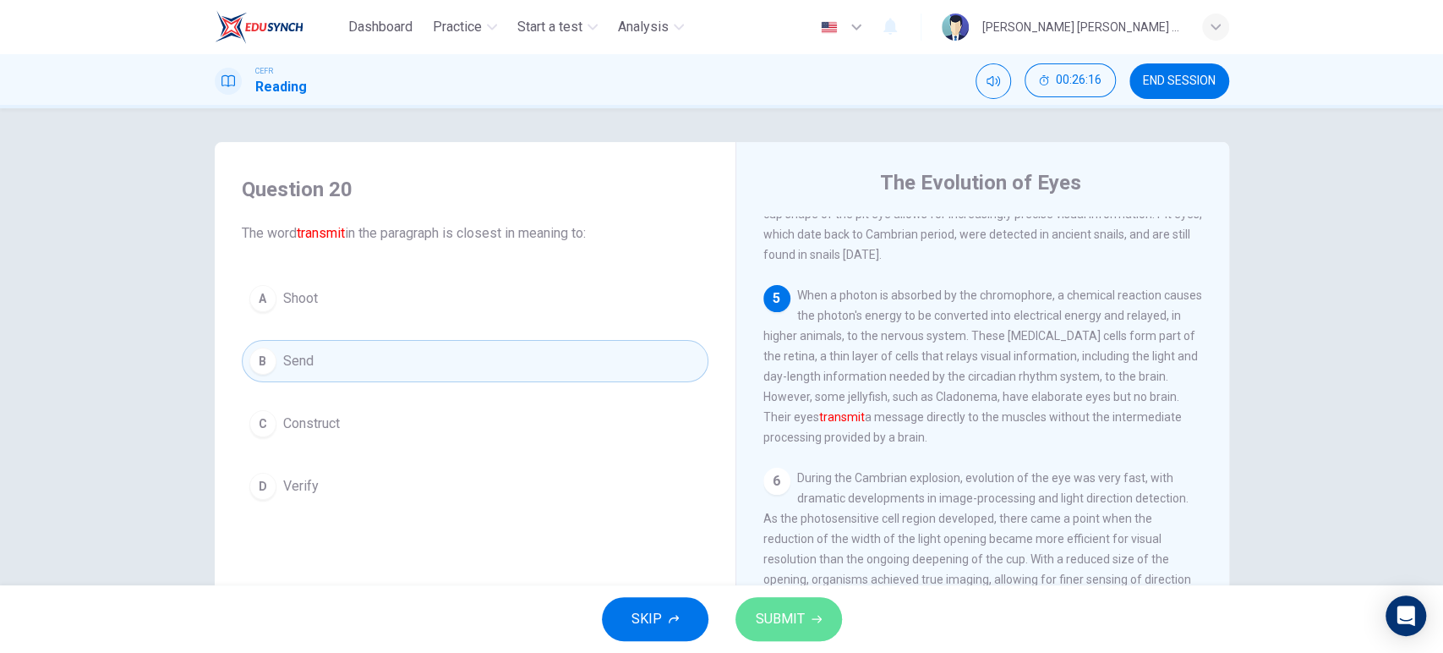
click at [813, 622] on icon "button" at bounding box center [816, 619] width 10 height 10
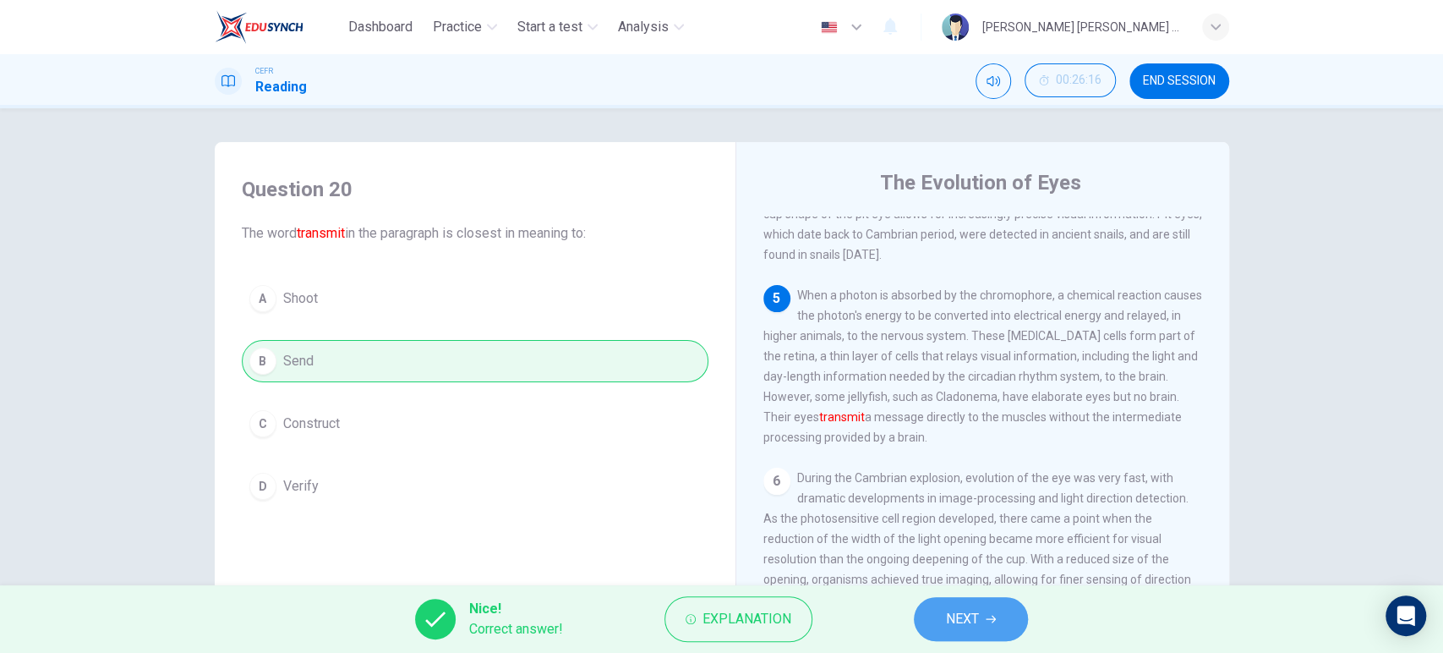
click at [961, 618] on span "NEXT" at bounding box center [962, 619] width 33 height 24
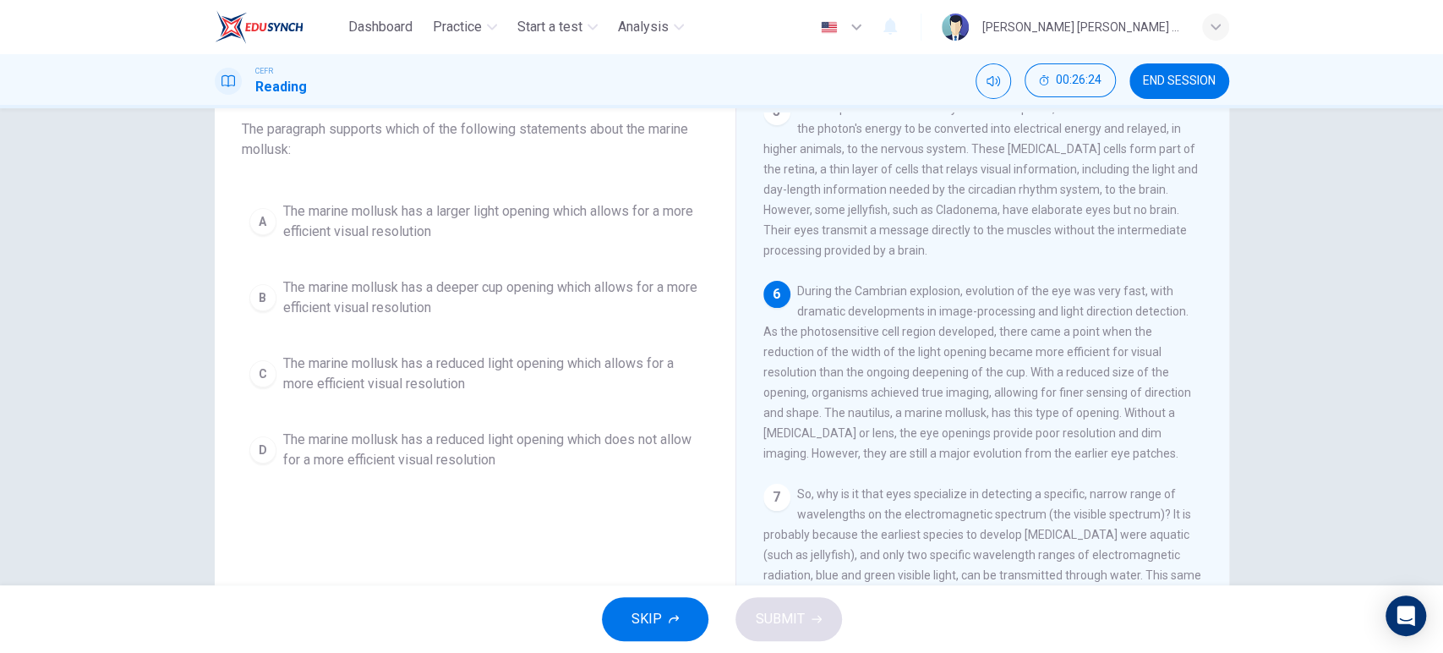
scroll to position [101, 0]
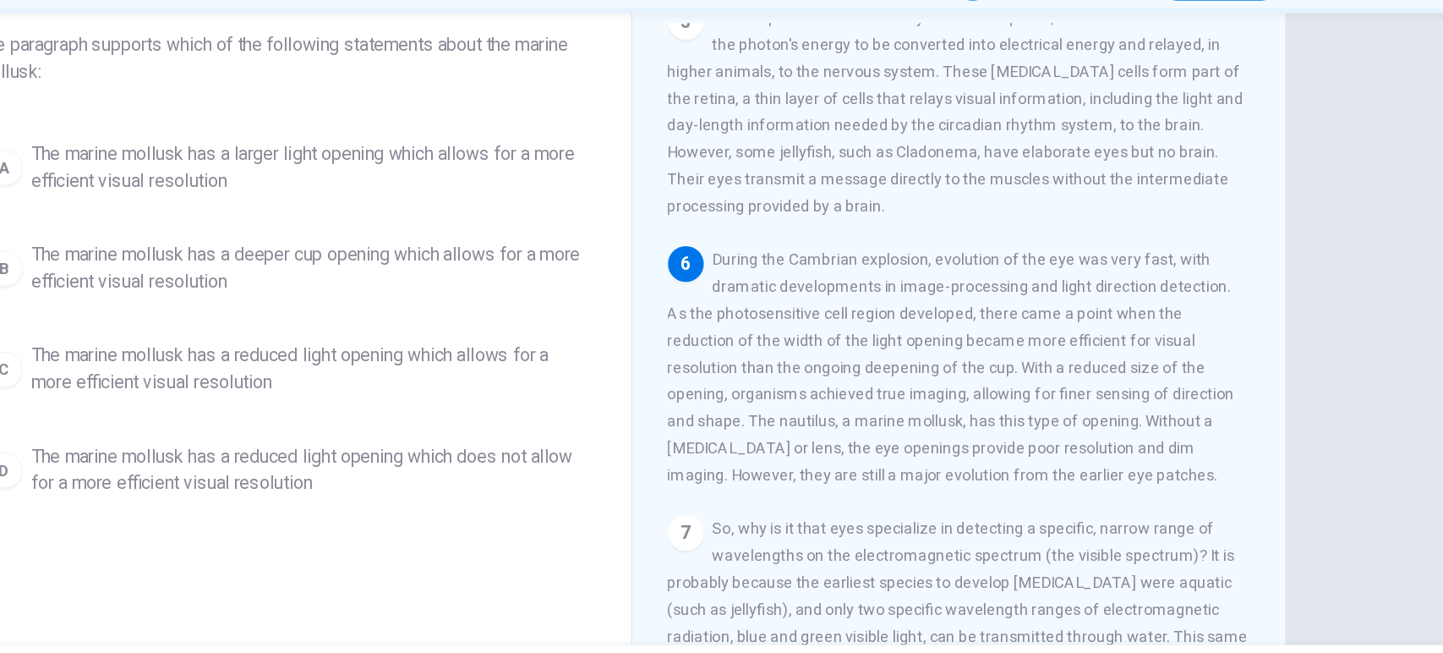
click at [518, 376] on span "The marine mollusk has a reduced light opening which allows for a more efficien…" at bounding box center [492, 377] width 418 height 41
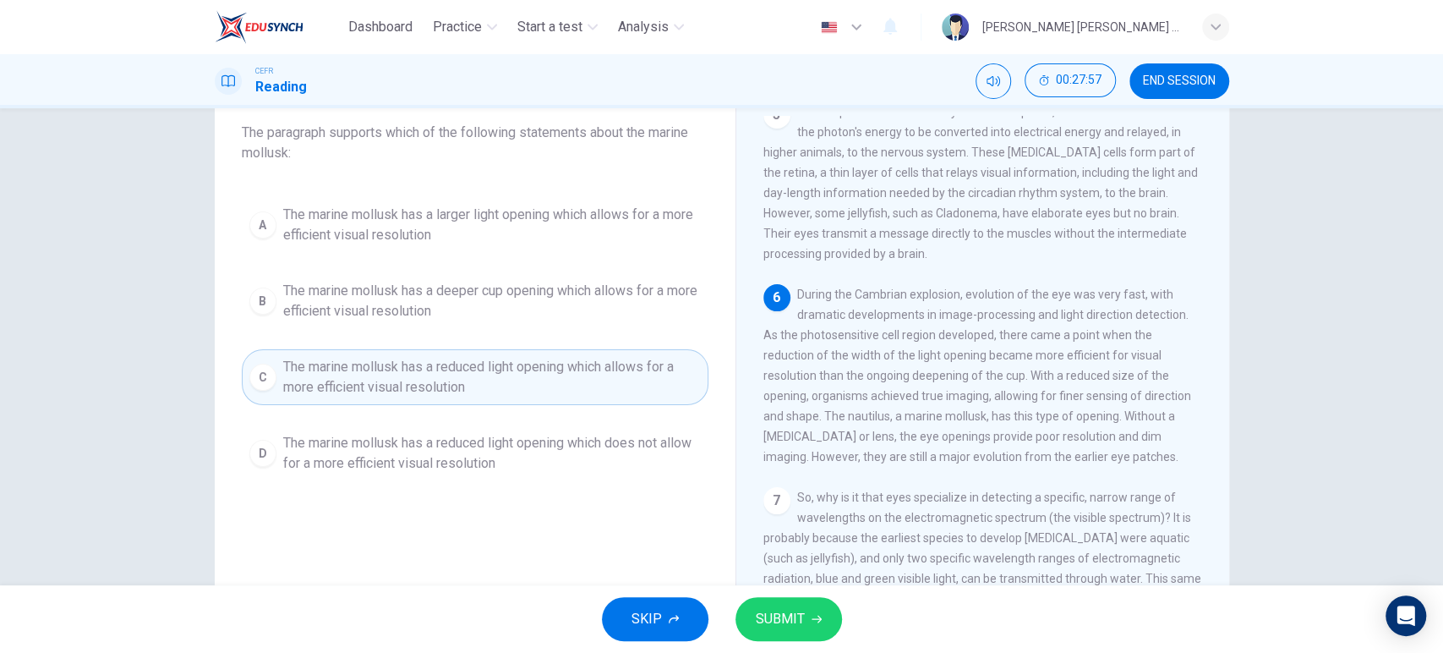
click at [791, 605] on button "SUBMIT" at bounding box center [788, 619] width 107 height 44
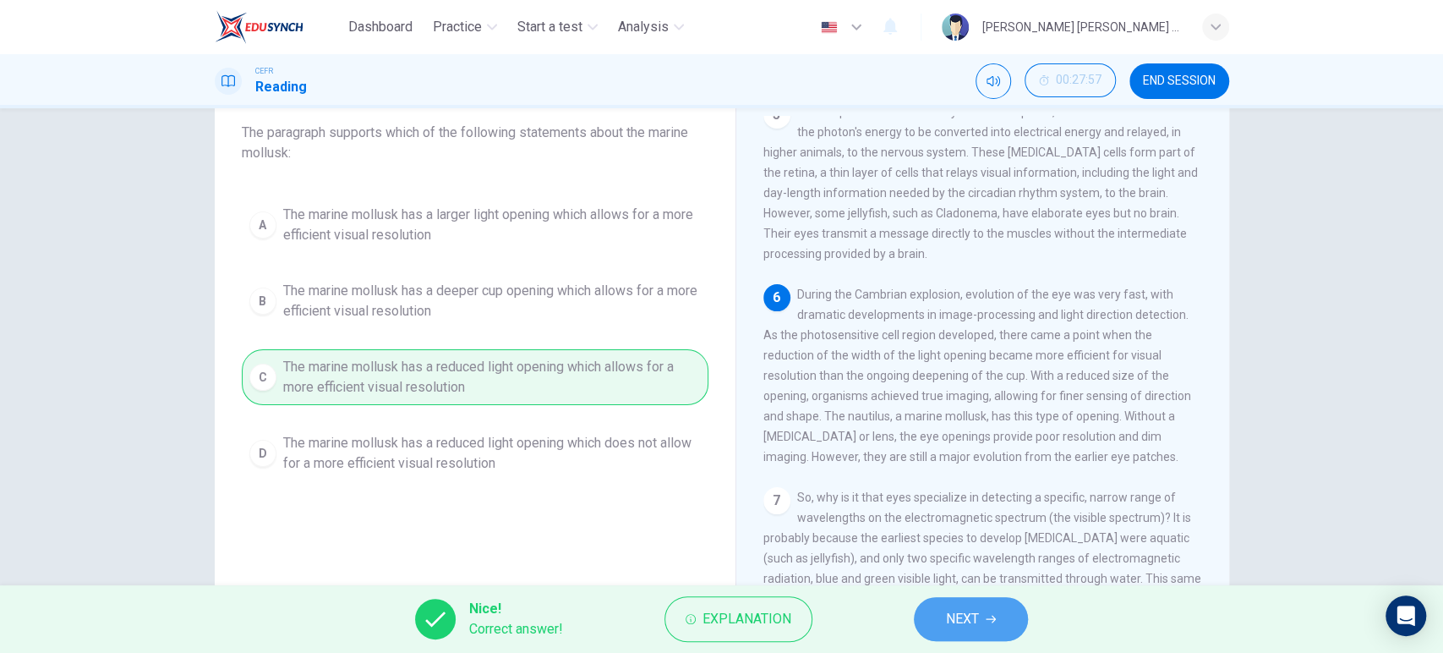
click at [988, 617] on icon "button" at bounding box center [991, 619] width 10 height 10
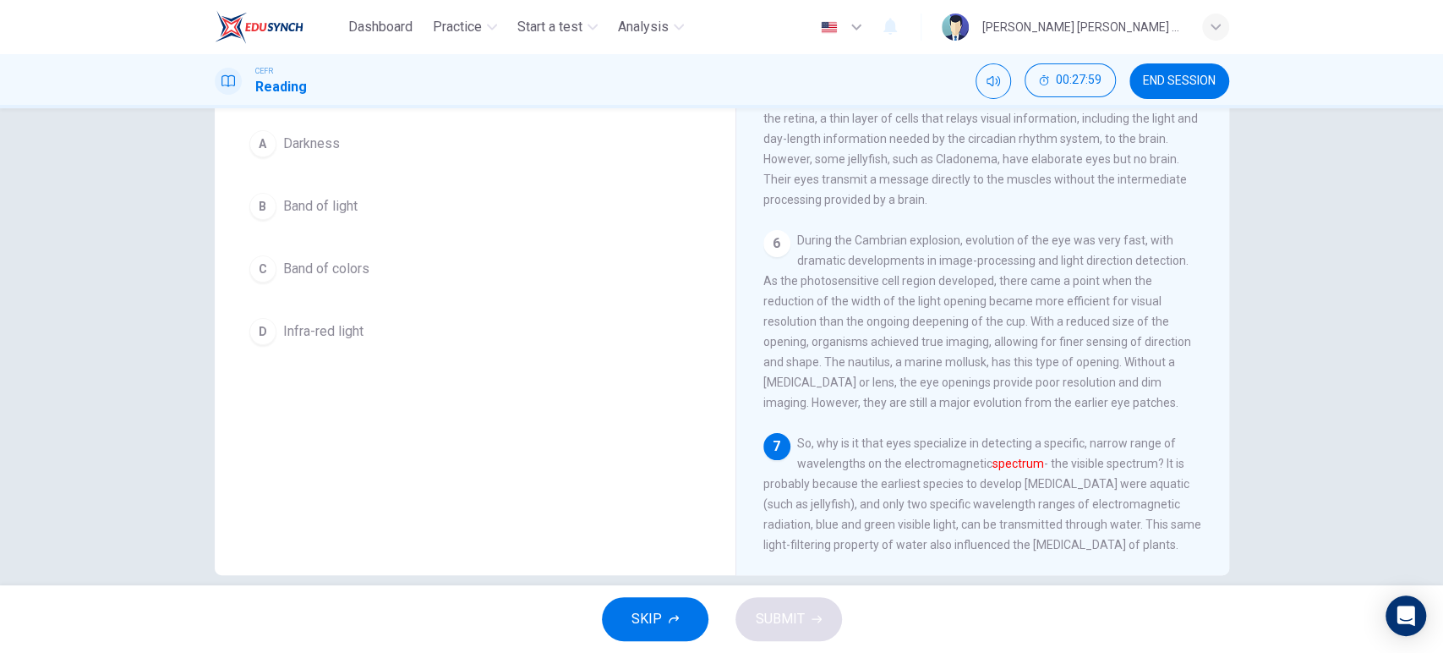
scroll to position [138, 0]
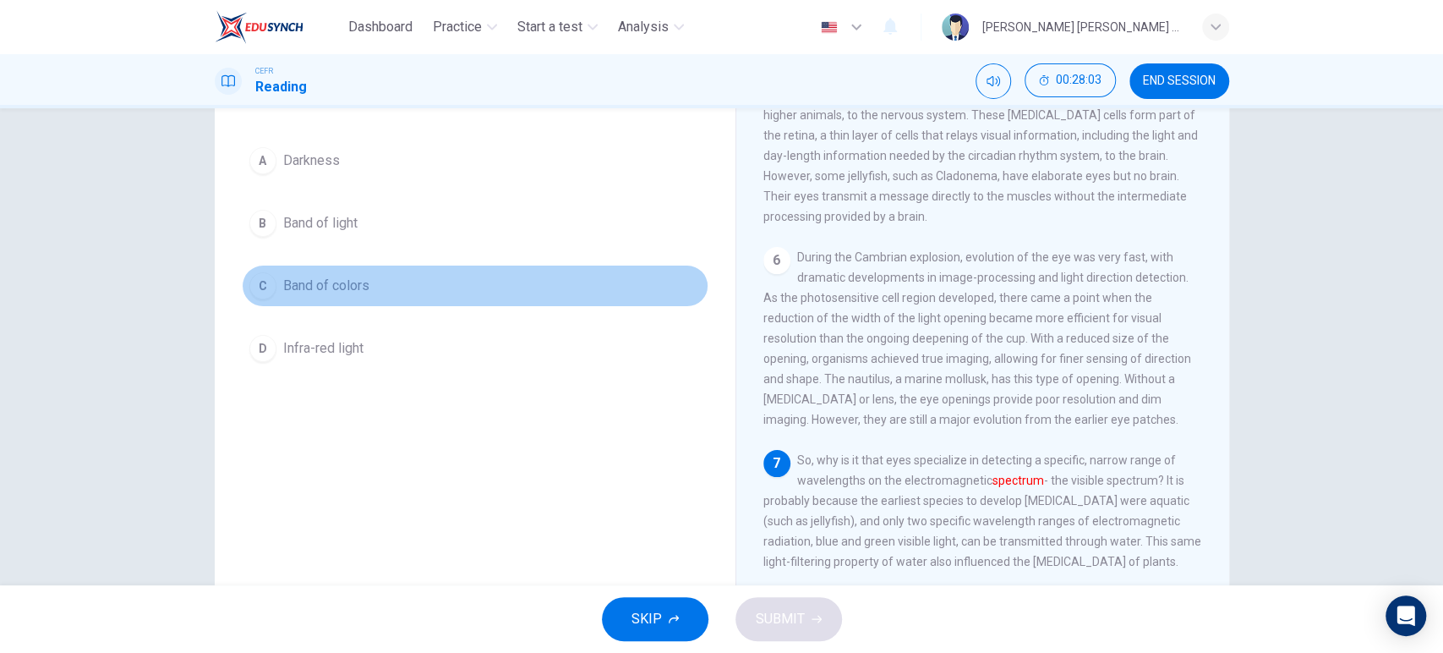
click at [397, 270] on button "C Band of colors" at bounding box center [475, 286] width 467 height 42
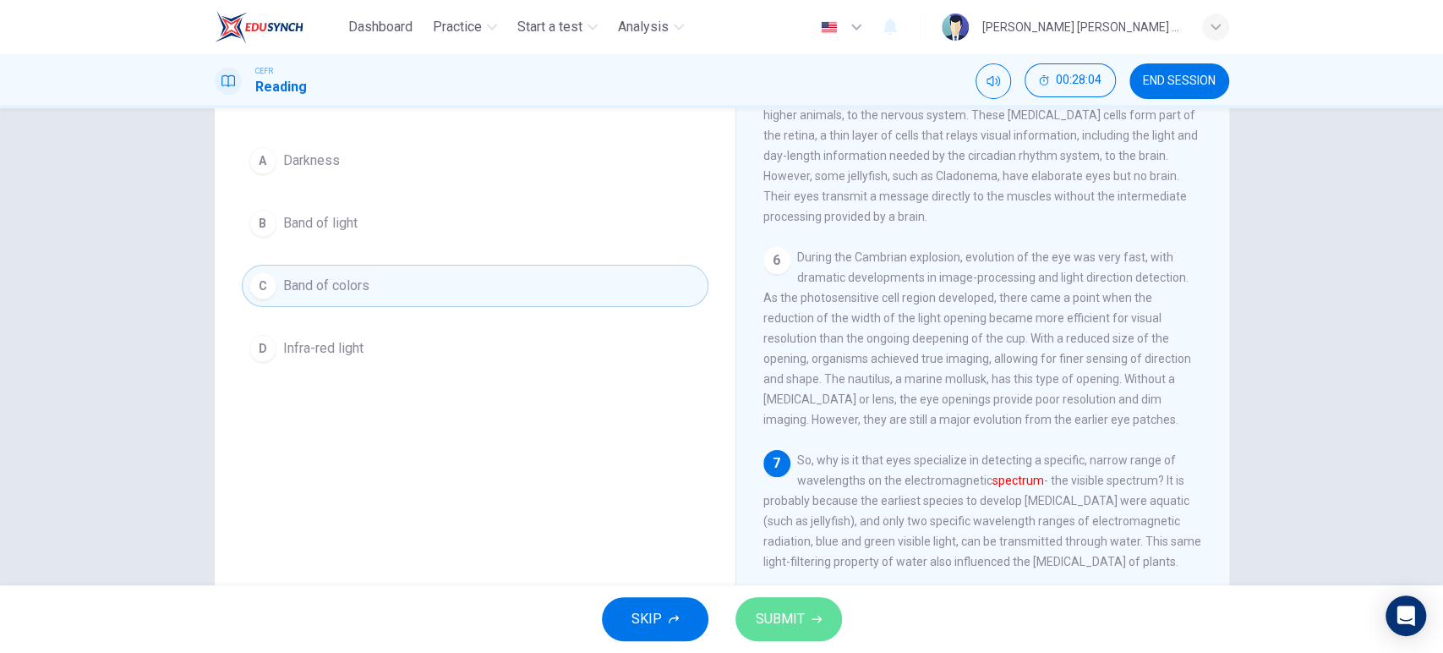
click at [788, 600] on button "SUBMIT" at bounding box center [788, 619] width 107 height 44
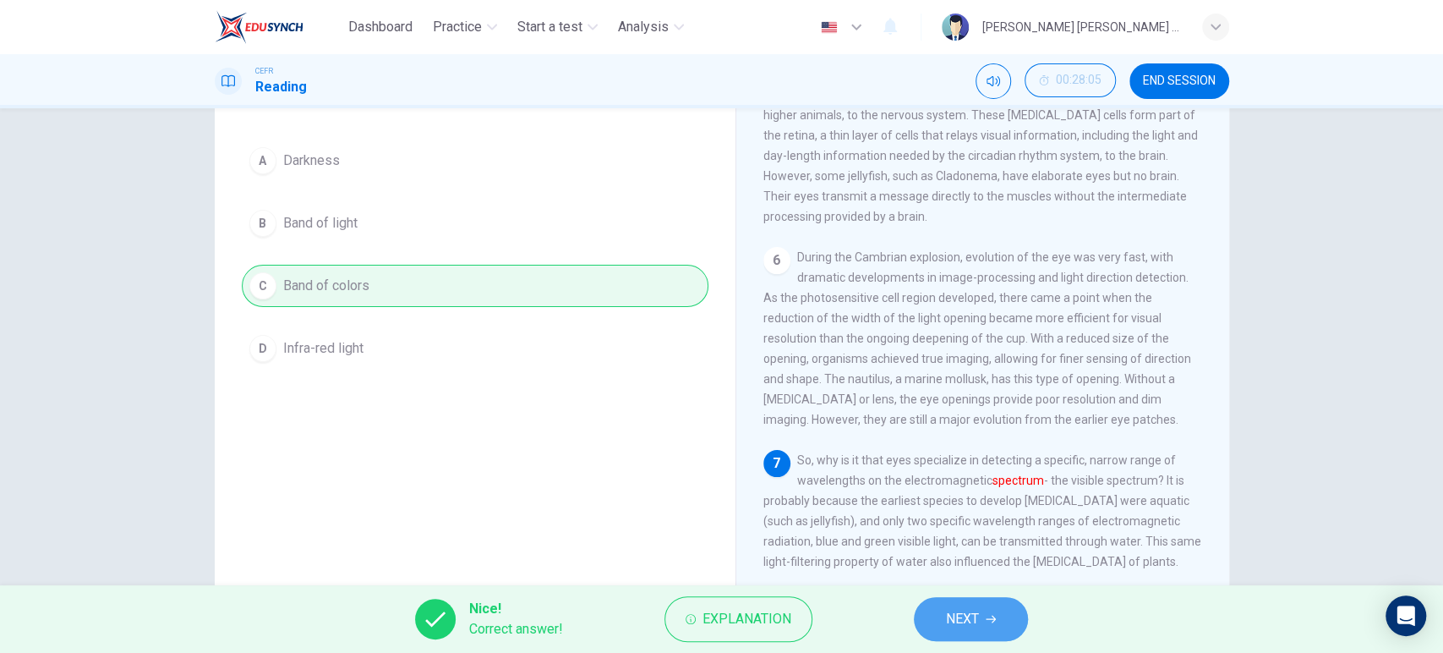
click at [960, 631] on button "NEXT" at bounding box center [971, 619] width 114 height 44
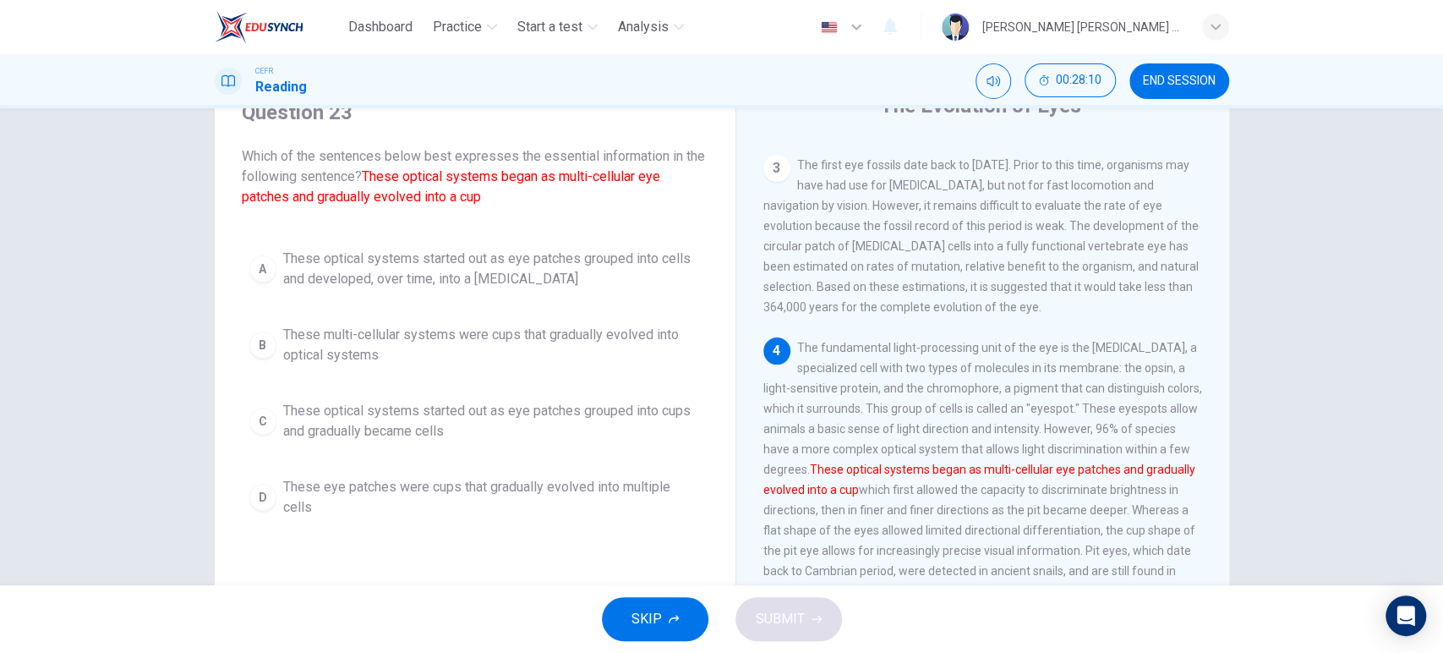
scroll to position [77, 0]
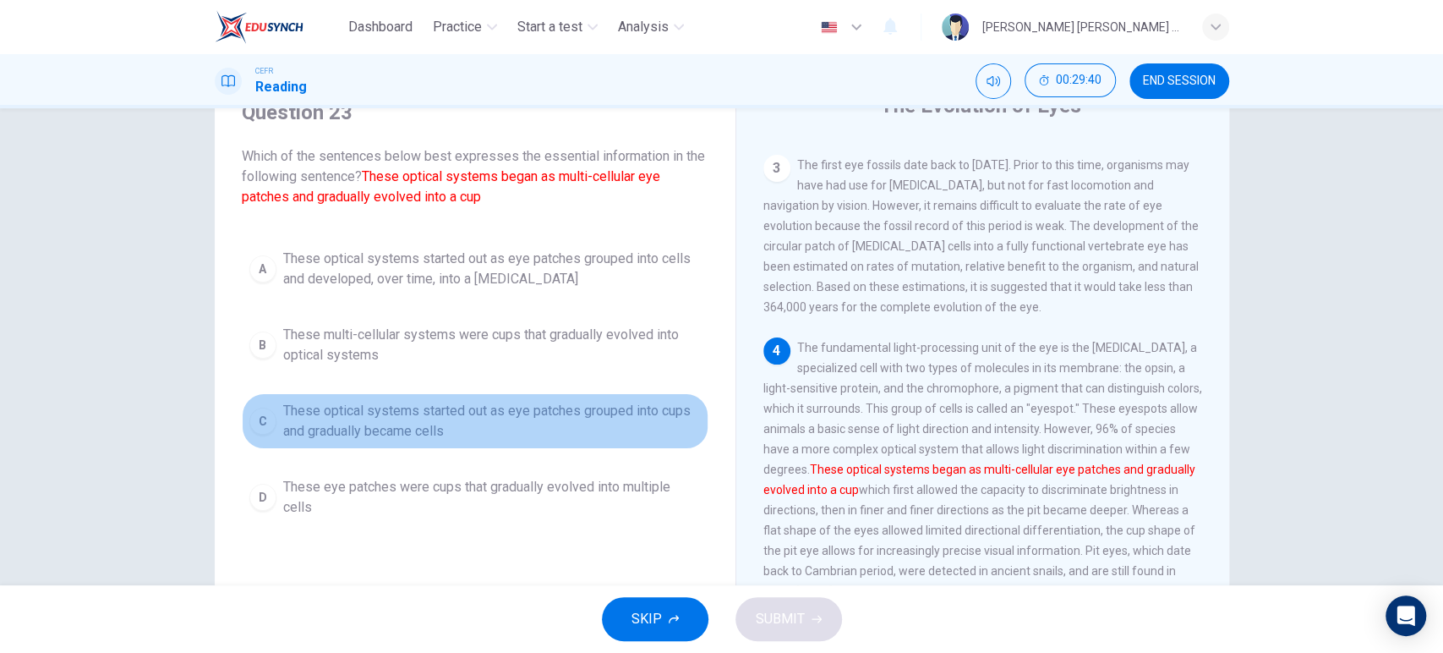
click at [452, 427] on span "These optical systems started out as eye patches grouped into cups and graduall…" at bounding box center [492, 421] width 418 height 41
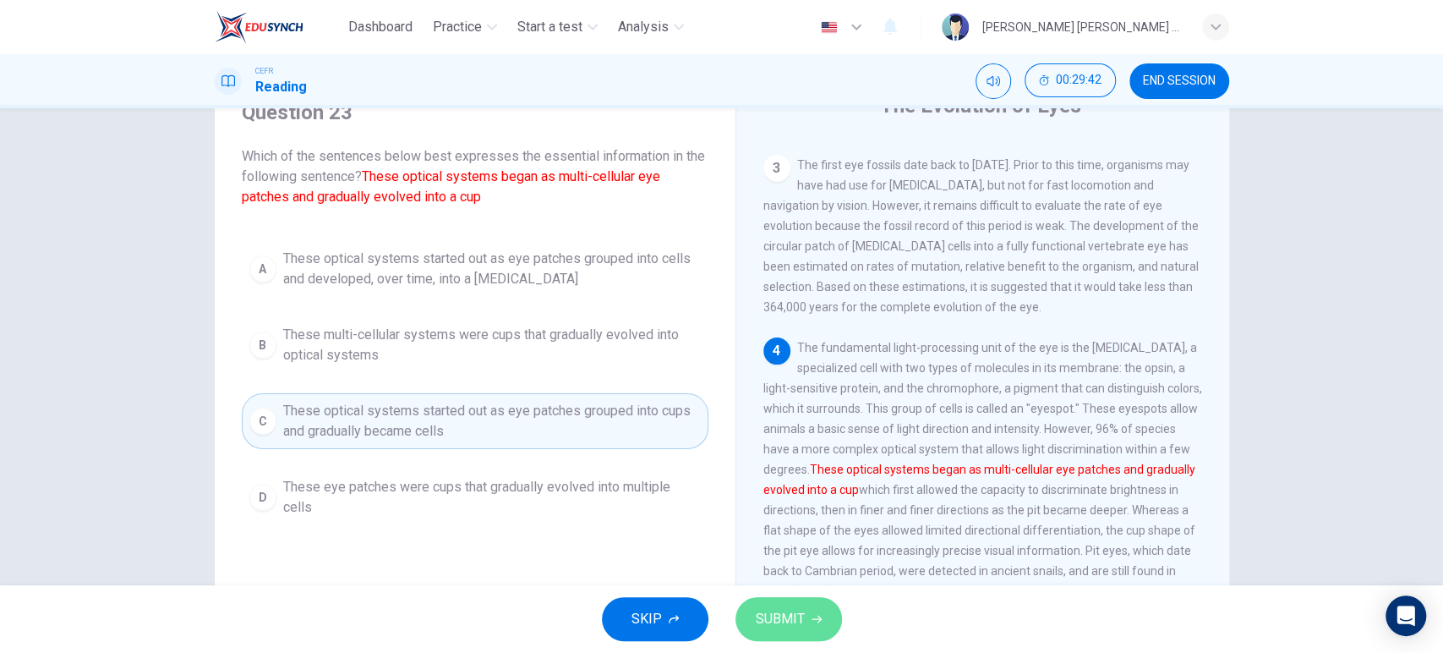
click at [775, 603] on button "SUBMIT" at bounding box center [788, 619] width 107 height 44
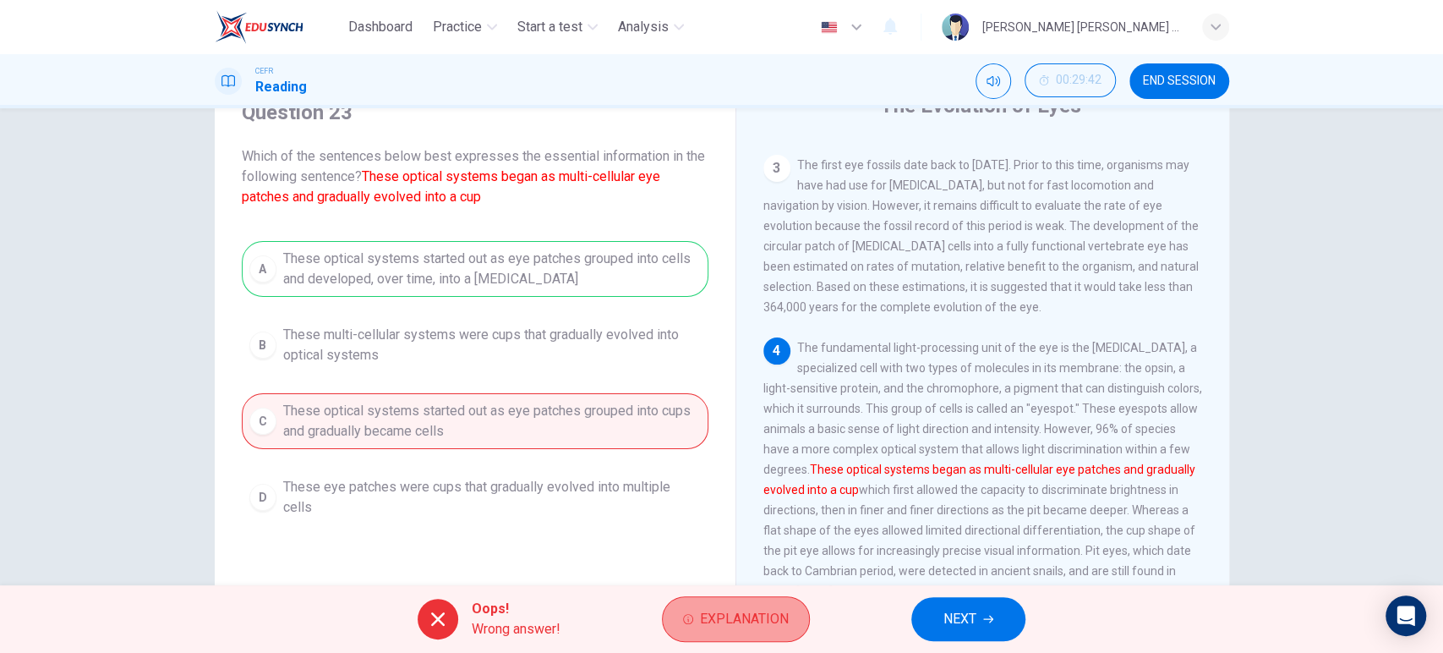
click at [781, 612] on span "Explanation" at bounding box center [744, 619] width 89 height 24
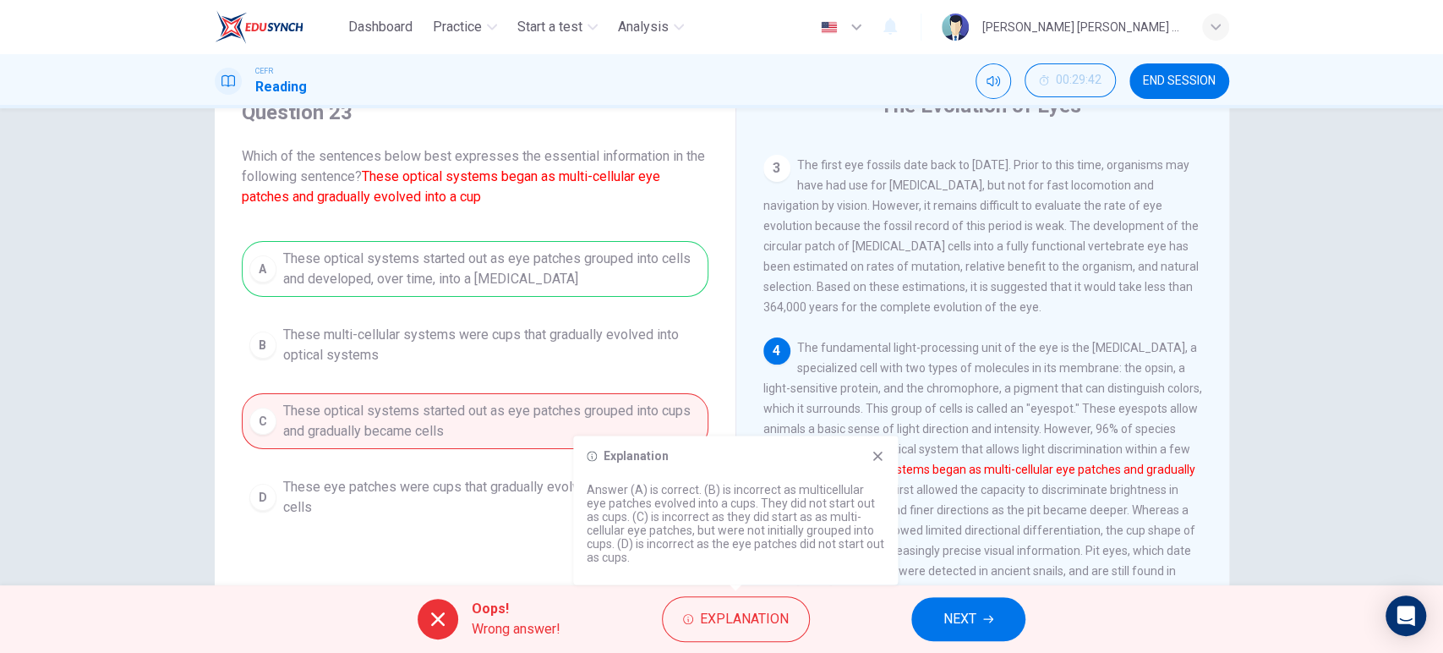
click at [763, 400] on span "The fundamental light-processing unit of the eye is the [MEDICAL_DATA], a speci…" at bounding box center [982, 469] width 439 height 257
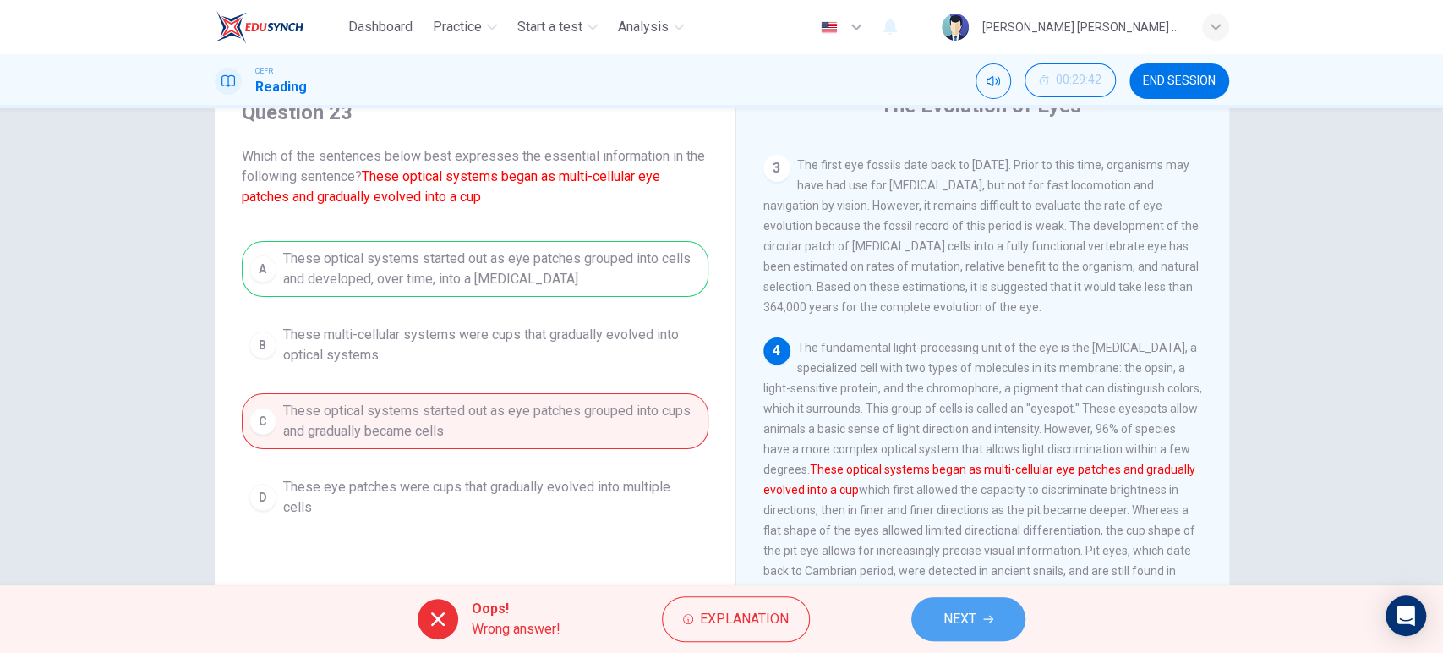
click at [969, 598] on button "NEXT" at bounding box center [968, 619] width 114 height 44
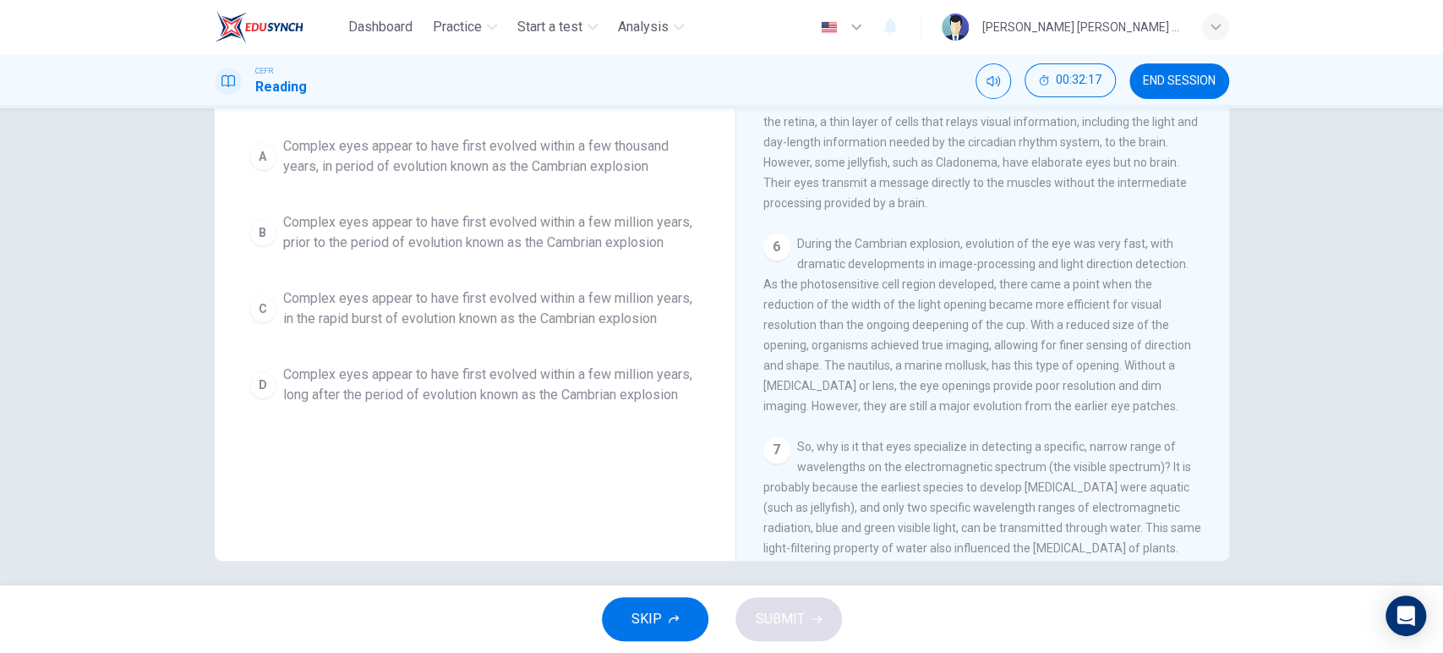
scroll to position [746, 0]
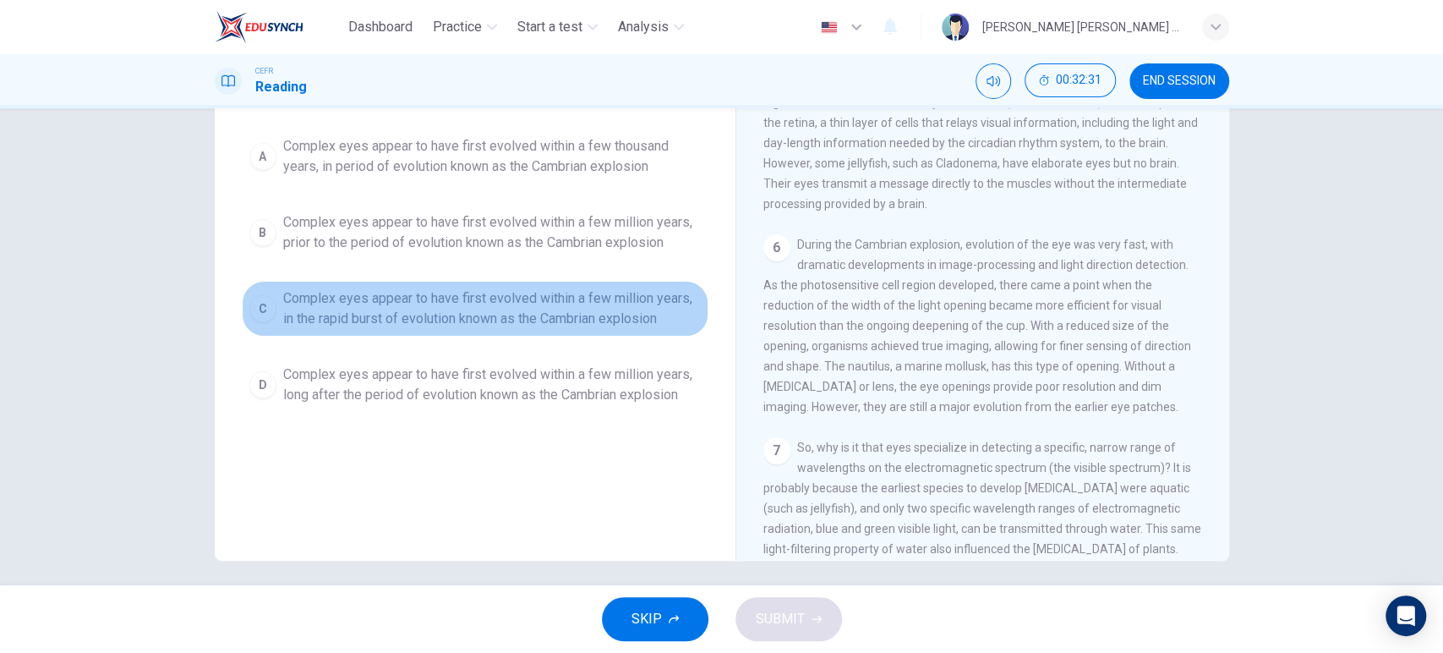
click at [610, 313] on span "Complex eyes appear to have first evolved within a few million years, in the ra…" at bounding box center [492, 308] width 418 height 41
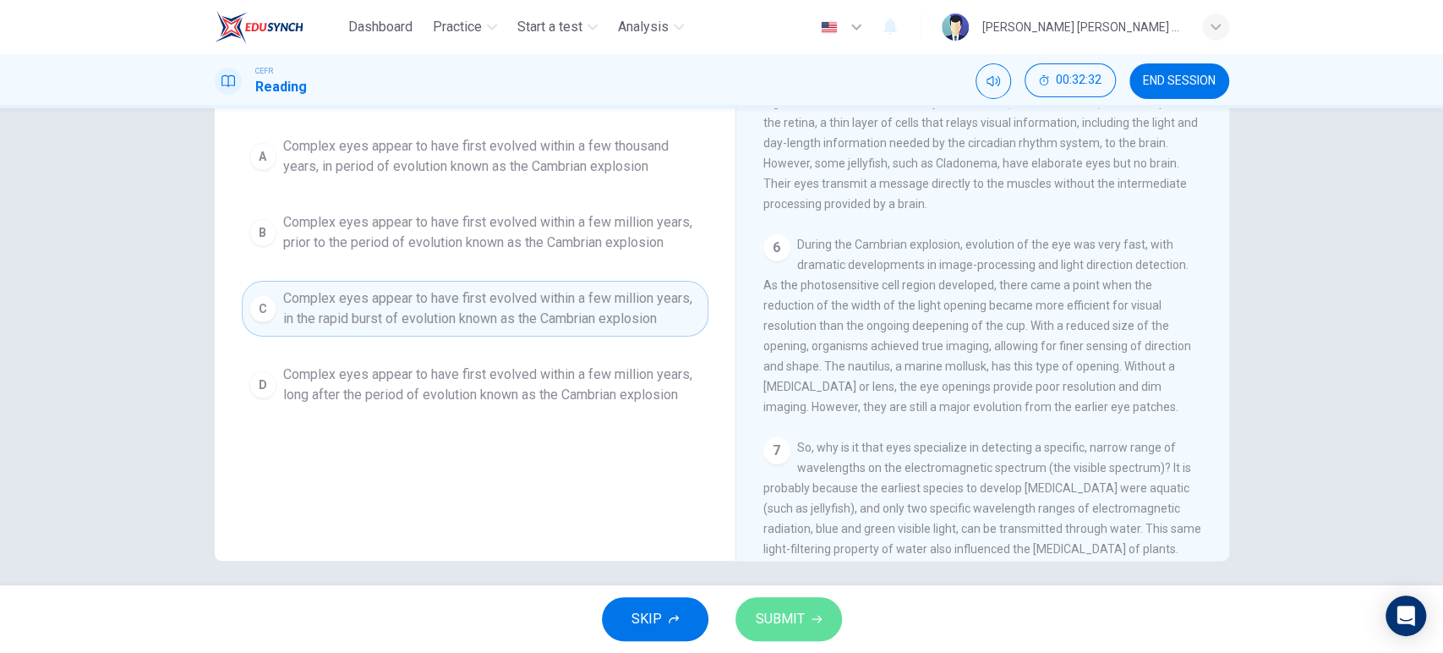
click at [801, 634] on button "SUBMIT" at bounding box center [788, 619] width 107 height 44
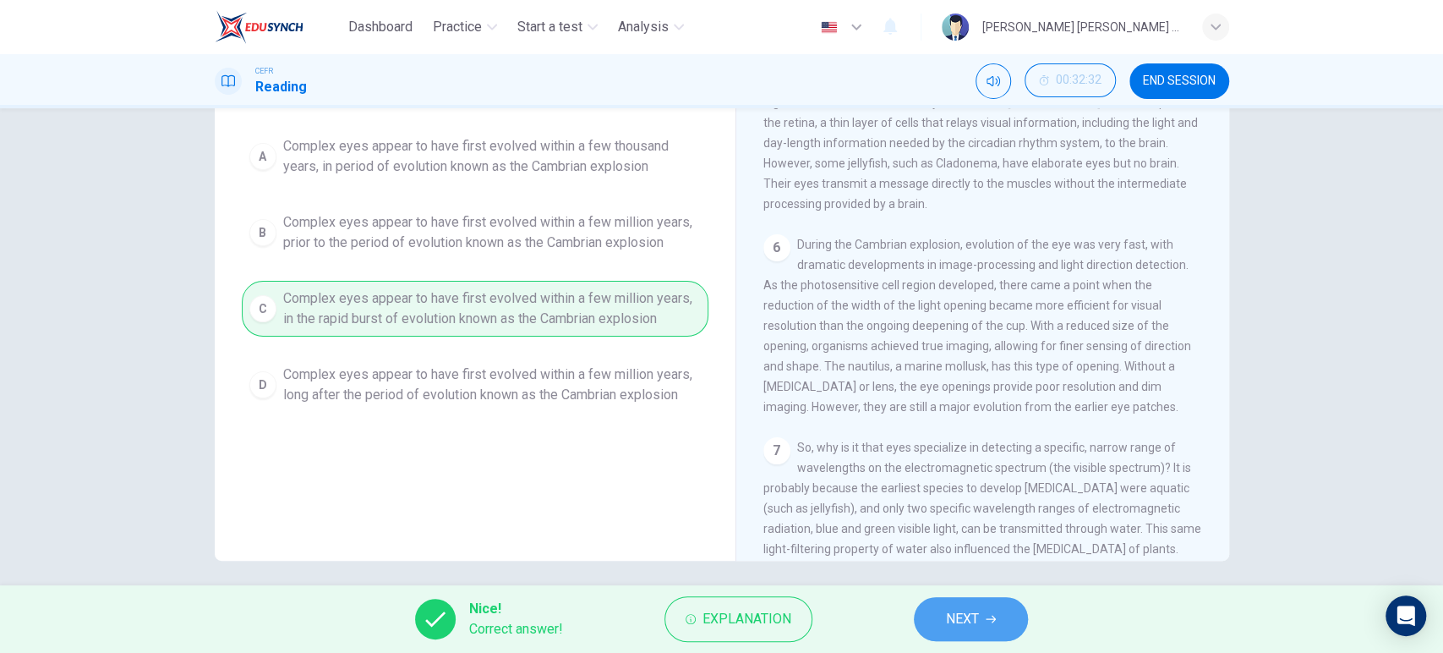
click at [939, 619] on button "NEXT" at bounding box center [971, 619] width 114 height 44
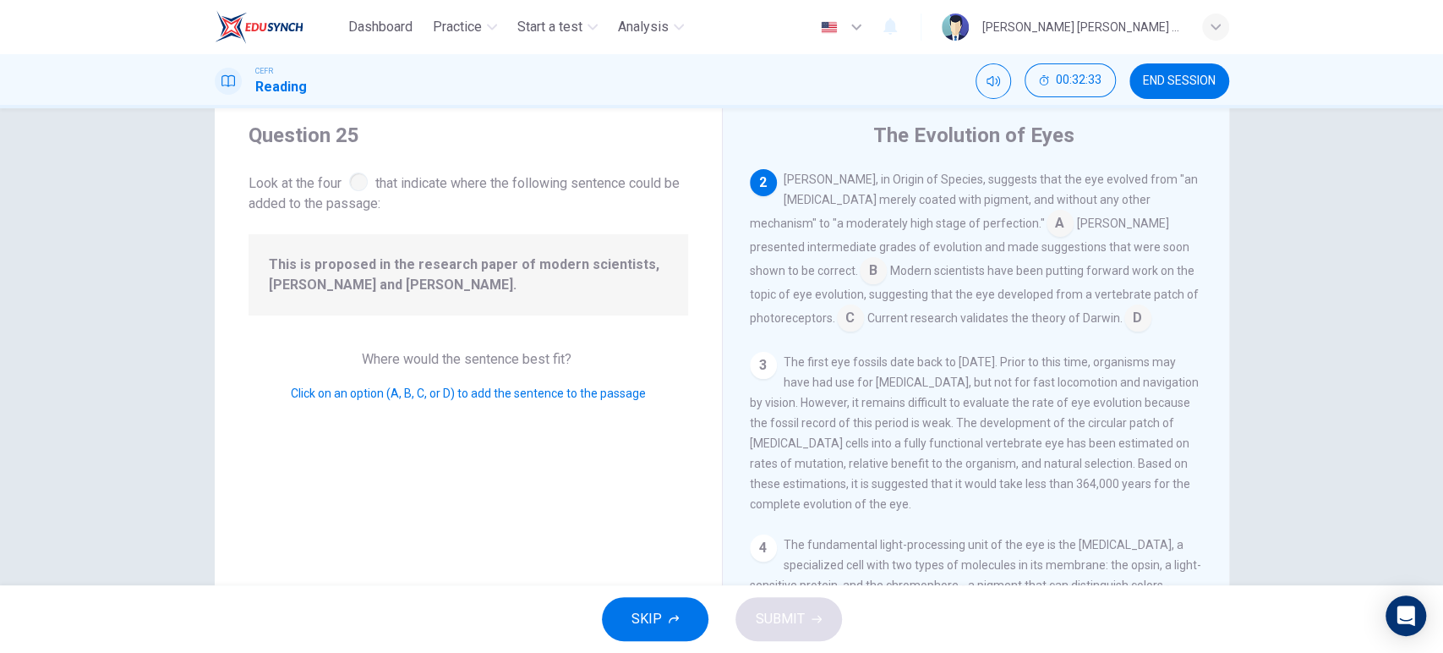
scroll to position [14, 0]
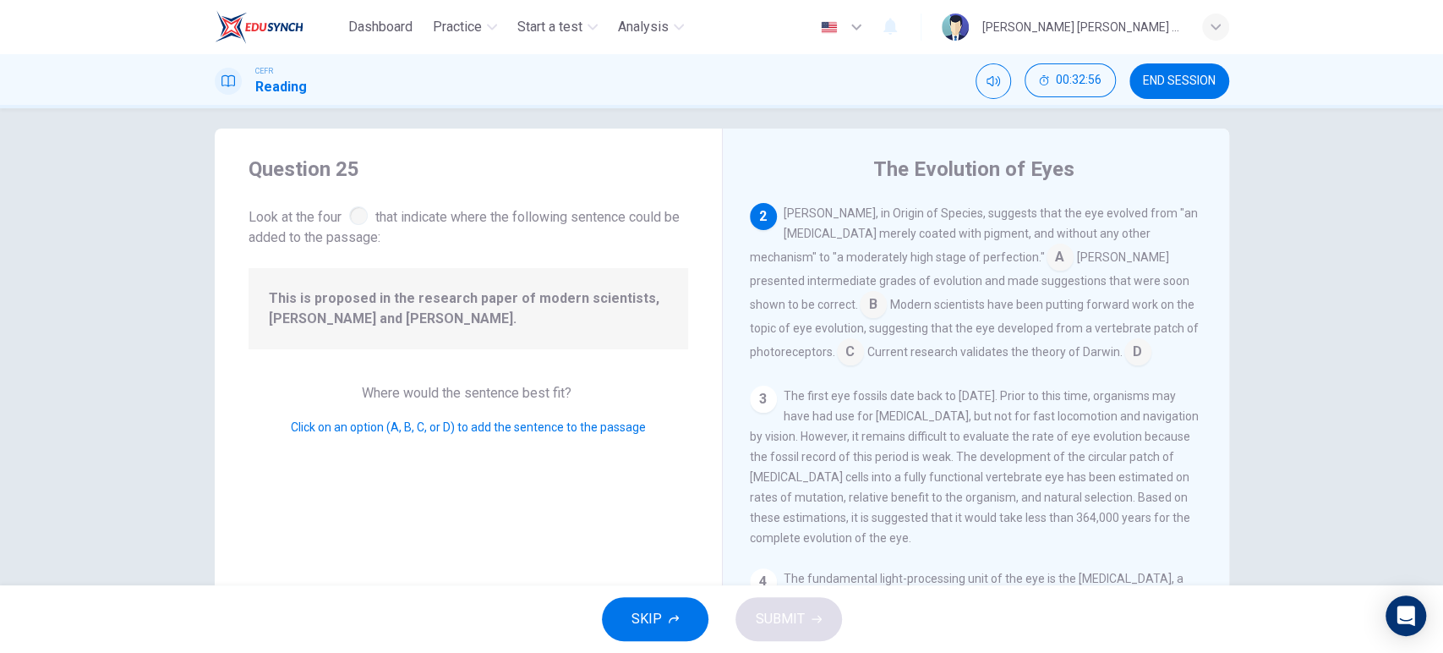
click at [612, 309] on span "This is proposed in the research paper of modern scientists, [PERSON_NAME] and …" at bounding box center [468, 308] width 399 height 41
click at [1124, 354] on input at bounding box center [1137, 353] width 27 height 27
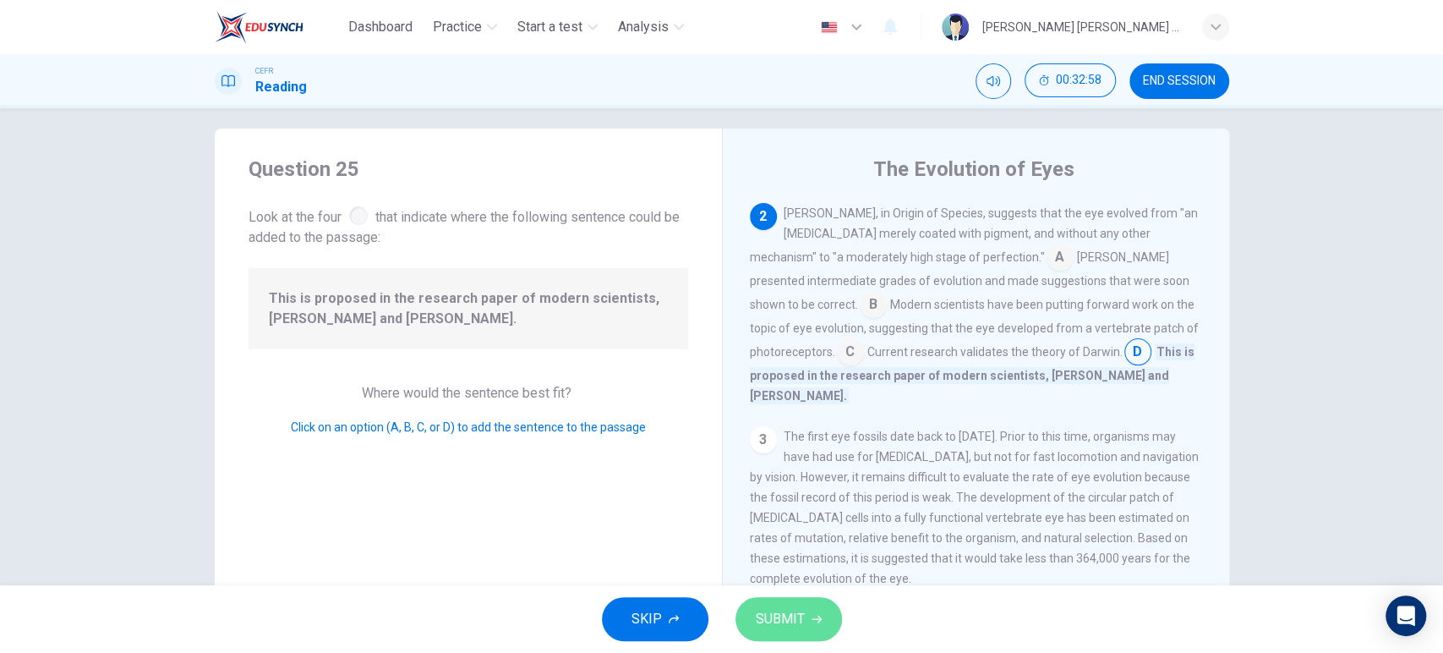
click at [783, 620] on span "SUBMIT" at bounding box center [780, 619] width 49 height 24
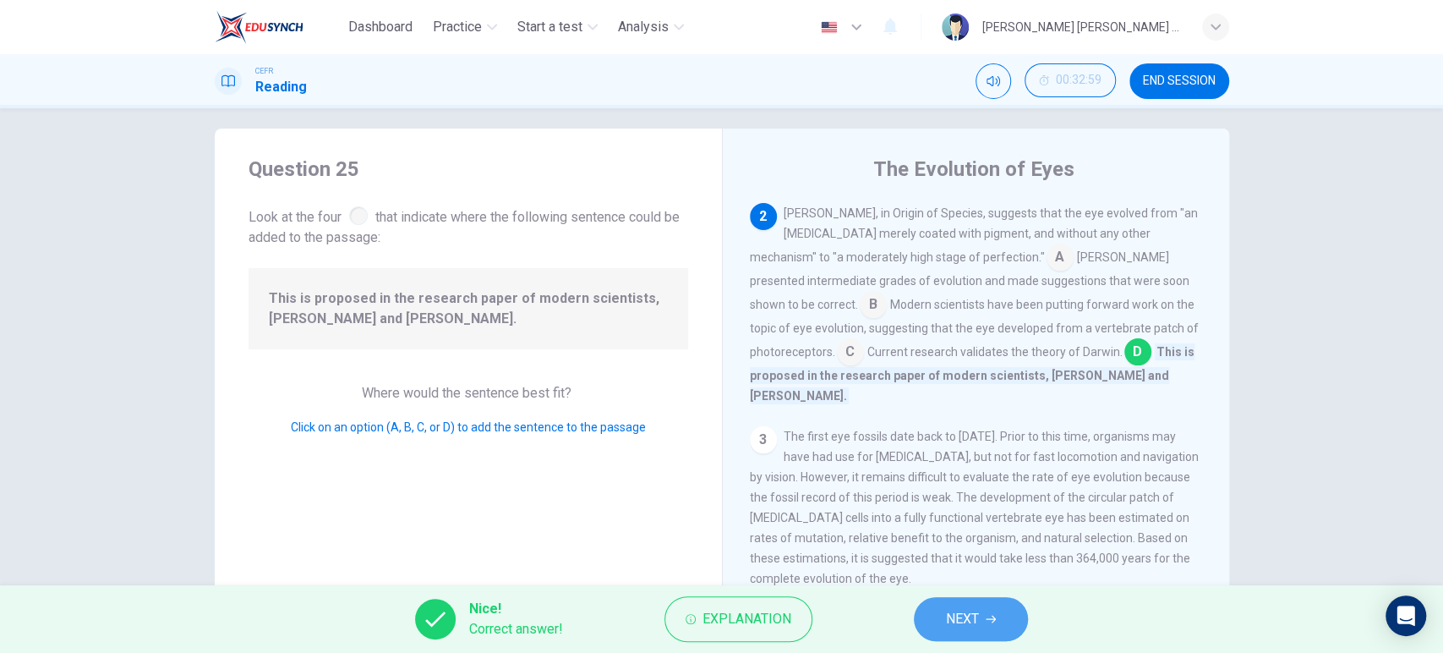
click at [939, 617] on button "NEXT" at bounding box center [971, 619] width 114 height 44
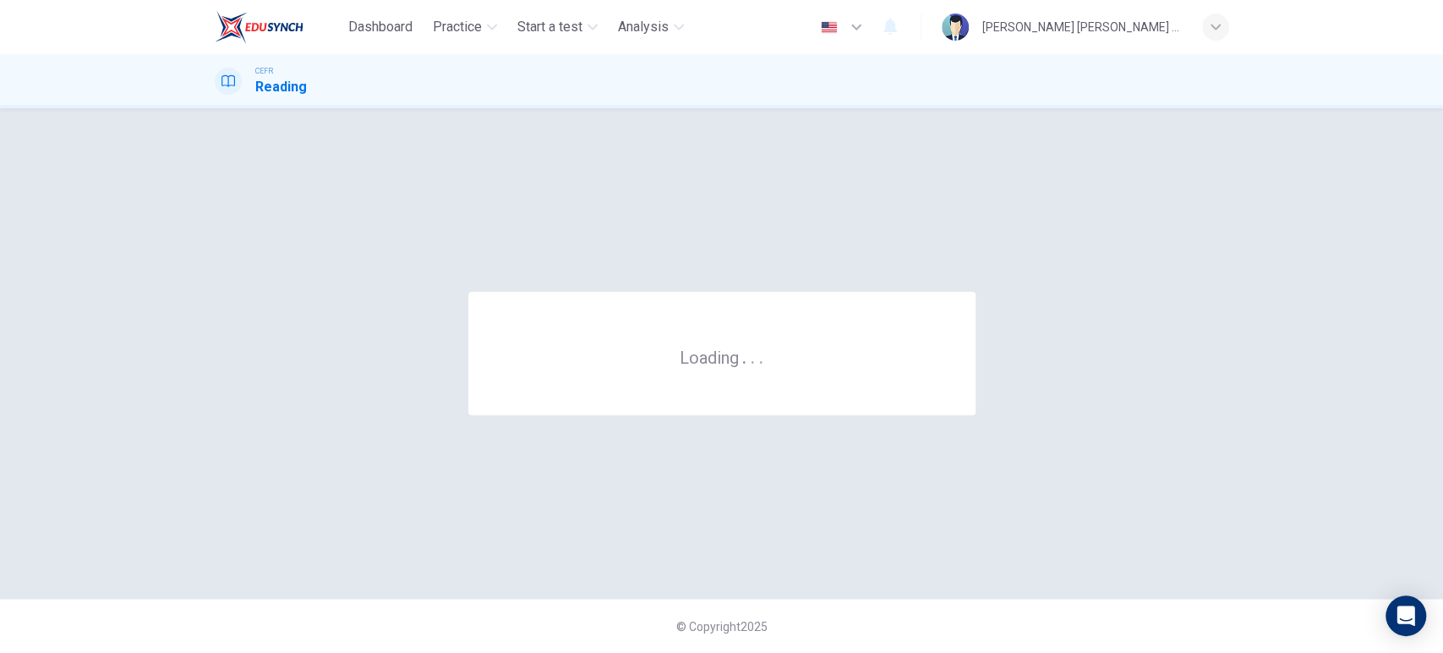
scroll to position [0, 0]
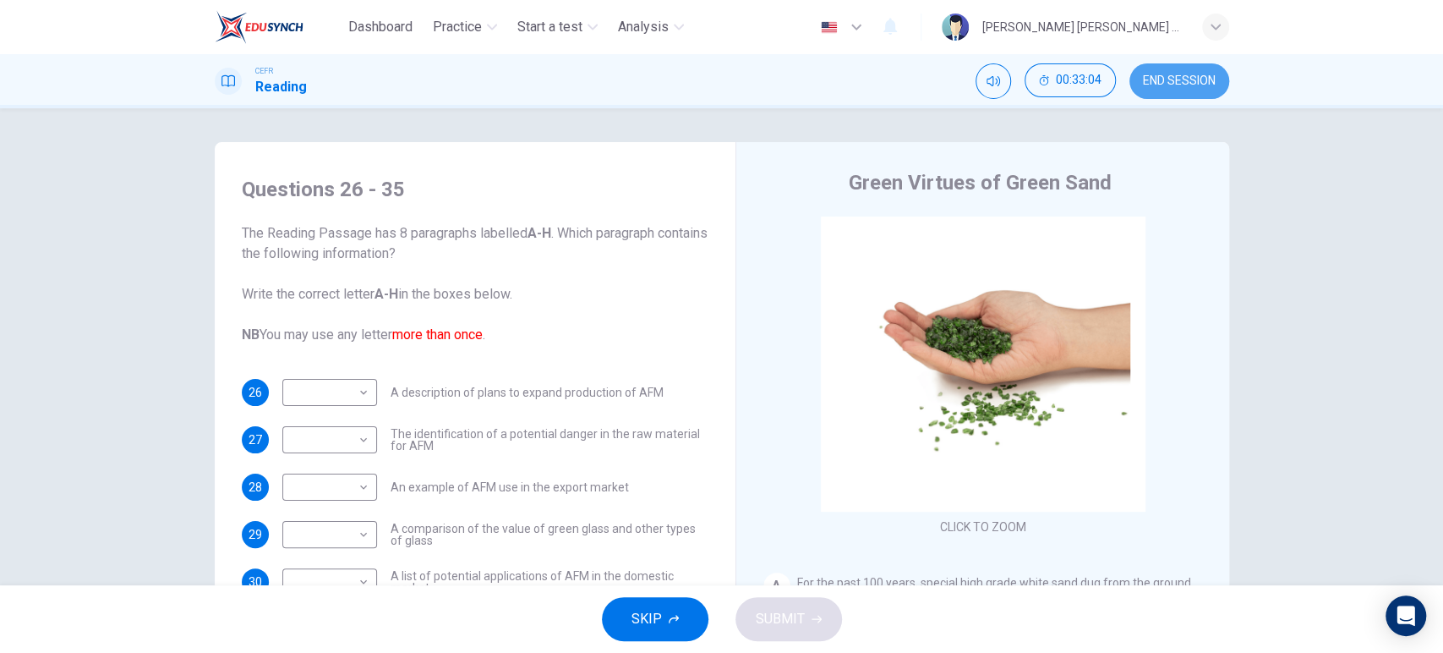
click at [1173, 75] on span "END SESSION" at bounding box center [1179, 81] width 73 height 14
